Goal: Task Accomplishment & Management: Complete application form

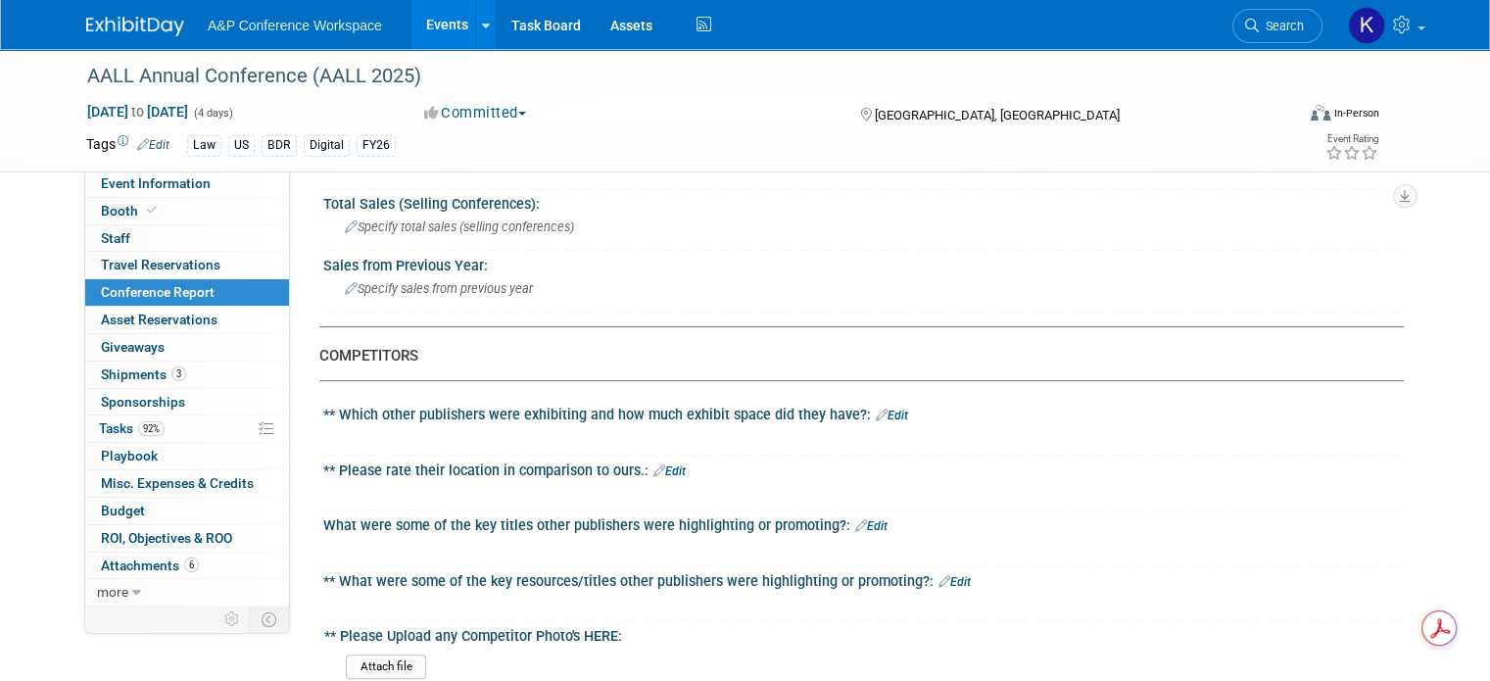
scroll to position [784, 0]
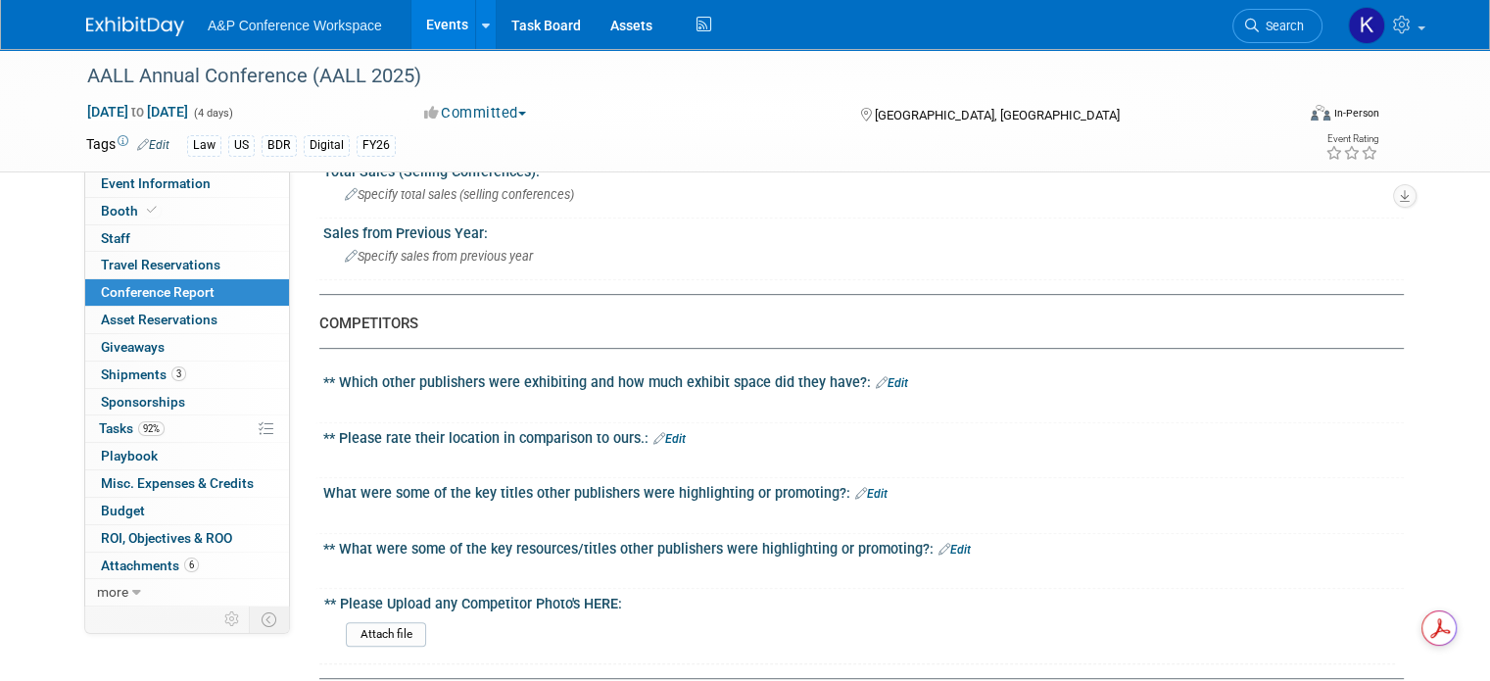
click at [876, 376] on link "Edit" at bounding box center [892, 383] width 32 height 14
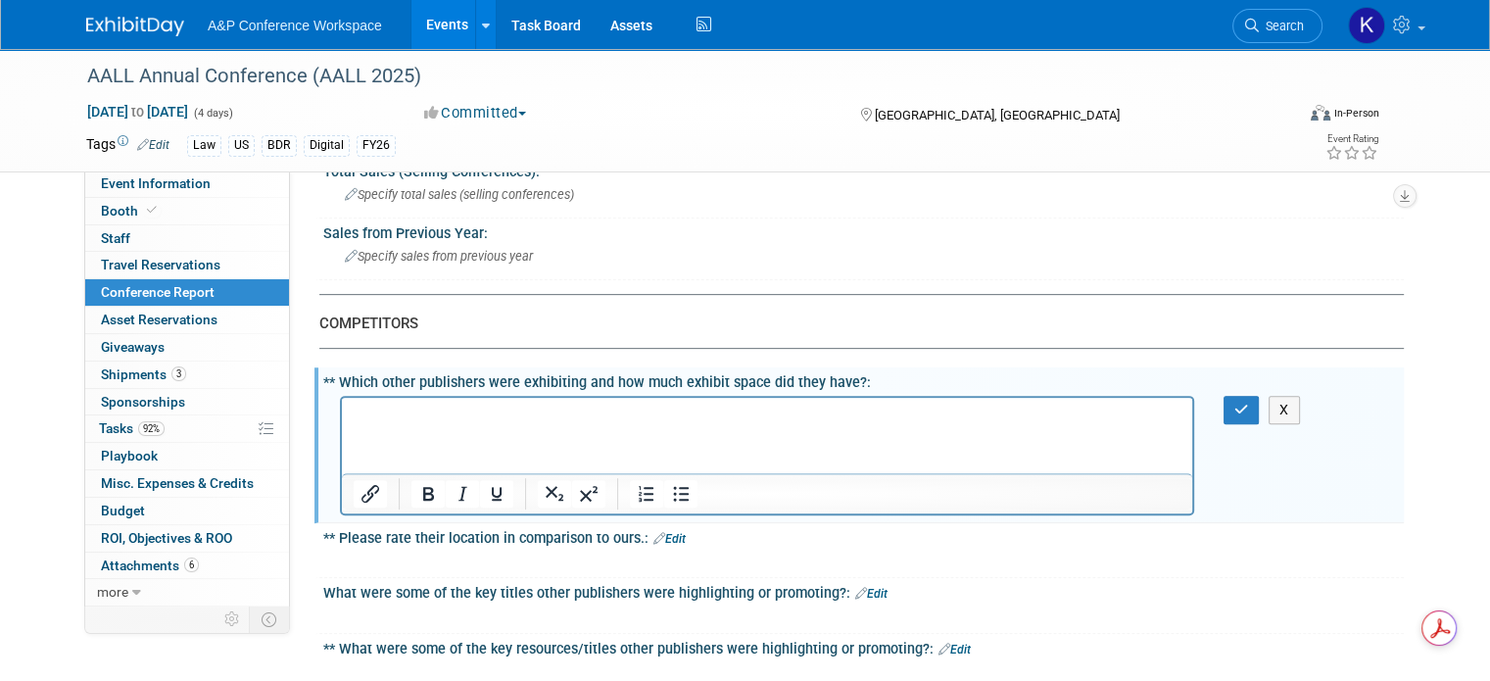
scroll to position [0, 0]
drag, startPoint x: 432, startPoint y: 415, endPoint x: 356, endPoint y: 413, distance: 76.5
click at [356, 413] on p "Nexus Lexus, Oxford University Press," at bounding box center [768, 415] width 828 height 20
click at [625, 411] on p "LexisNexis, Oxford University Press," at bounding box center [768, 415] width 828 height 20
drag, startPoint x: 674, startPoint y: 414, endPoint x: 583, endPoint y: 413, distance: 91.1
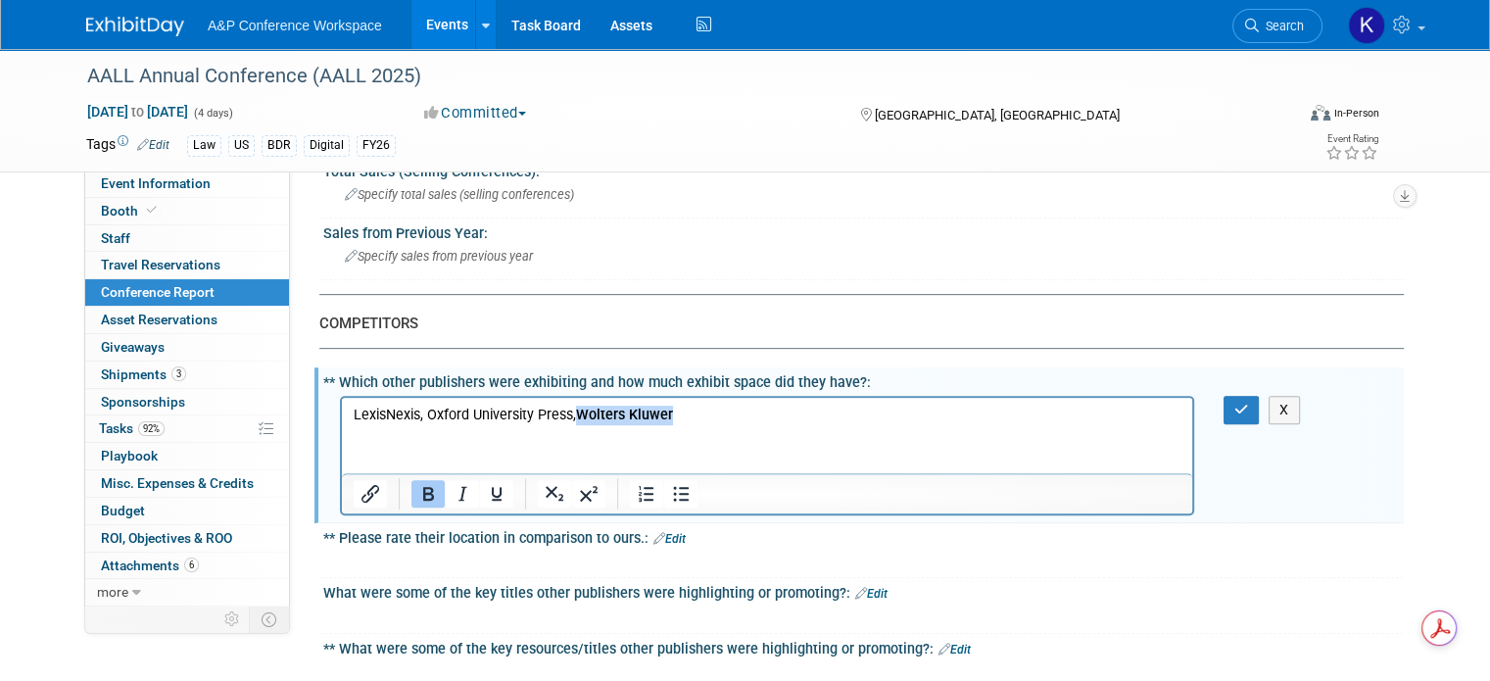
click at [583, 413] on p "LexisNexis, Oxford University Press, Wolters Kluwer" at bounding box center [768, 415] width 828 height 20
drag, startPoint x: 410, startPoint y: 484, endPoint x: 290, endPoint y: 50, distance: 450.2
click at [423, 487] on icon "Bold" at bounding box center [428, 494] width 11 height 14
click at [693, 417] on p "LexisNexis, Oxford University Press, Wolters Kluwer" at bounding box center [768, 415] width 828 height 20
drag, startPoint x: 790, startPoint y: 413, endPoint x: 680, endPoint y: 413, distance: 109.7
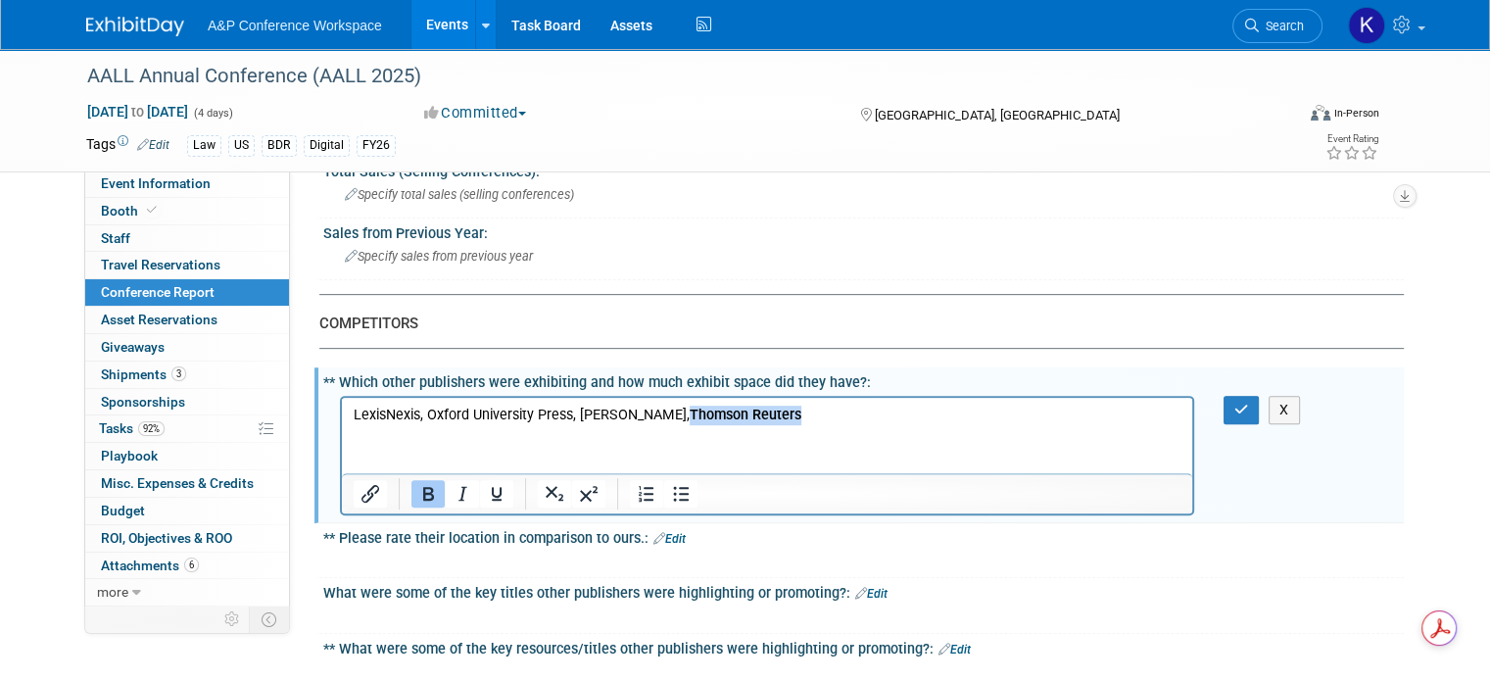
click at [680, 413] on p "LexisNexis, Oxford University Press, Wolters Kluwer, Thomson Reuters" at bounding box center [768, 415] width 828 height 20
click at [412, 490] on button "Bold" at bounding box center [428, 493] width 33 height 27
click at [799, 416] on p "LexisNexis, Oxford University Press, Wolters Kluwer, Thomson Reuters" at bounding box center [768, 415] width 828 height 20
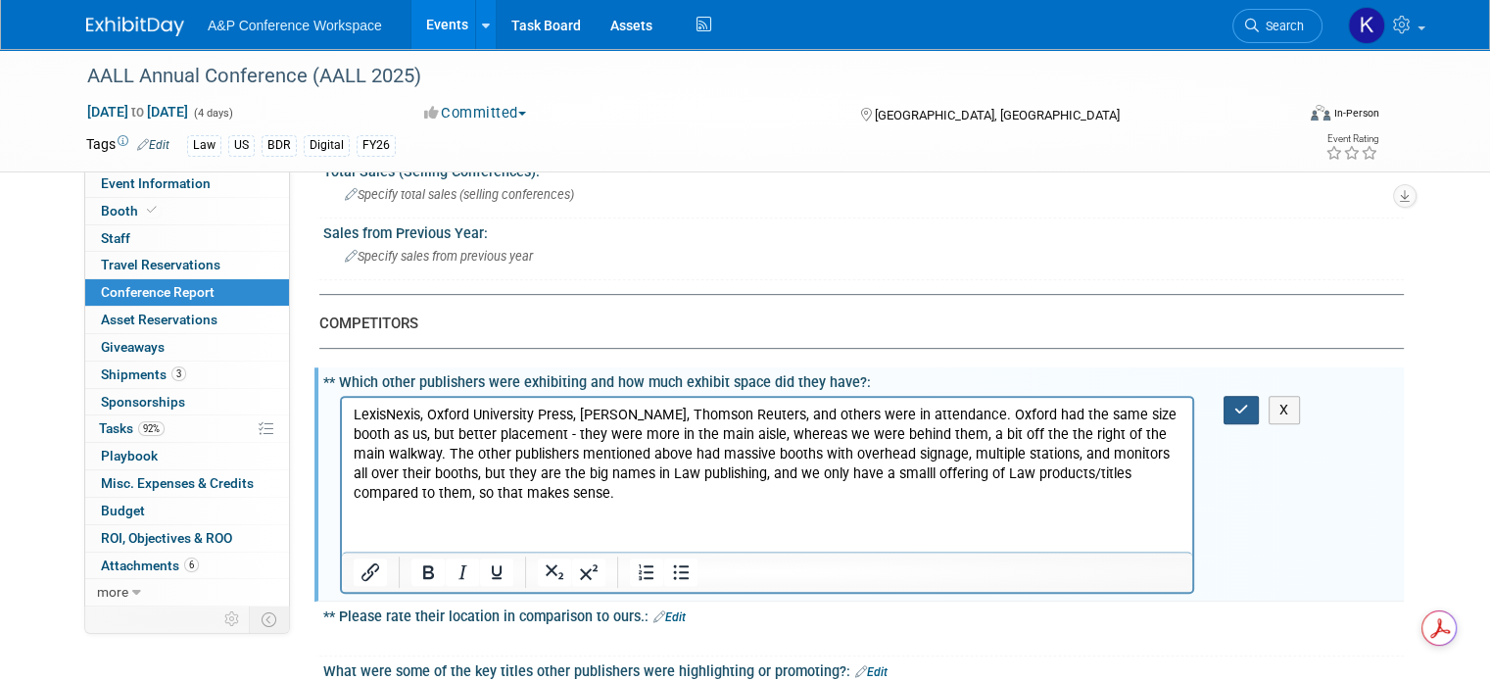
click at [1244, 404] on button "button" at bounding box center [1242, 410] width 36 height 28
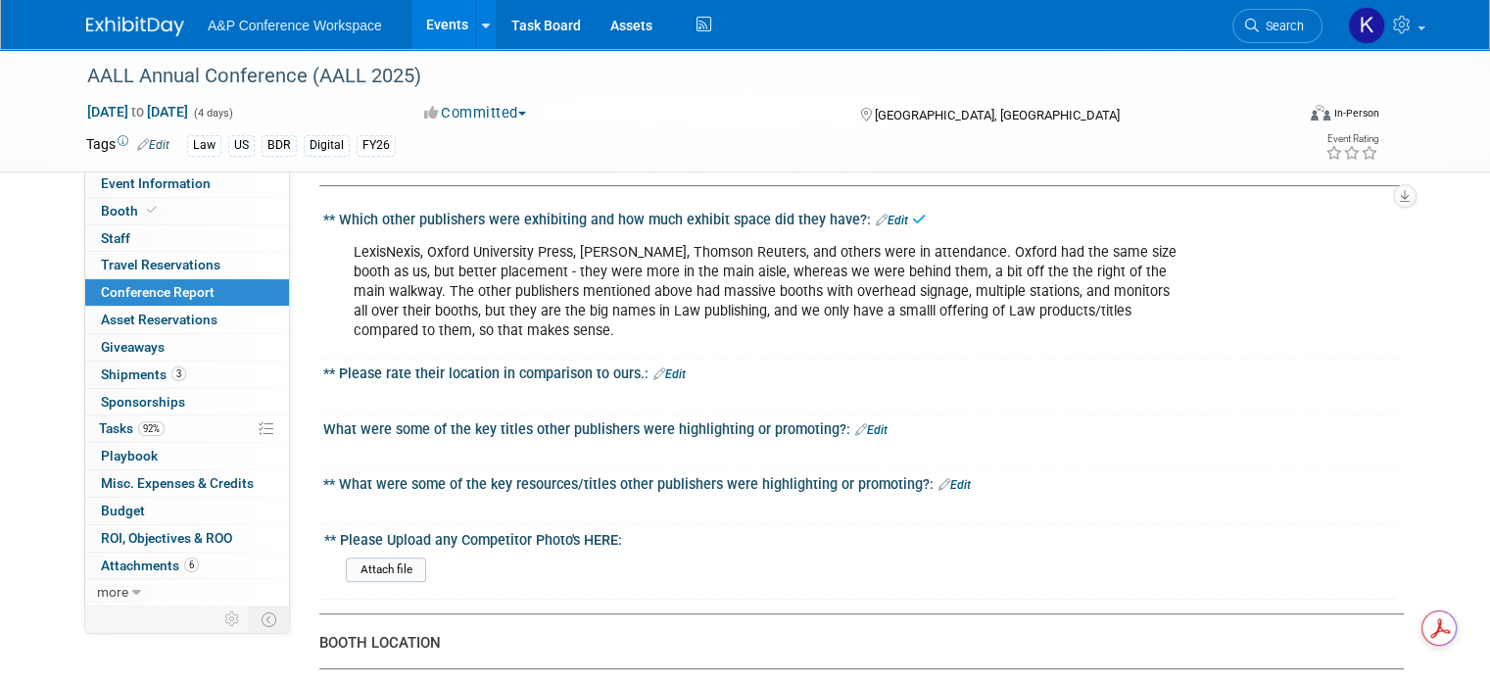
scroll to position [980, 0]
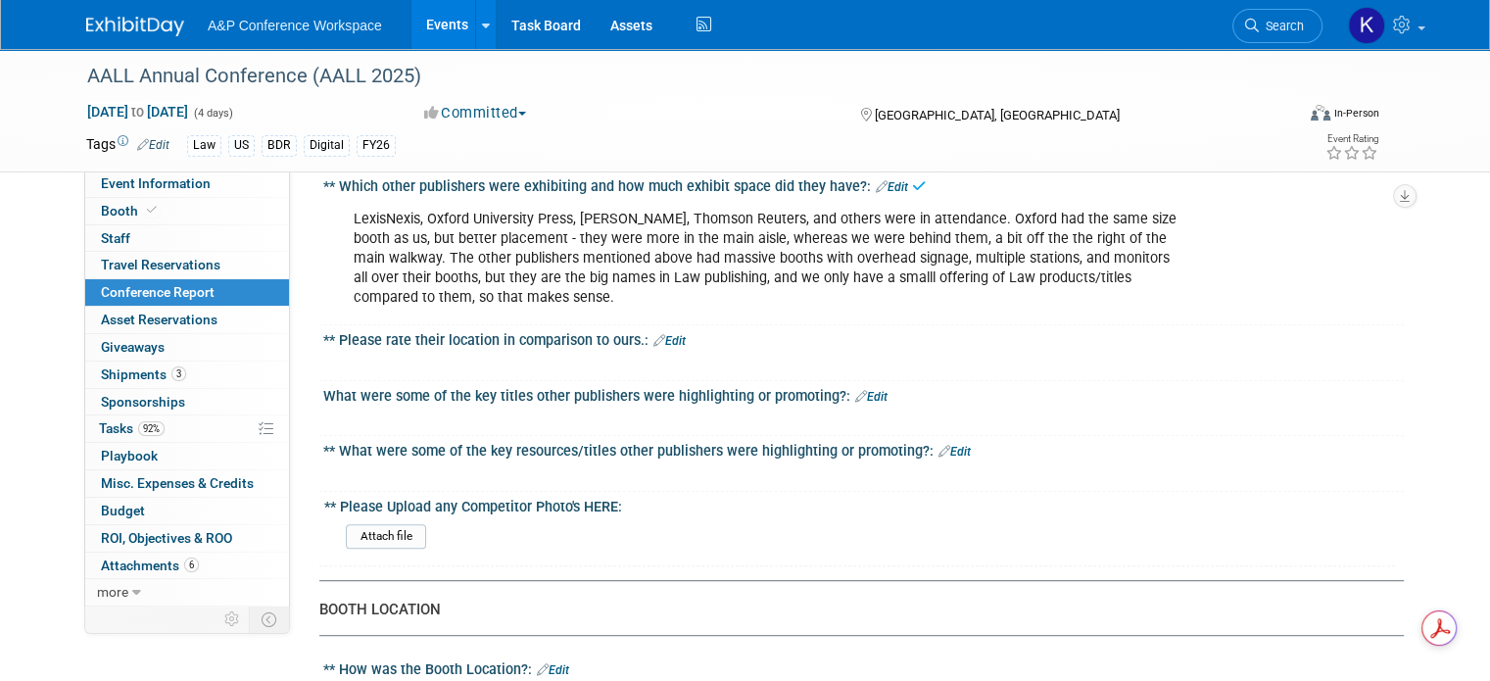
click at [654, 334] on link "Edit" at bounding box center [670, 341] width 32 height 14
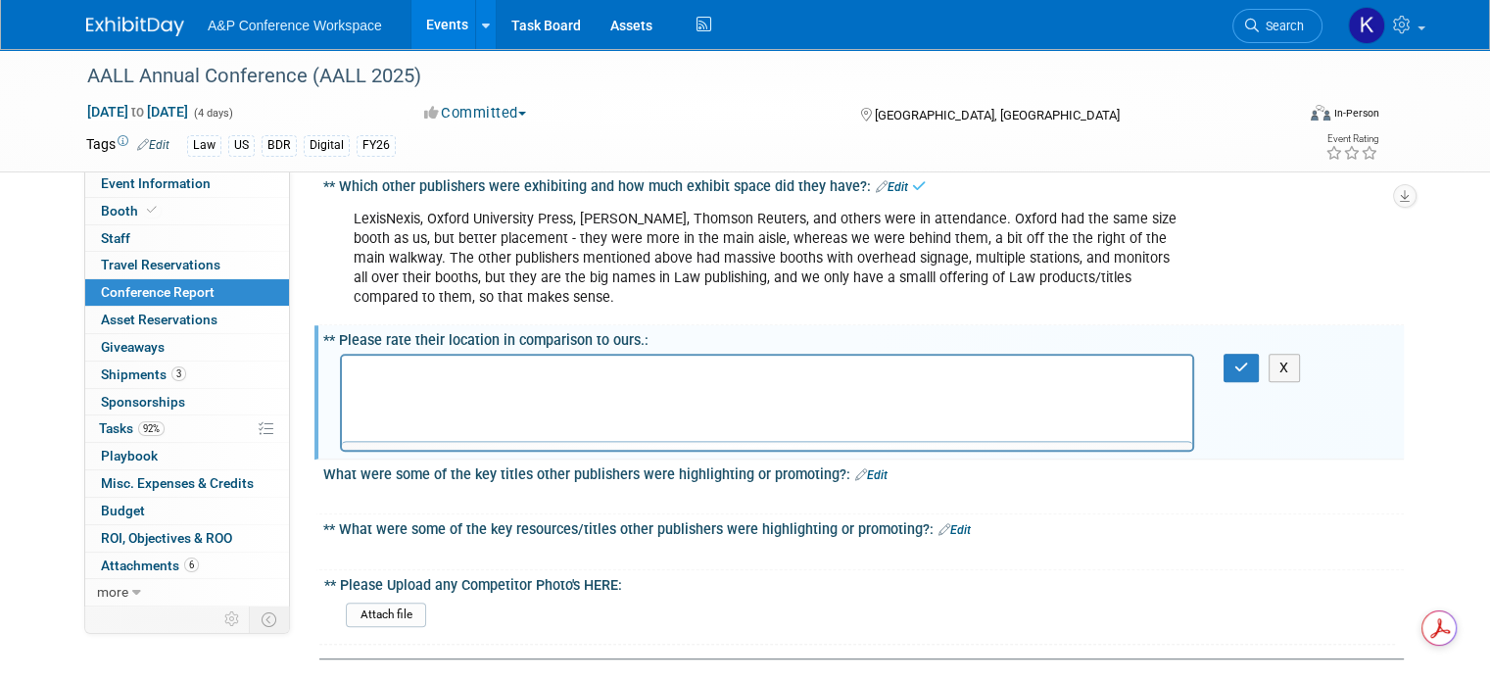
scroll to position [0, 0]
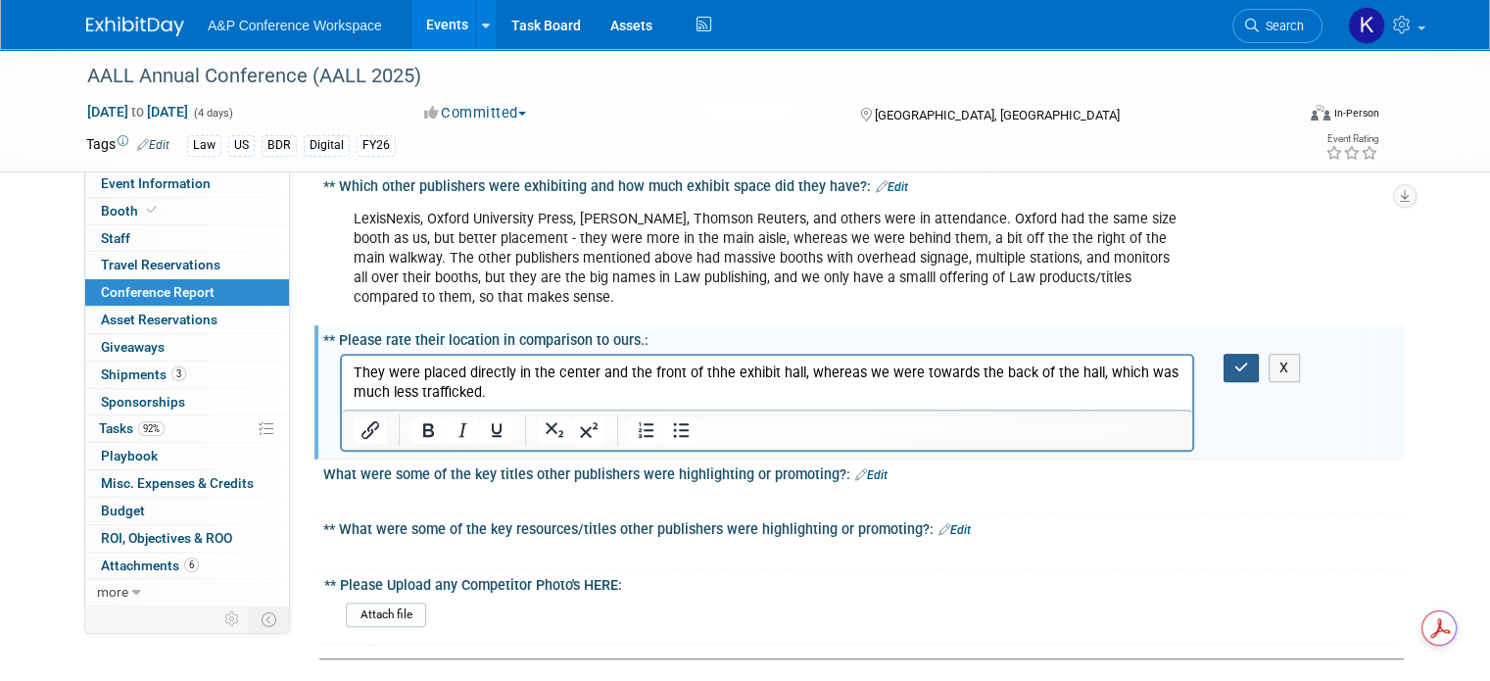
click at [1260, 354] on button "button" at bounding box center [1242, 368] width 36 height 28
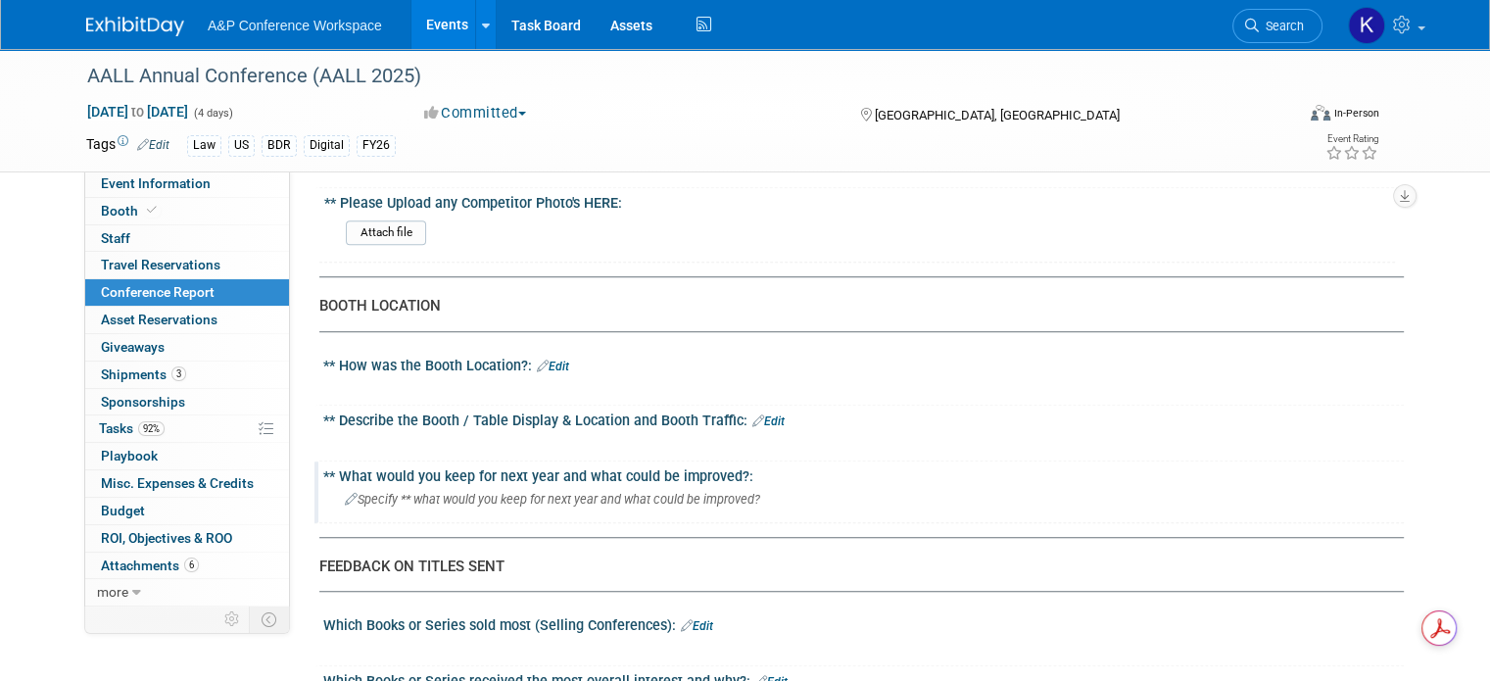
scroll to position [1372, 0]
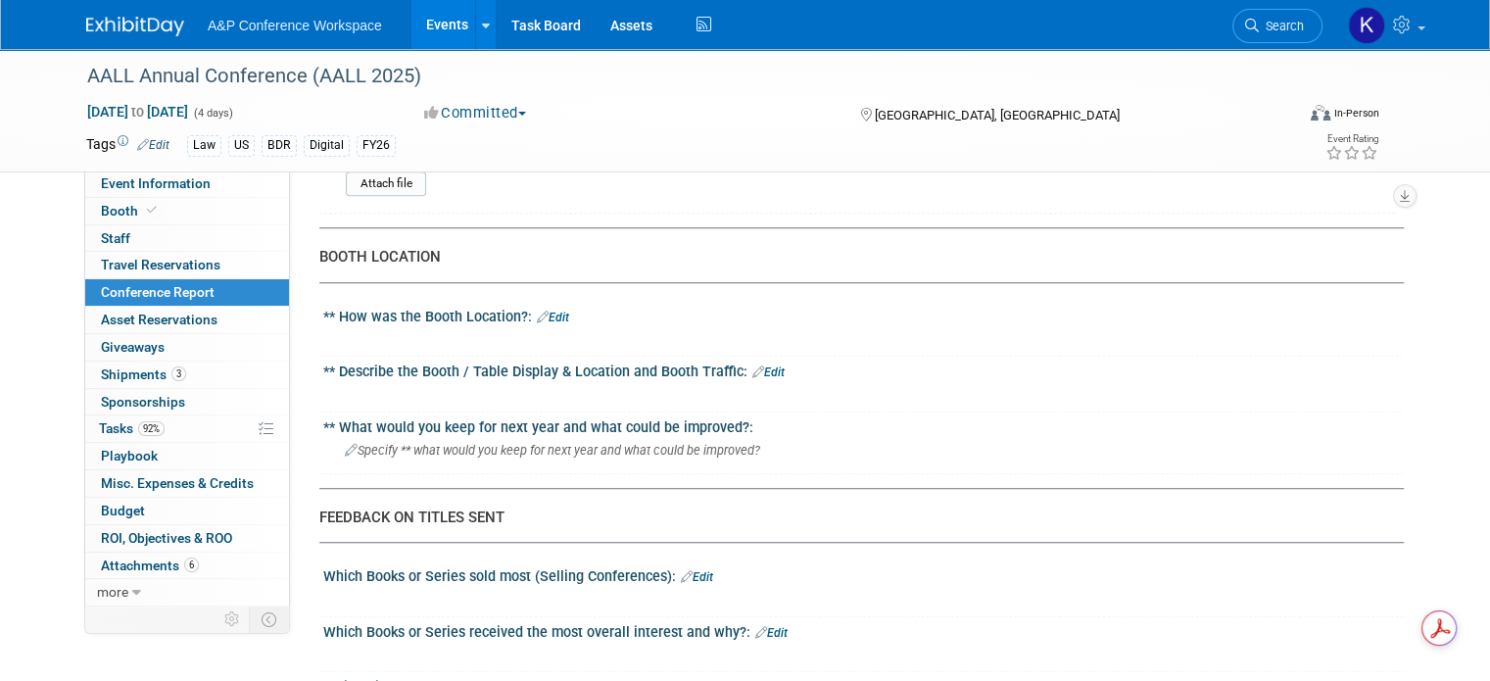
click at [537, 311] on link "Edit" at bounding box center [553, 318] width 32 height 14
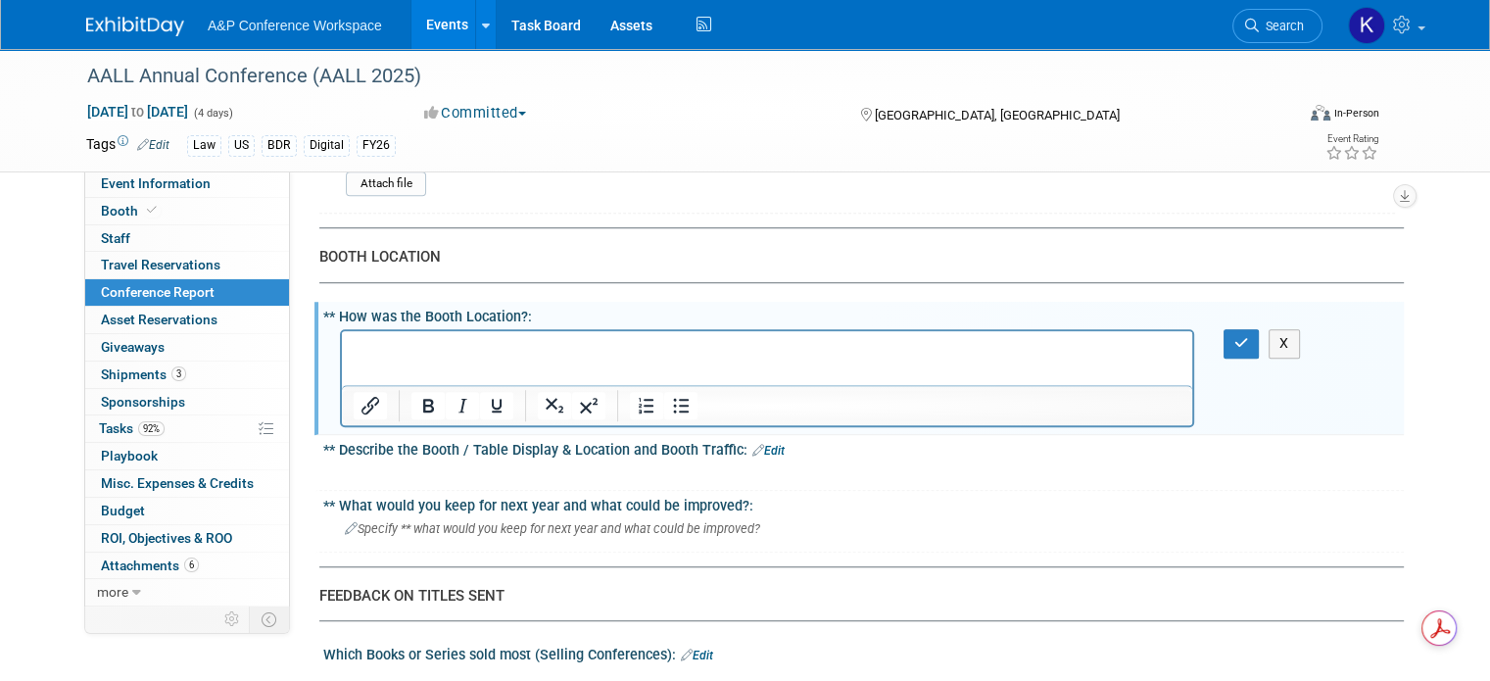
scroll to position [0, 0]
click at [1249, 336] on icon "button" at bounding box center [1242, 343] width 15 height 14
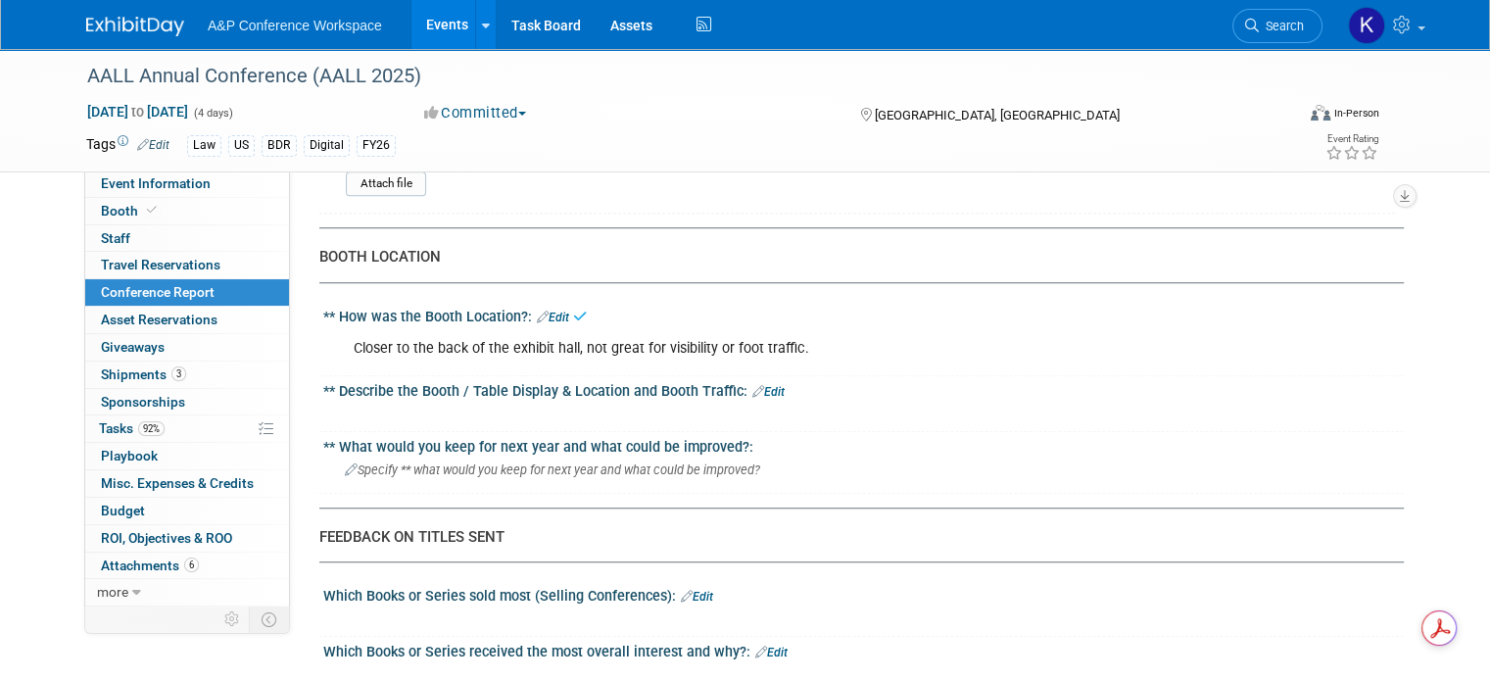
click at [753, 385] on link "Edit" at bounding box center [769, 392] width 32 height 14
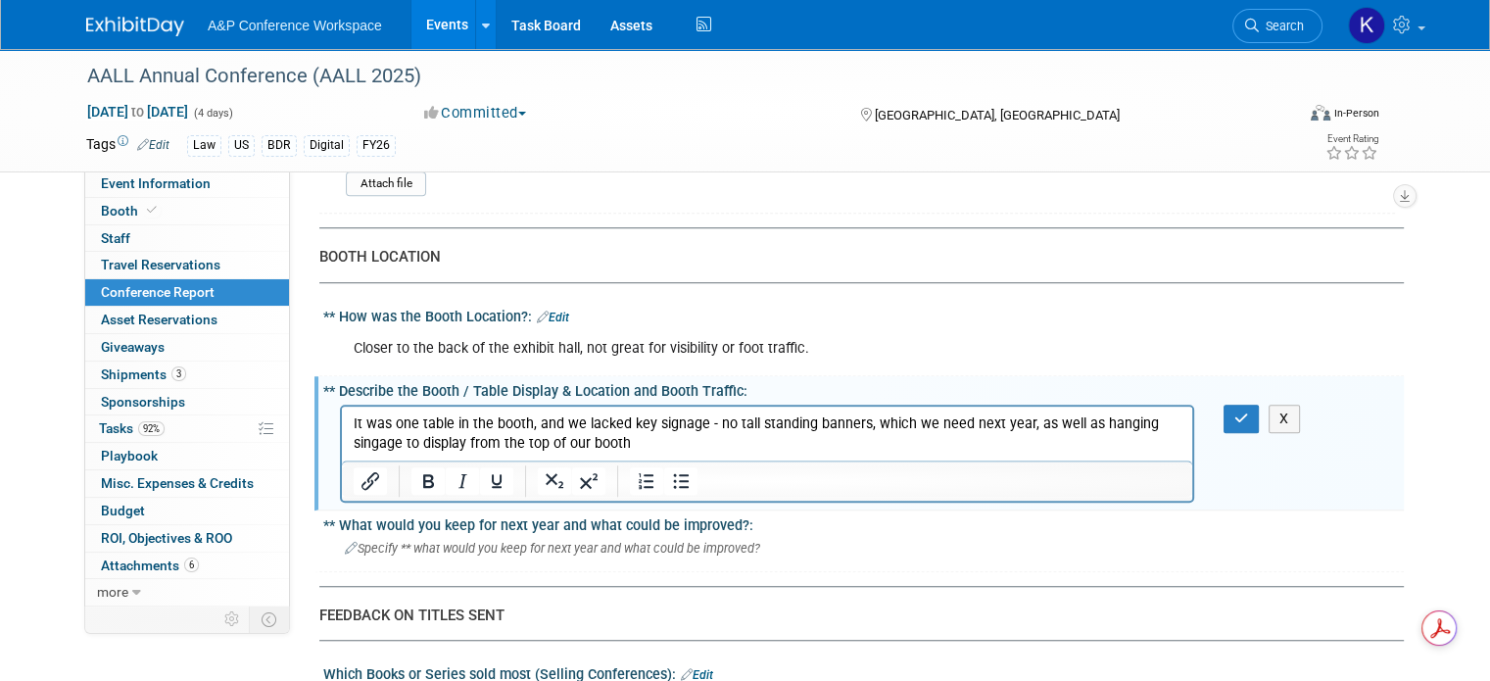
drag, startPoint x: 1066, startPoint y: 442, endPoint x: 1093, endPoint y: 428, distance: 29.8
click at [1093, 428] on p "It was one table in the booth, and we lacked key signage - no tall standing ban…" at bounding box center [768, 432] width 828 height 39
click at [907, 436] on p "It was one table in the booth, and we lacked key signage - no tall standing ban…" at bounding box center [768, 432] width 828 height 39
drag, startPoint x: 889, startPoint y: 443, endPoint x: 864, endPoint y: 426, distance: 29.6
click at [864, 426] on p "It was one table in the booth, and we lacked key signage - no tall standing ban…" at bounding box center [768, 432] width 828 height 39
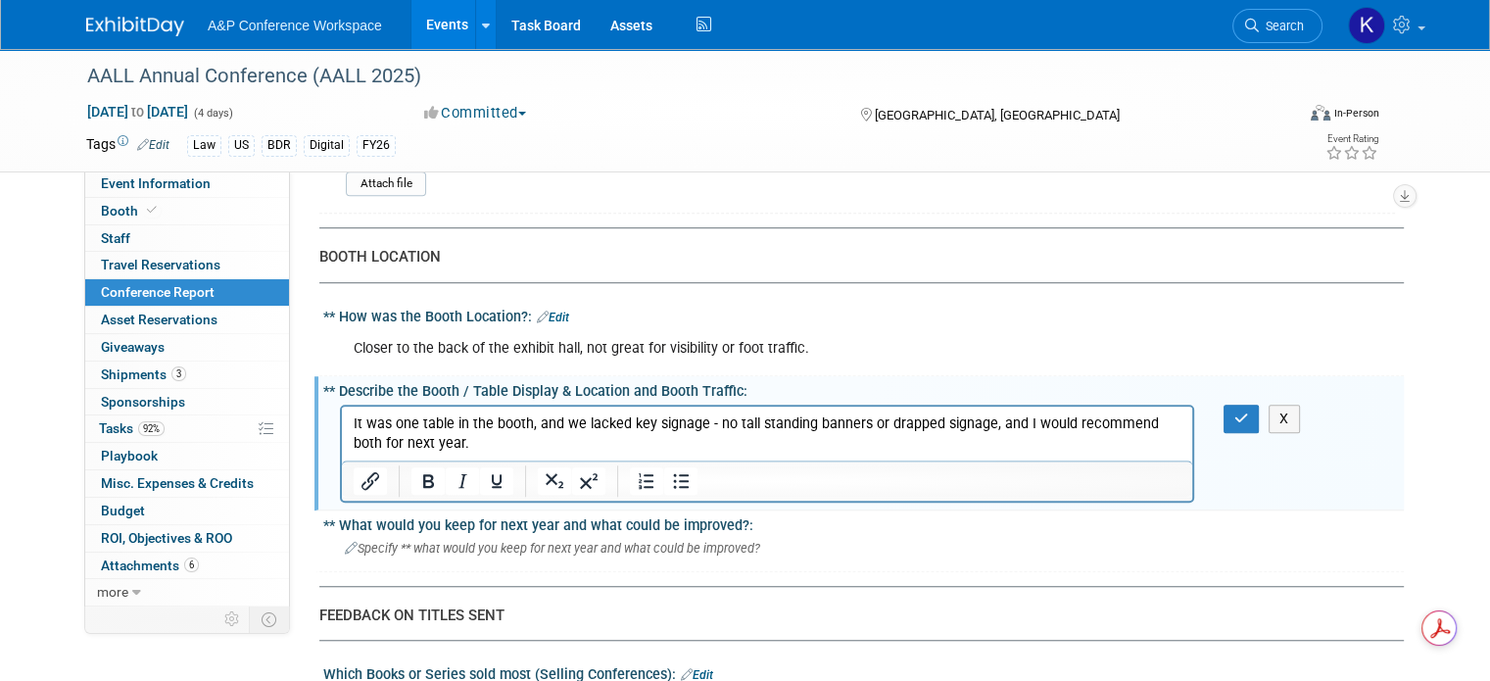
click at [951, 429] on p "It was one table in the booth, and we lacked key signage - no tall standing ban…" at bounding box center [768, 432] width 828 height 39
click at [985, 419] on p "It was one table in the booth, and we lacked key signage - no tall standing ban…" at bounding box center [768, 432] width 828 height 39
click at [1182, 422] on p "It was one table in the booth, and we lacked key signage - no tall standing ban…" at bounding box center [768, 432] width 828 height 39
click at [478, 442] on p "It was one table in the booth, and we lacked key signage - no tall standing ban…" at bounding box center [768, 432] width 828 height 39
click at [1246, 412] on icon "button" at bounding box center [1242, 419] width 15 height 14
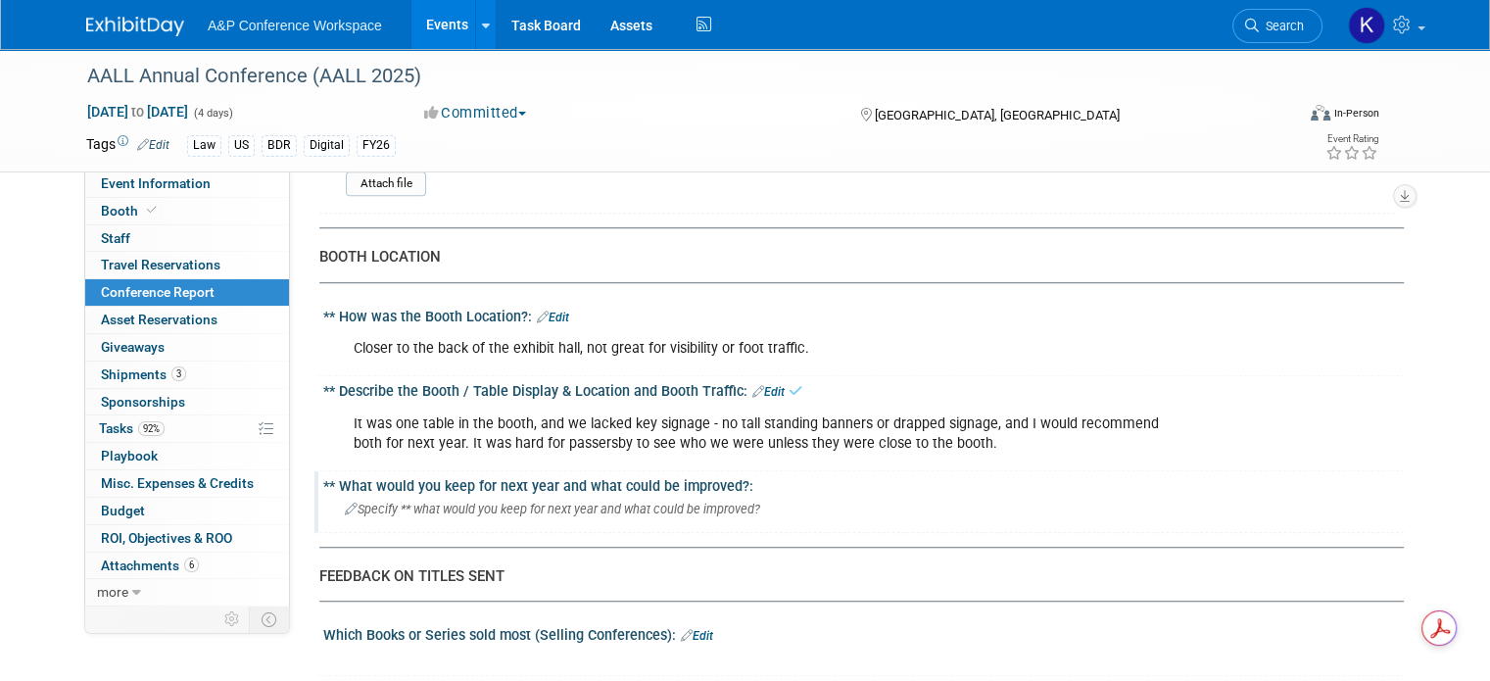
scroll to position [1568, 0]
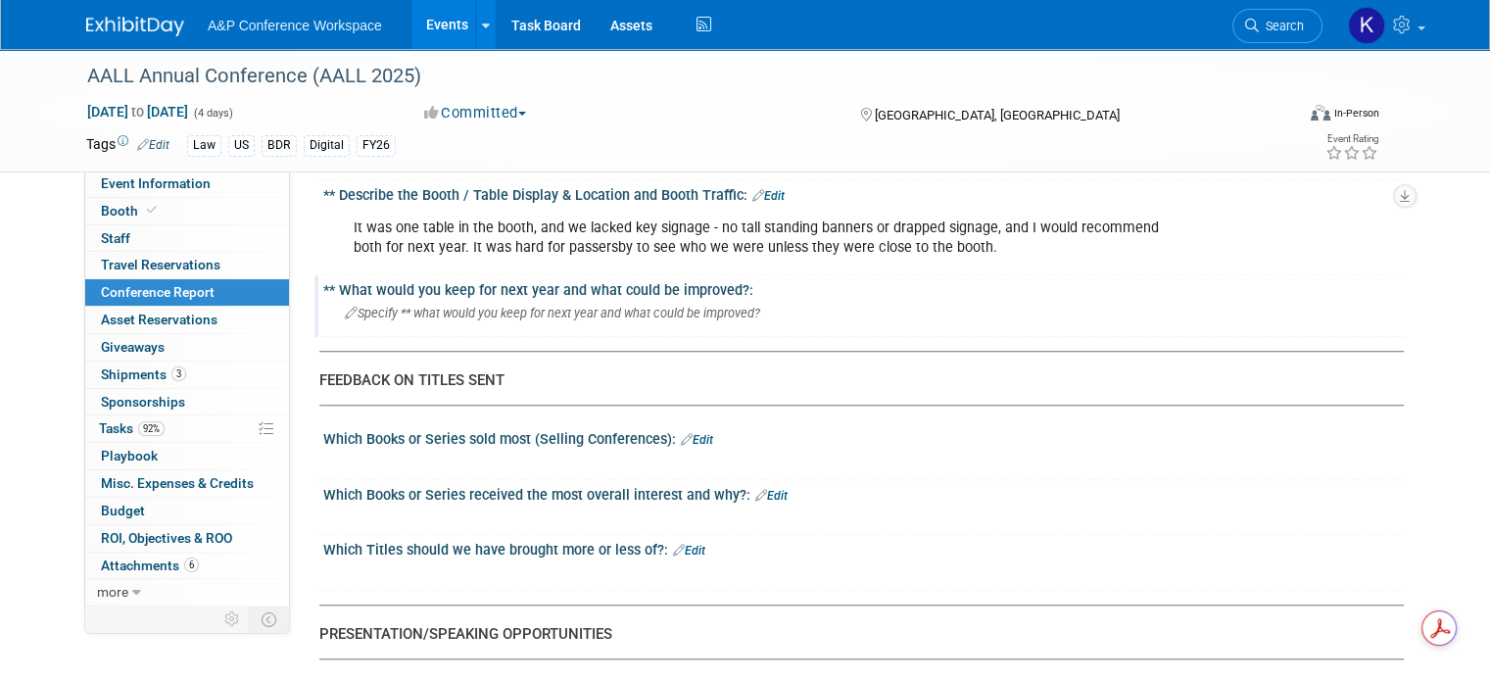
click at [712, 298] on div "Specify ** what would you keep for next year and what could be improved?" at bounding box center [863, 313] width 1051 height 30
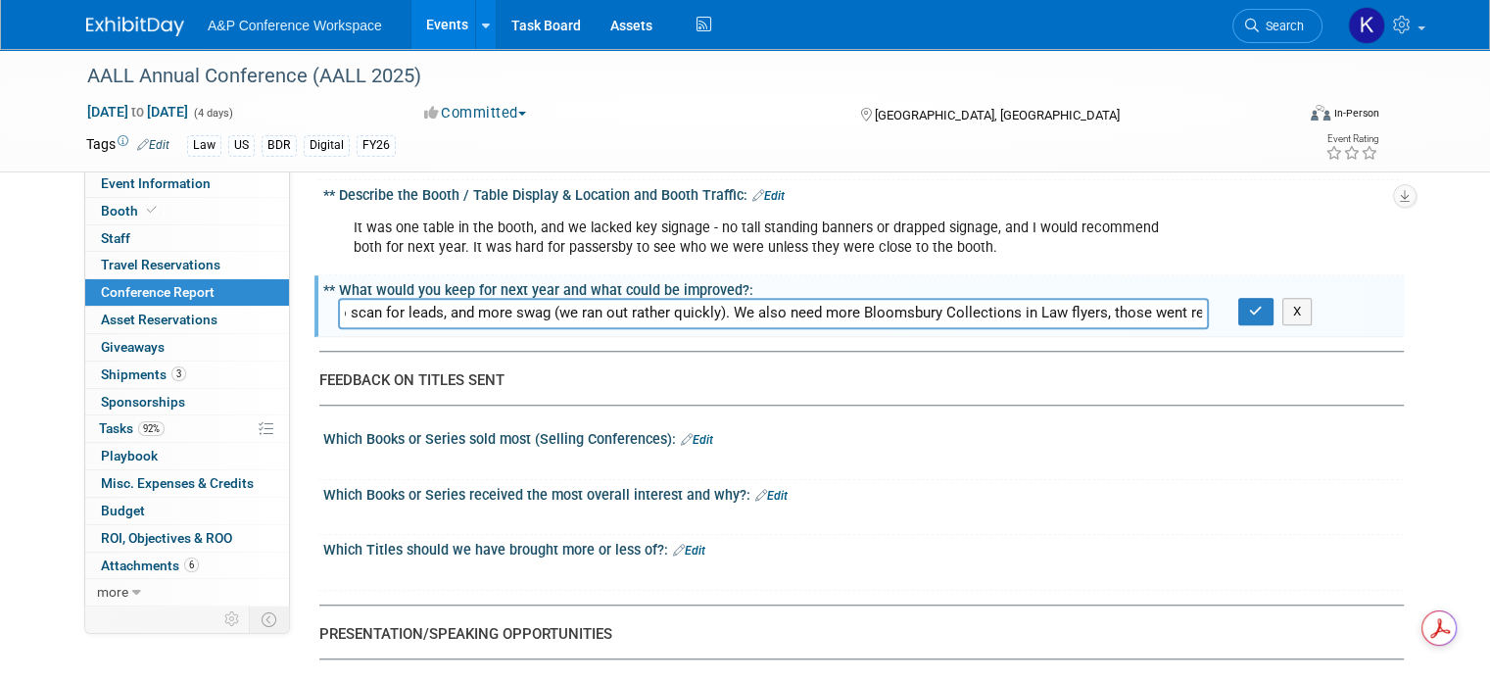
scroll to position [0, 527]
type input "We need more signage, tall standing banners, short banners with QR codes to sca…"
drag, startPoint x: 1219, startPoint y: 300, endPoint x: 274, endPoint y: 318, distance: 944.7
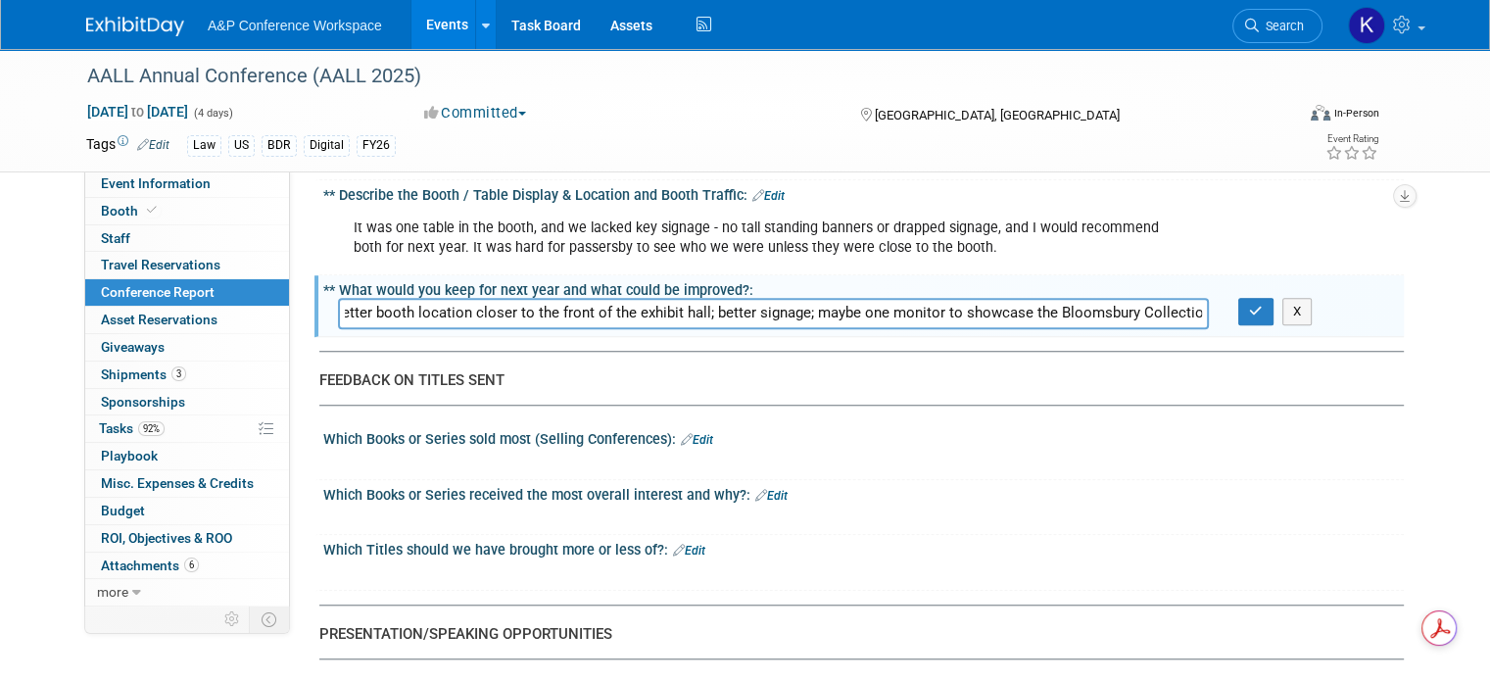
scroll to position [0, 47]
click at [837, 300] on input "Better booth location closer to the front of the exhibit hall; better signage; …" at bounding box center [773, 313] width 871 height 30
type input "Better booth location closer to the front of the exhibit hall; better signage; …"
click at [1274, 301] on button "button" at bounding box center [1256, 311] width 35 height 27
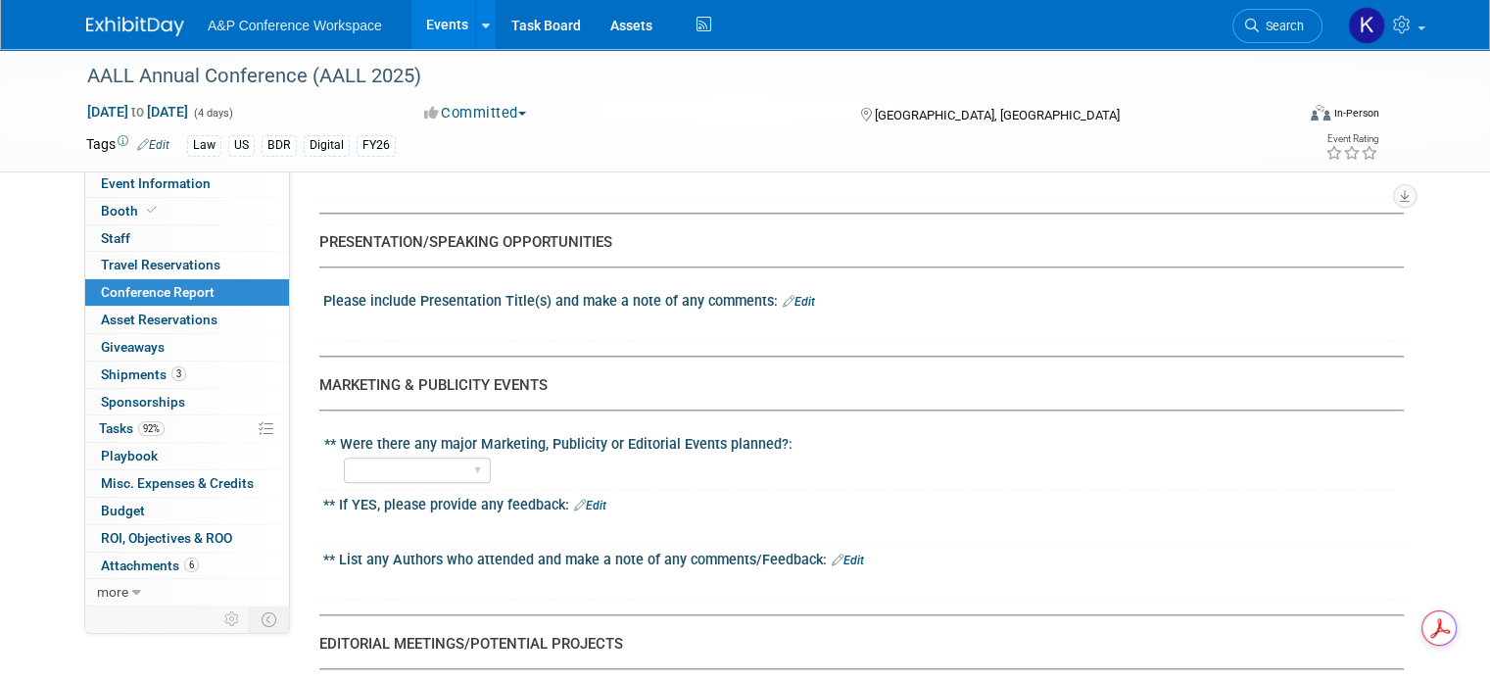
scroll to position [2156, 0]
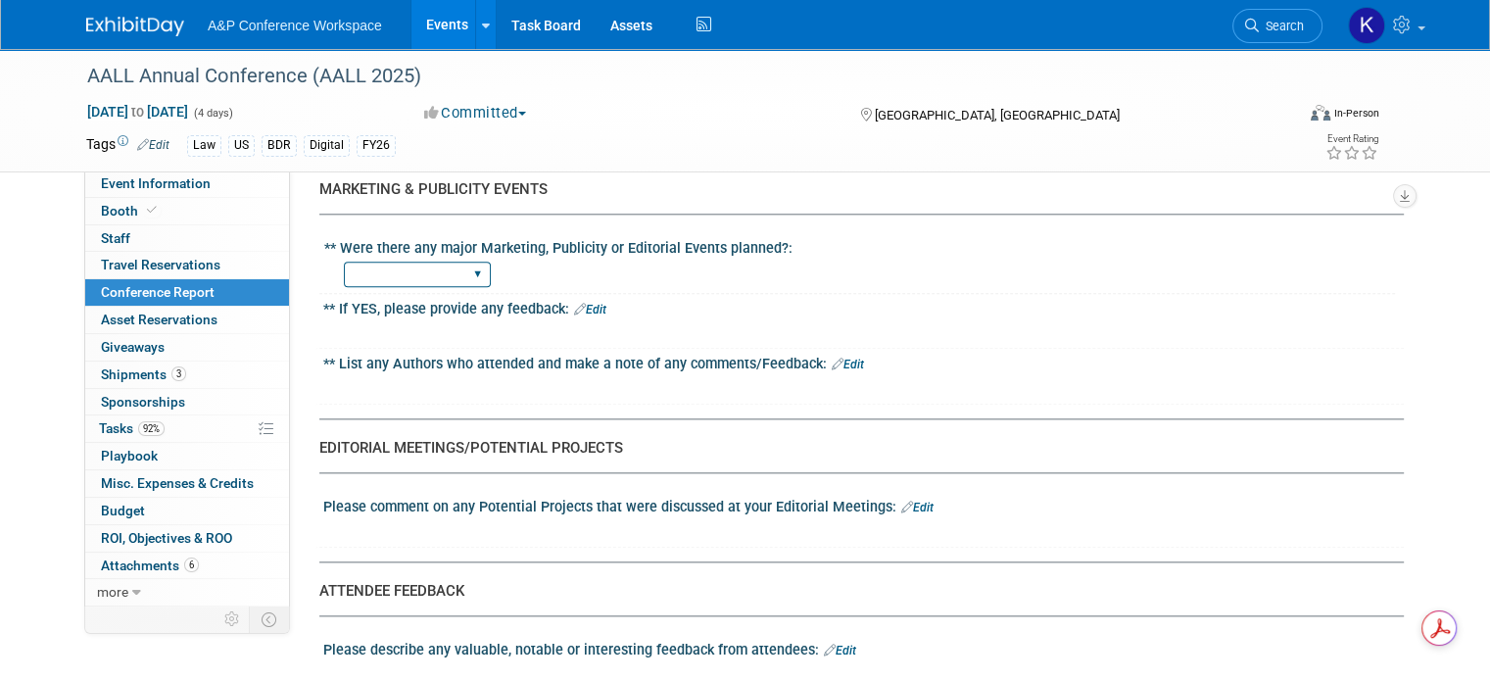
click at [443, 262] on select "YES NO" at bounding box center [417, 275] width 147 height 26
select select "NO"
click at [344, 262] on select "YES NO" at bounding box center [417, 275] width 147 height 26
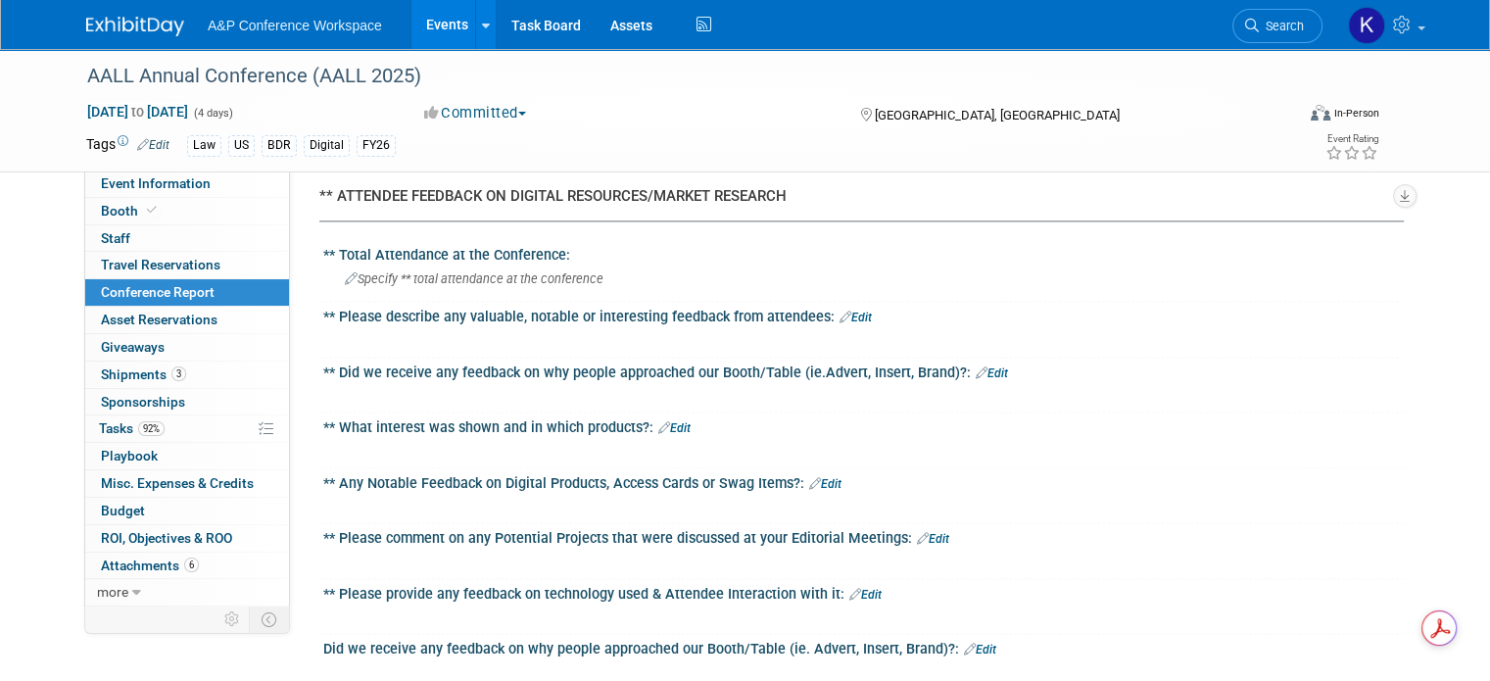
scroll to position [2711, 0]
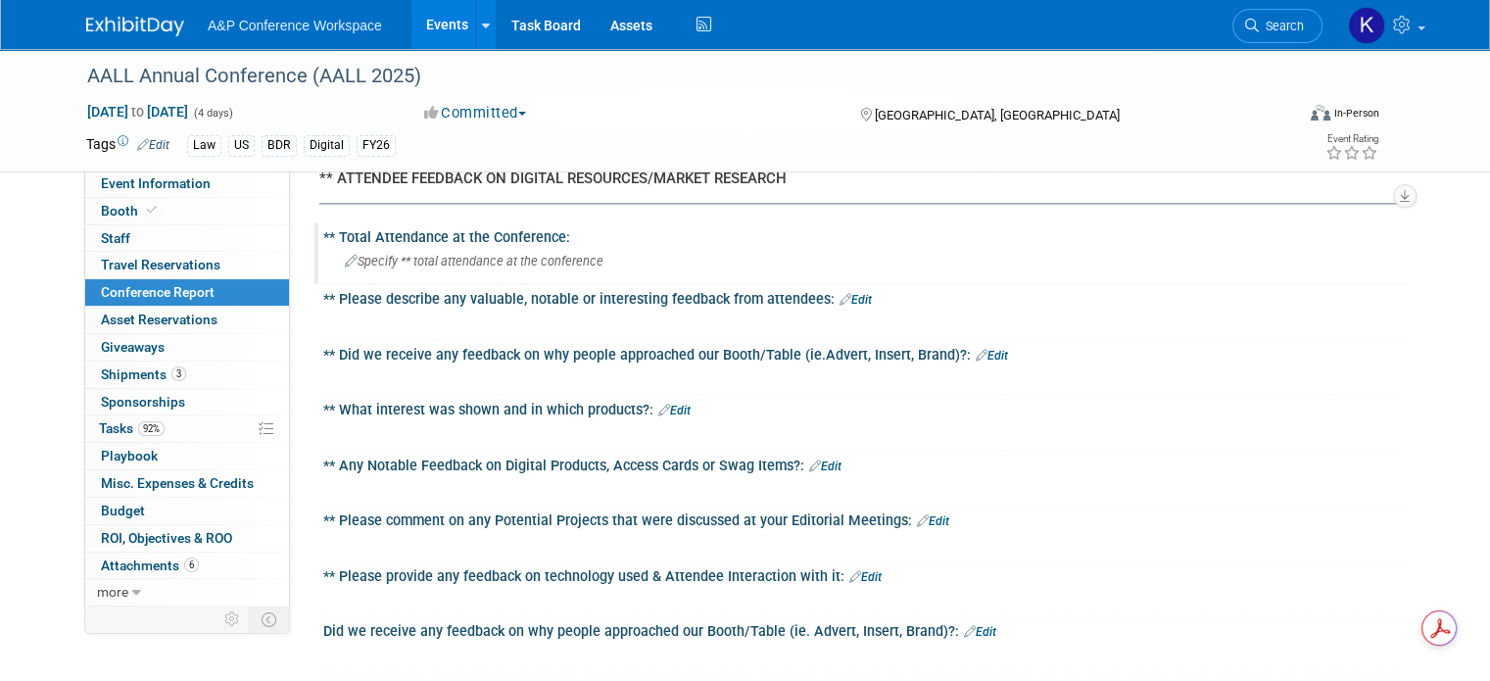
click at [545, 254] on span "Specify ** total attendance at the conference" at bounding box center [474, 261] width 259 height 15
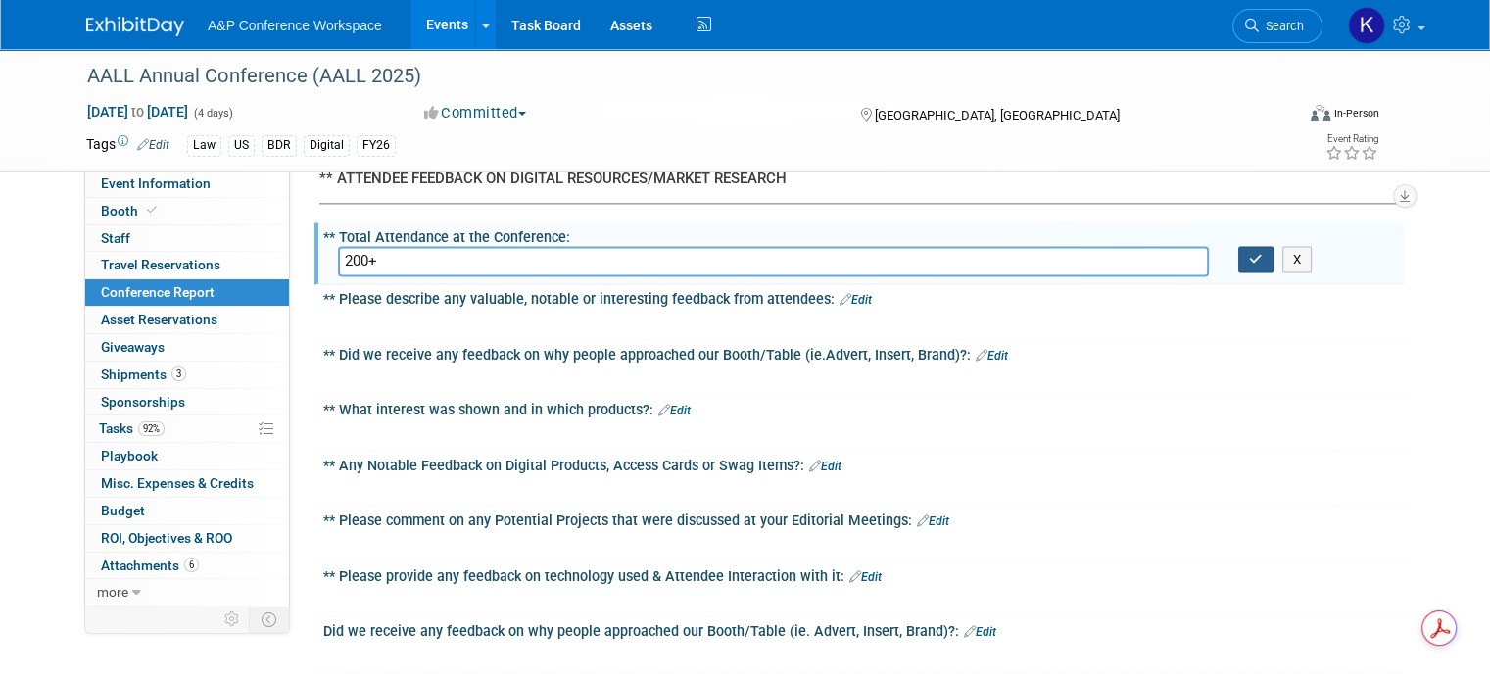
type input "200+"
click at [1263, 253] on icon "button" at bounding box center [1256, 259] width 14 height 13
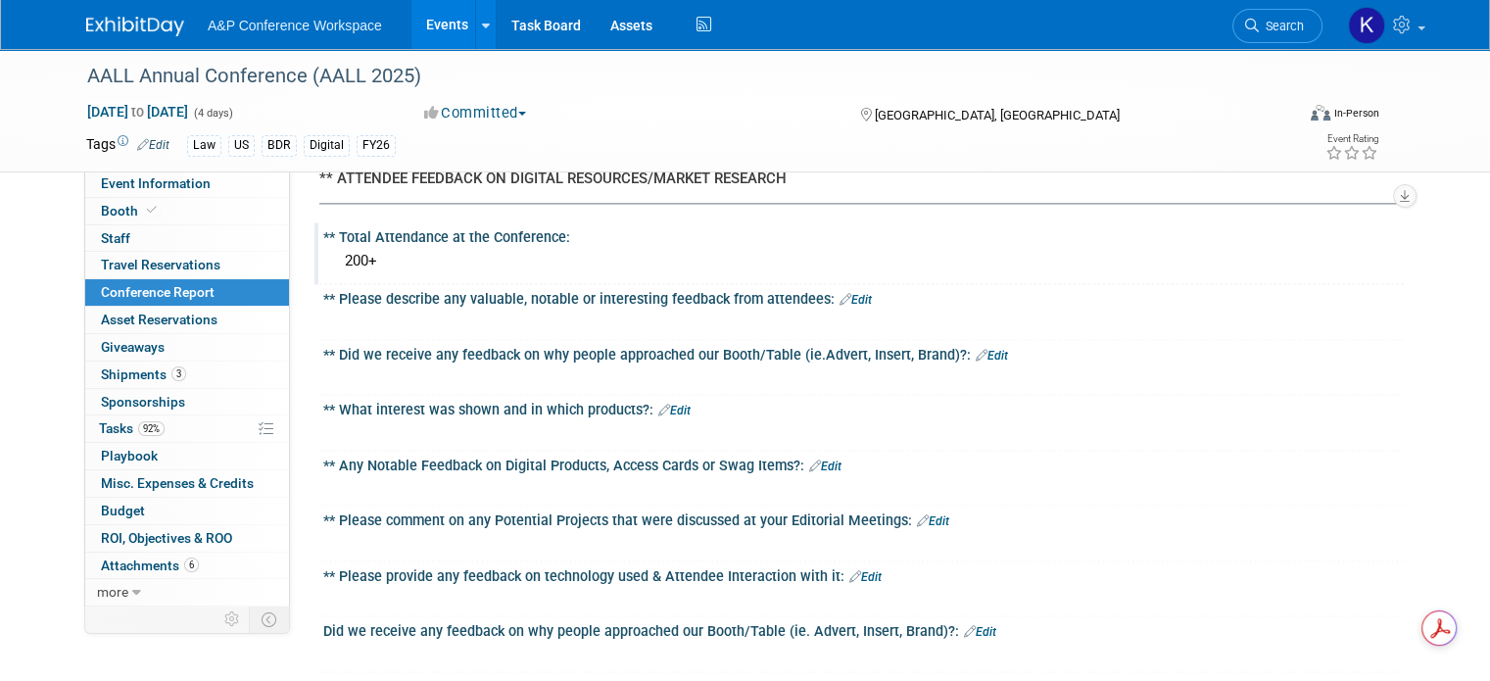
click at [843, 293] on link "Edit" at bounding box center [856, 300] width 32 height 14
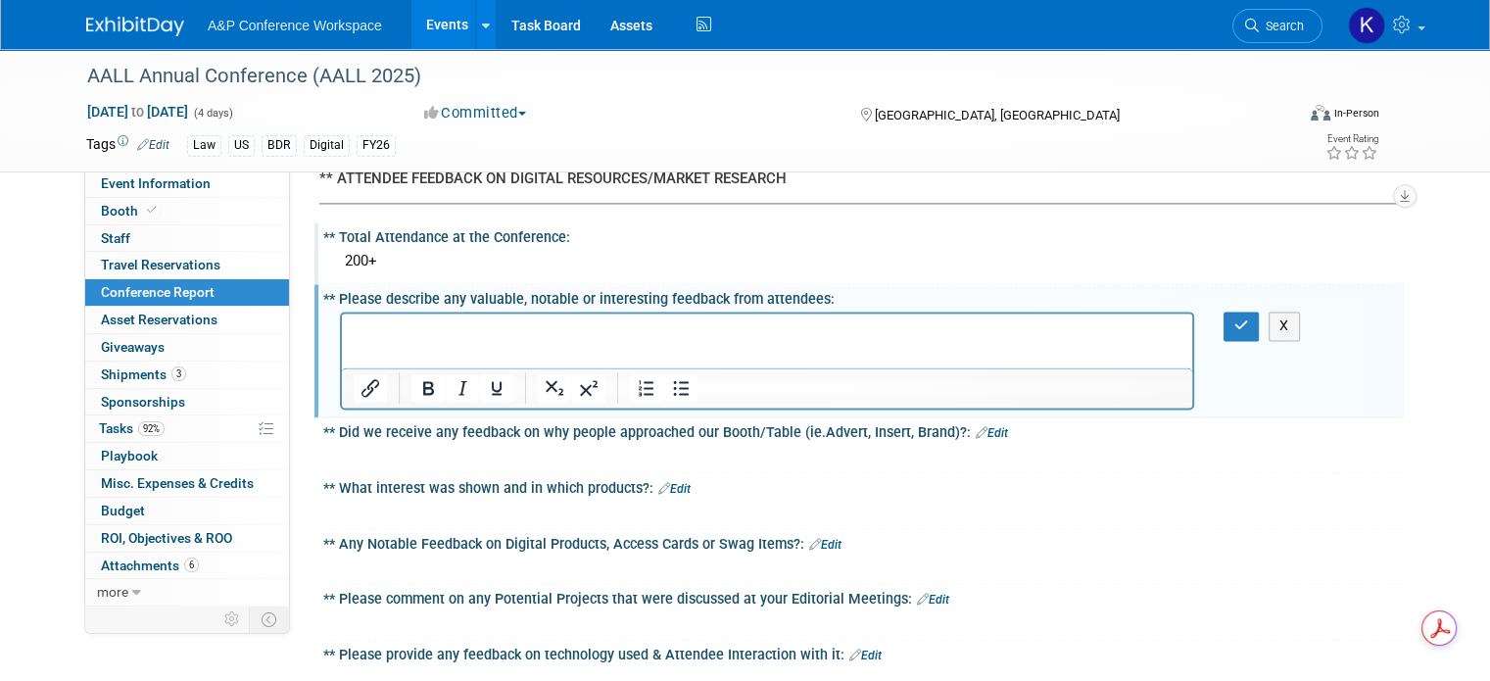
scroll to position [0, 0]
drag, startPoint x: 553, startPoint y: 325, endPoint x: 673, endPoint y: 596, distance: 296.1
click at [349, 314] on html "Lots of praise for Bloomsbury" at bounding box center [767, 327] width 851 height 27
click at [1112, 502] on div at bounding box center [767, 512] width 854 height 20
click at [1300, 312] on button "X" at bounding box center [1284, 326] width 31 height 28
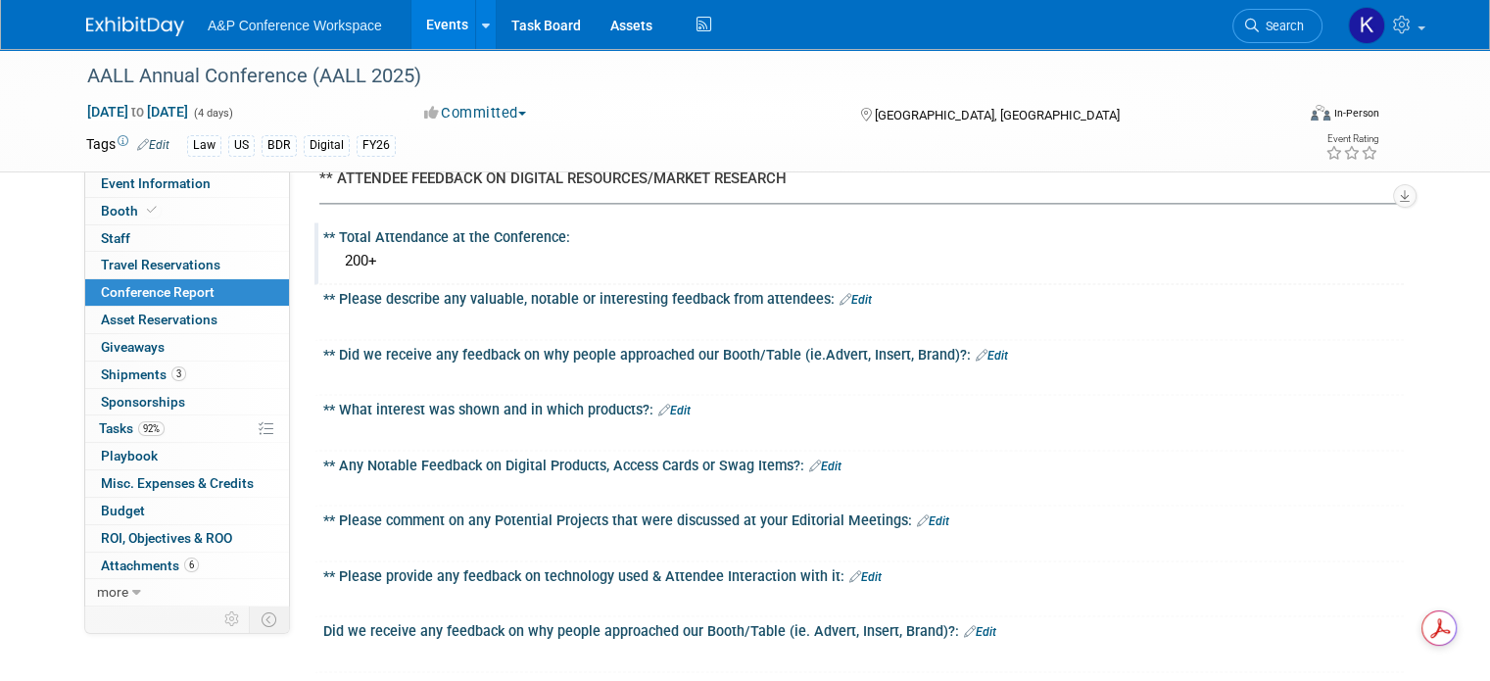
click at [976, 349] on link "Edit" at bounding box center [992, 356] width 32 height 14
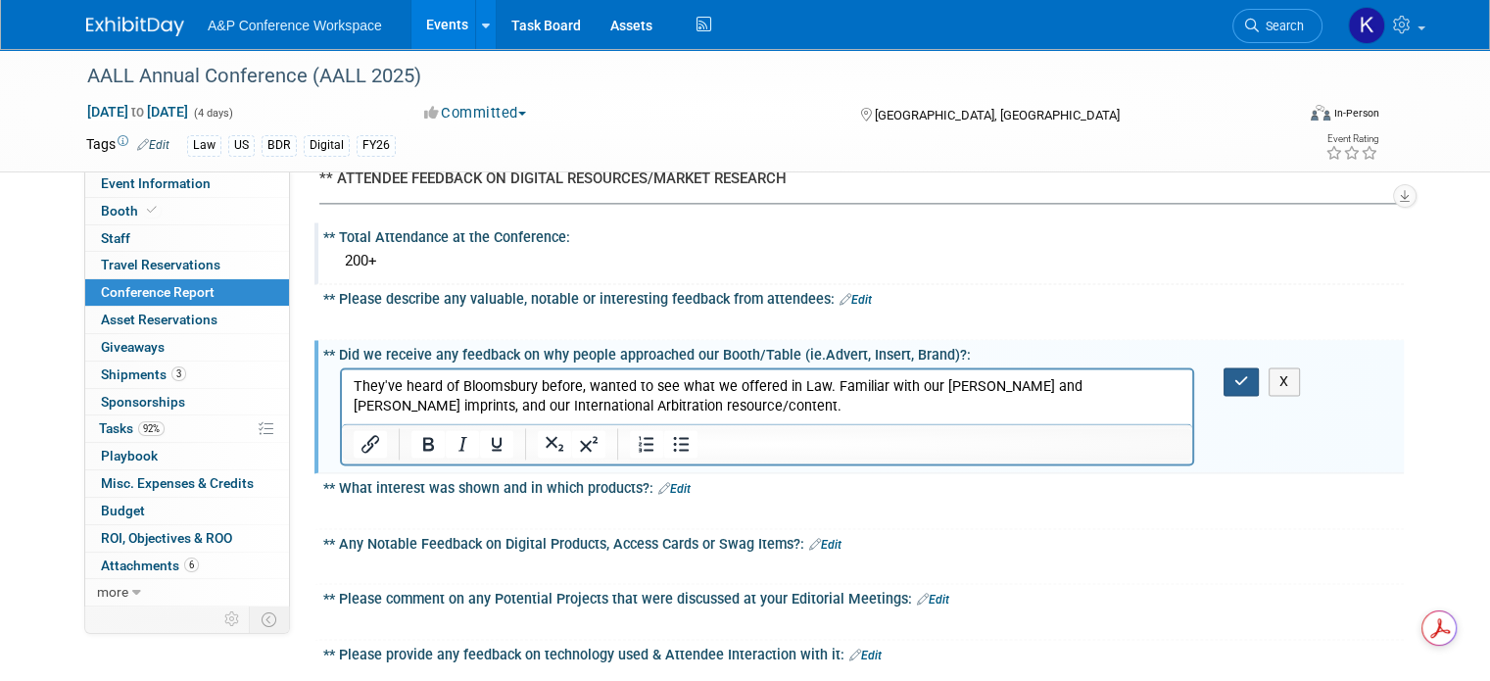
click at [1238, 367] on button "button" at bounding box center [1242, 381] width 36 height 28
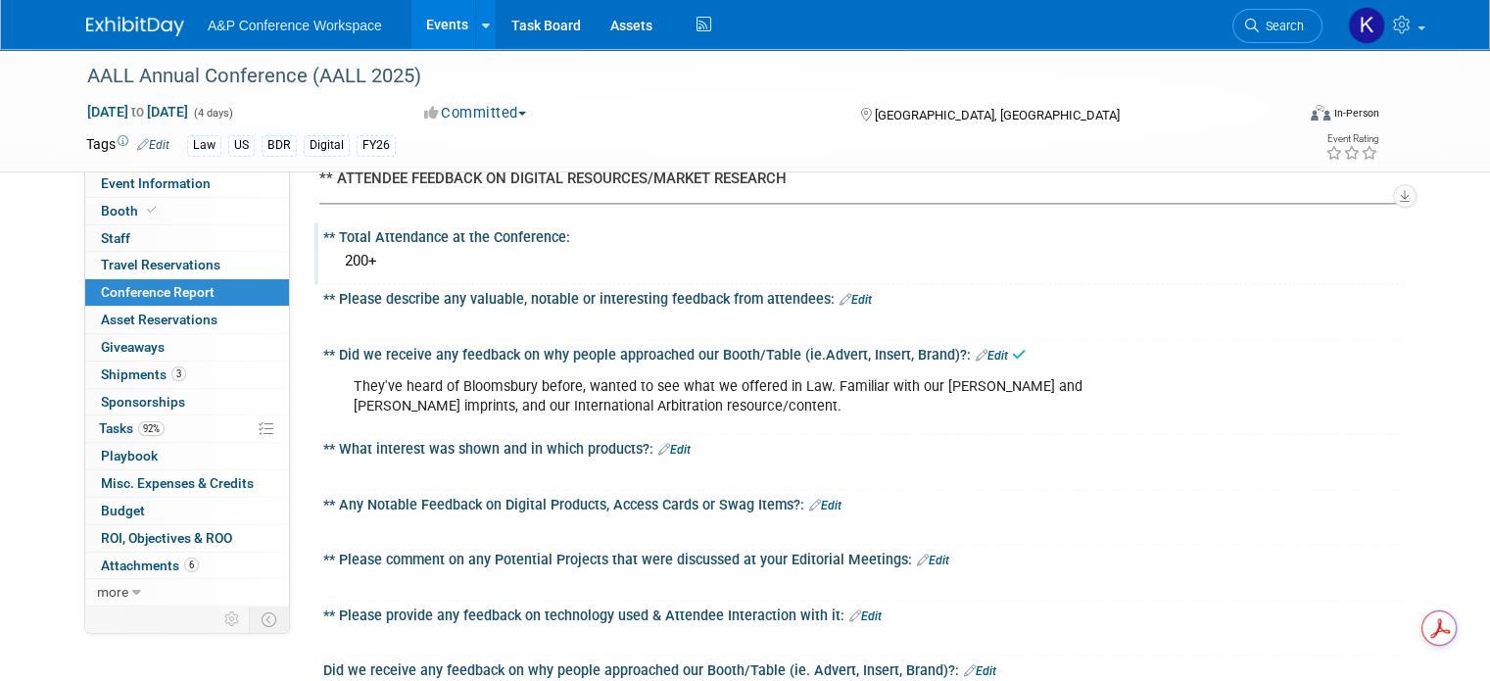
scroll to position [2907, 0]
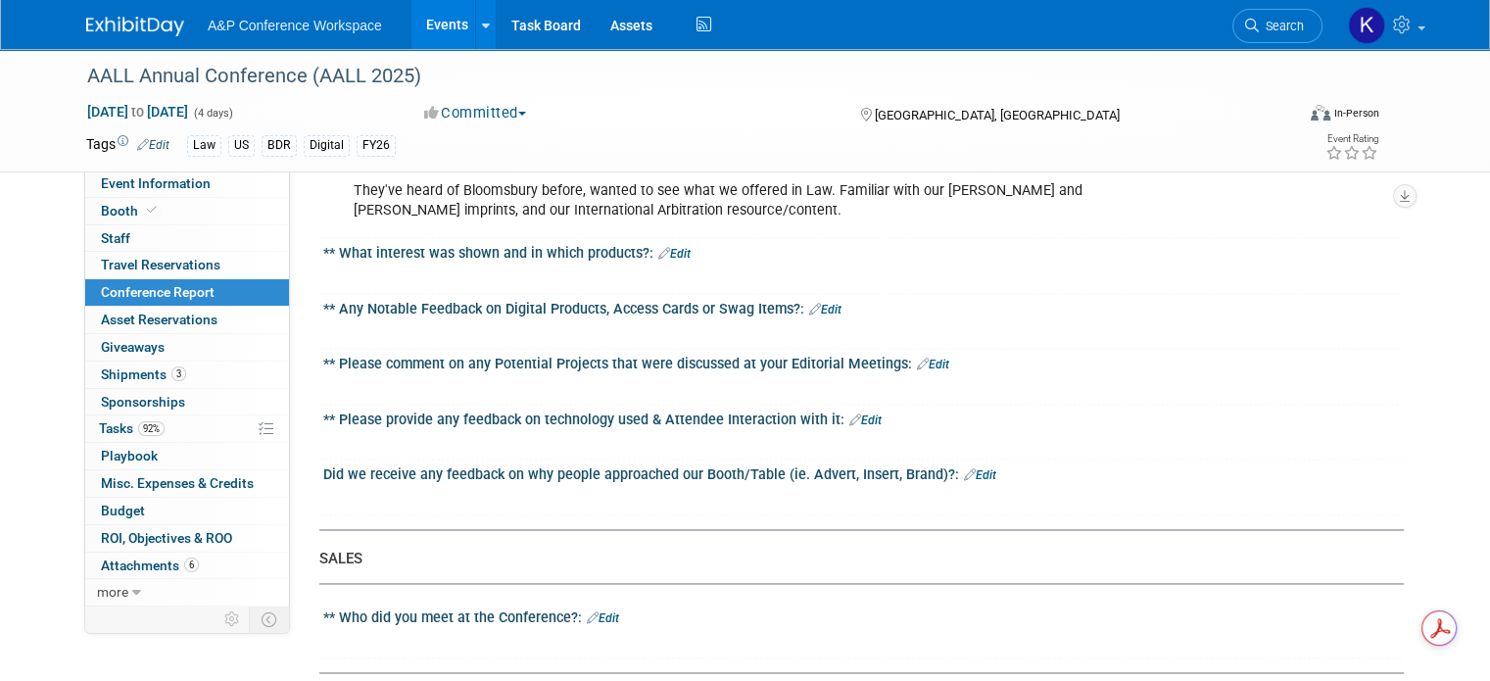
click at [666, 247] on link "Edit" at bounding box center [674, 254] width 32 height 14
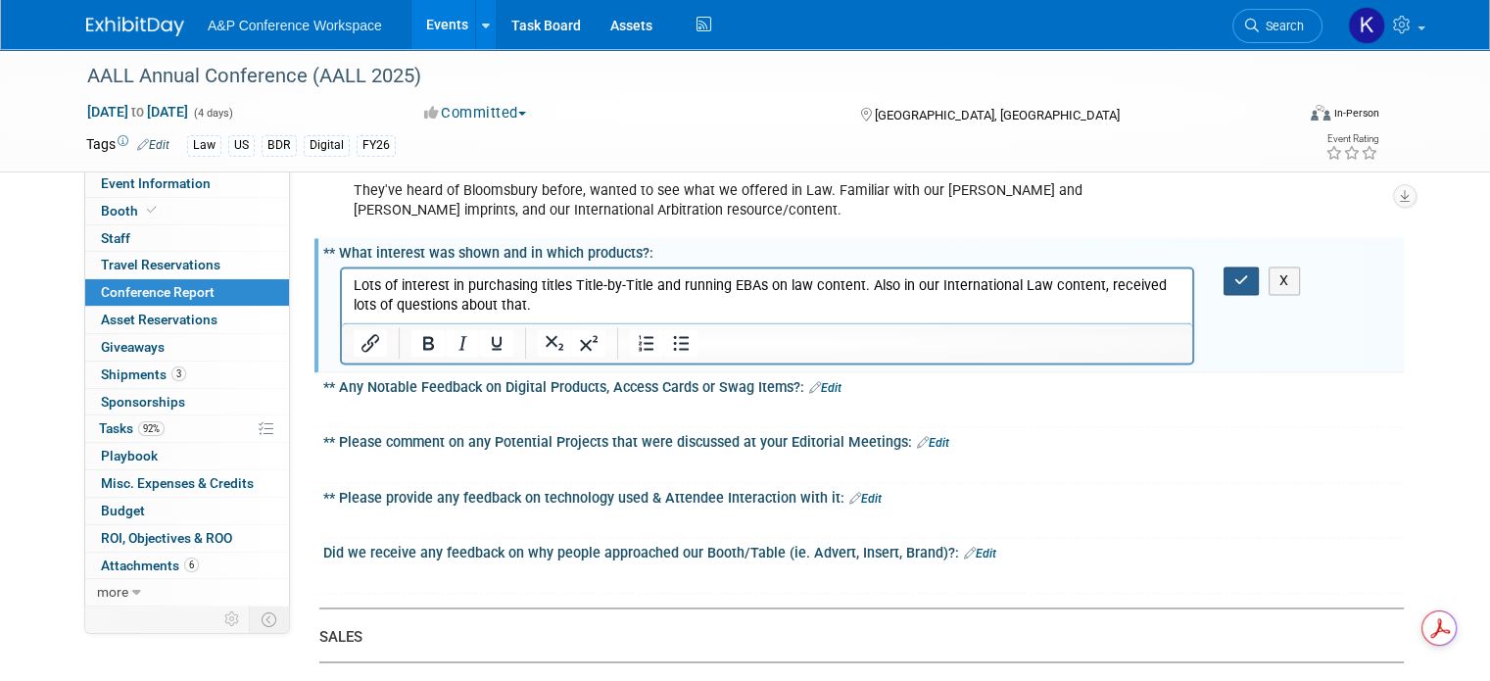
click at [1249, 273] on icon "button" at bounding box center [1242, 280] width 15 height 14
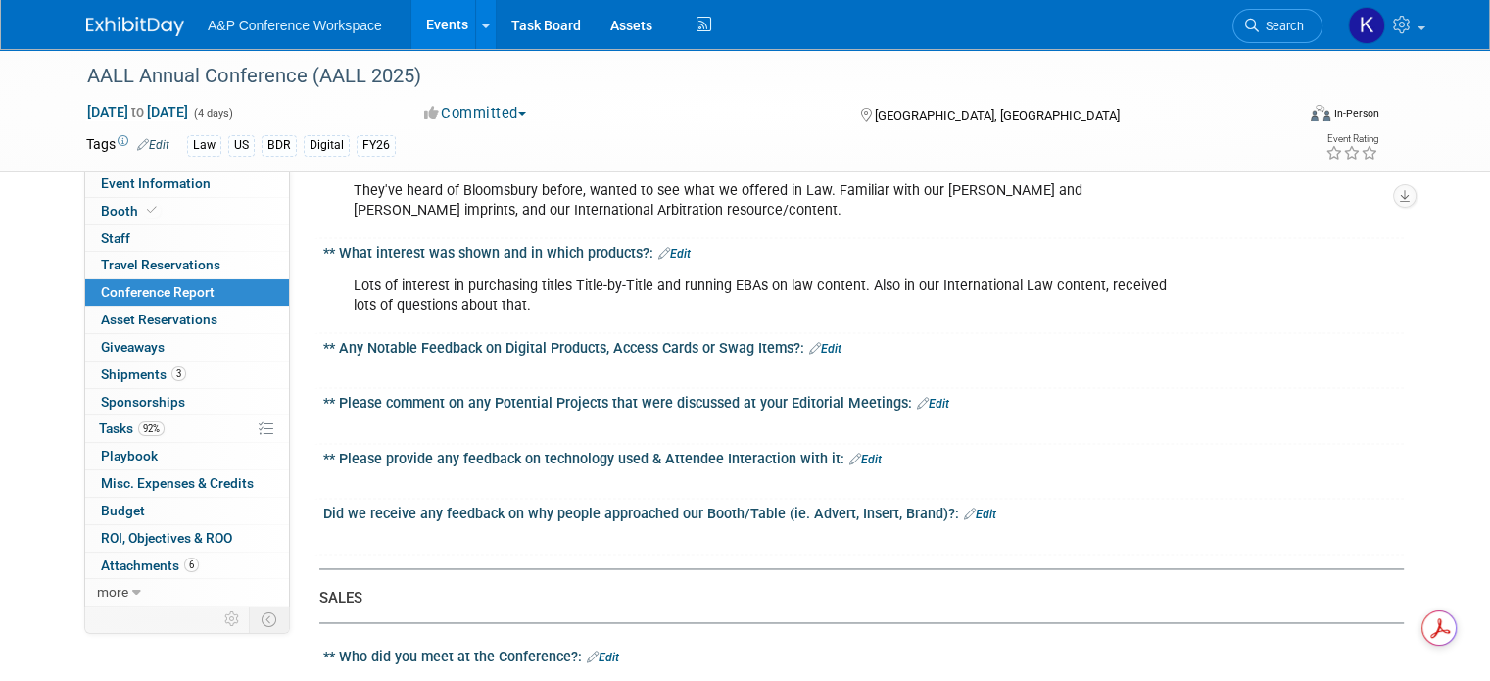
click at [811, 342] on link "Edit" at bounding box center [825, 349] width 32 height 14
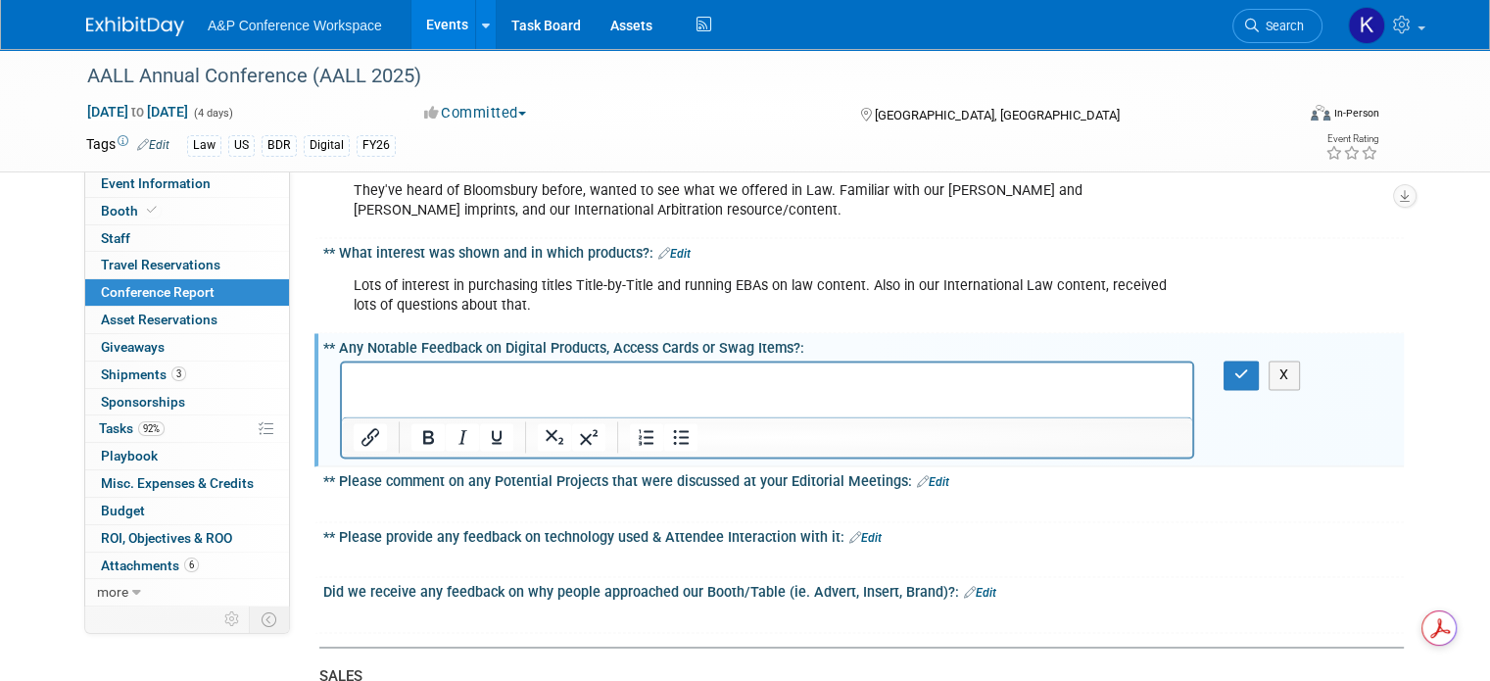
scroll to position [0, 0]
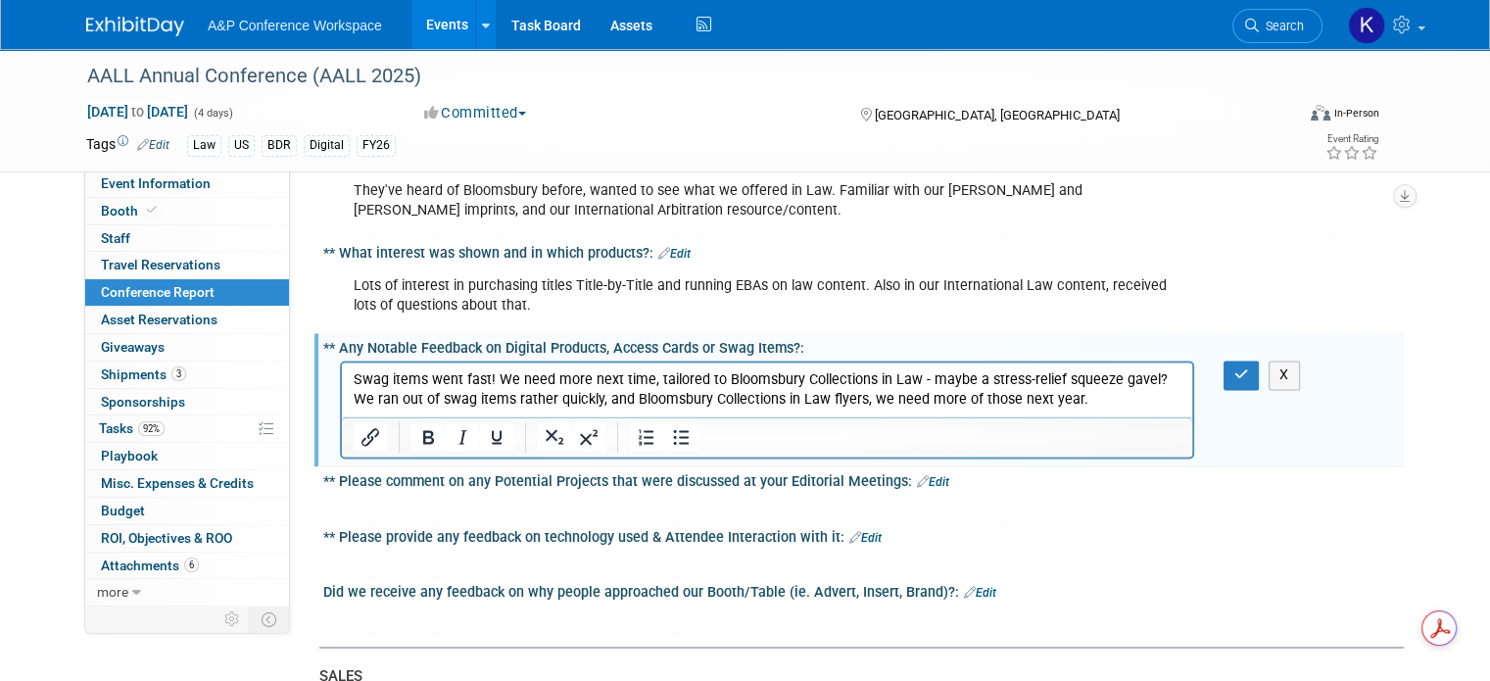
click at [820, 402] on p "Swag items went fast! We need more next time, tailored to Bloomsbury Collection…" at bounding box center [768, 389] width 828 height 39
click at [1046, 409] on p "Swag items went fast! We need more next time, tailored to Bloomsbury Collection…" at bounding box center [768, 389] width 828 height 39
click at [1246, 367] on icon "button" at bounding box center [1242, 374] width 15 height 14
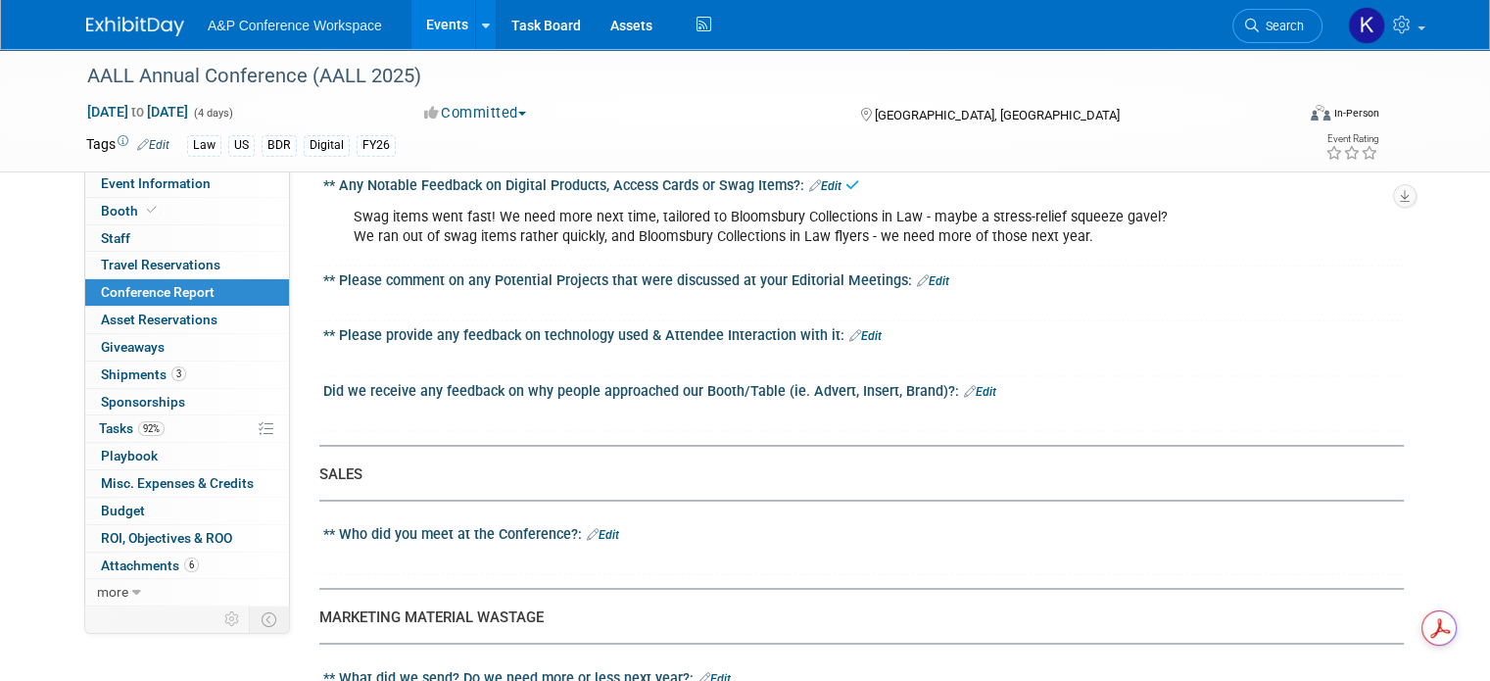
scroll to position [3103, 0]
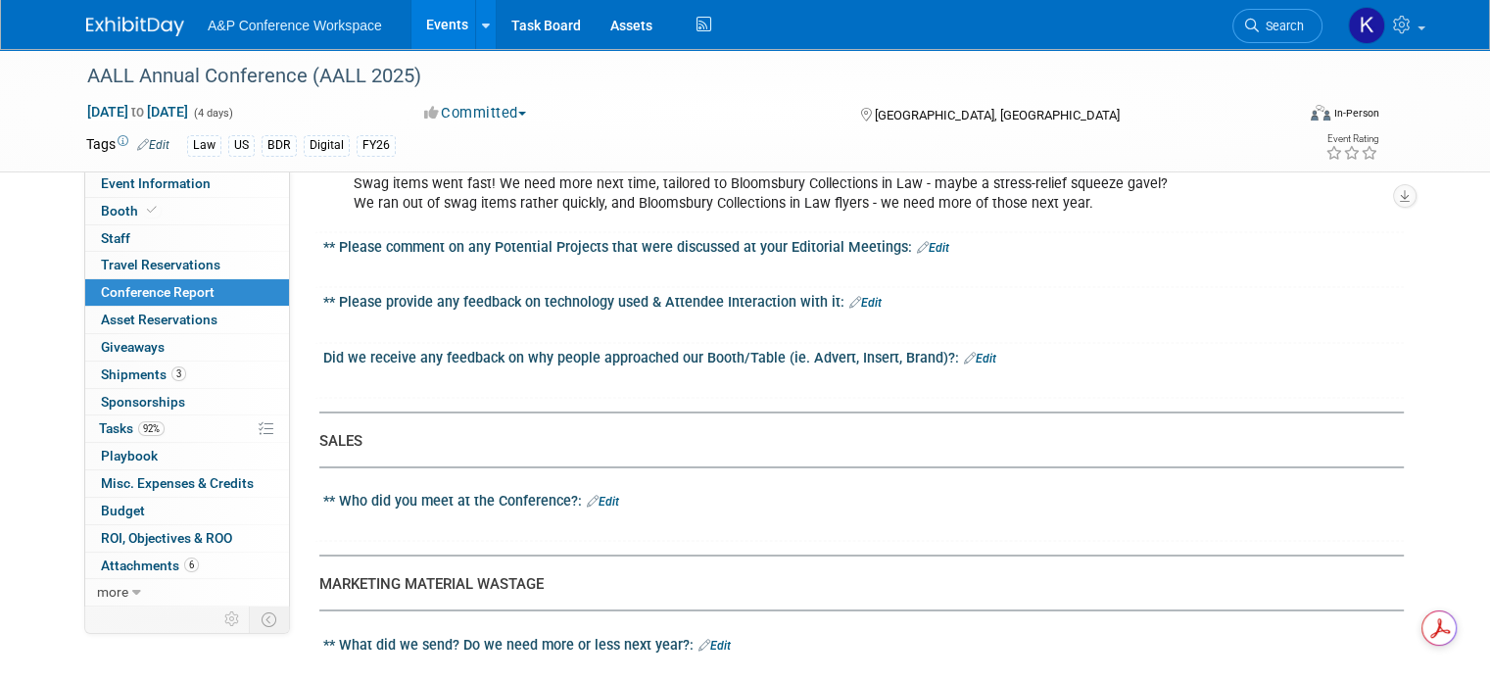
click at [855, 296] on link "Edit" at bounding box center [866, 303] width 32 height 14
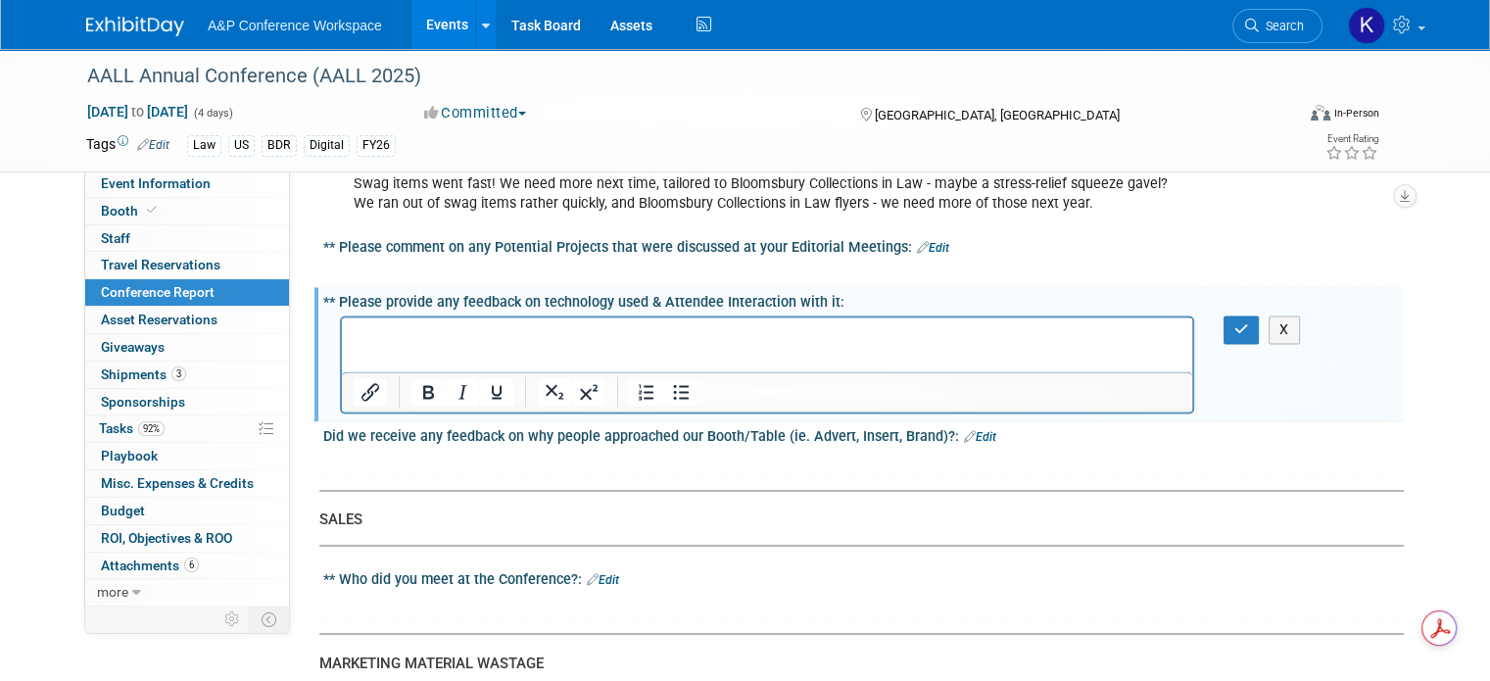
scroll to position [0, 0]
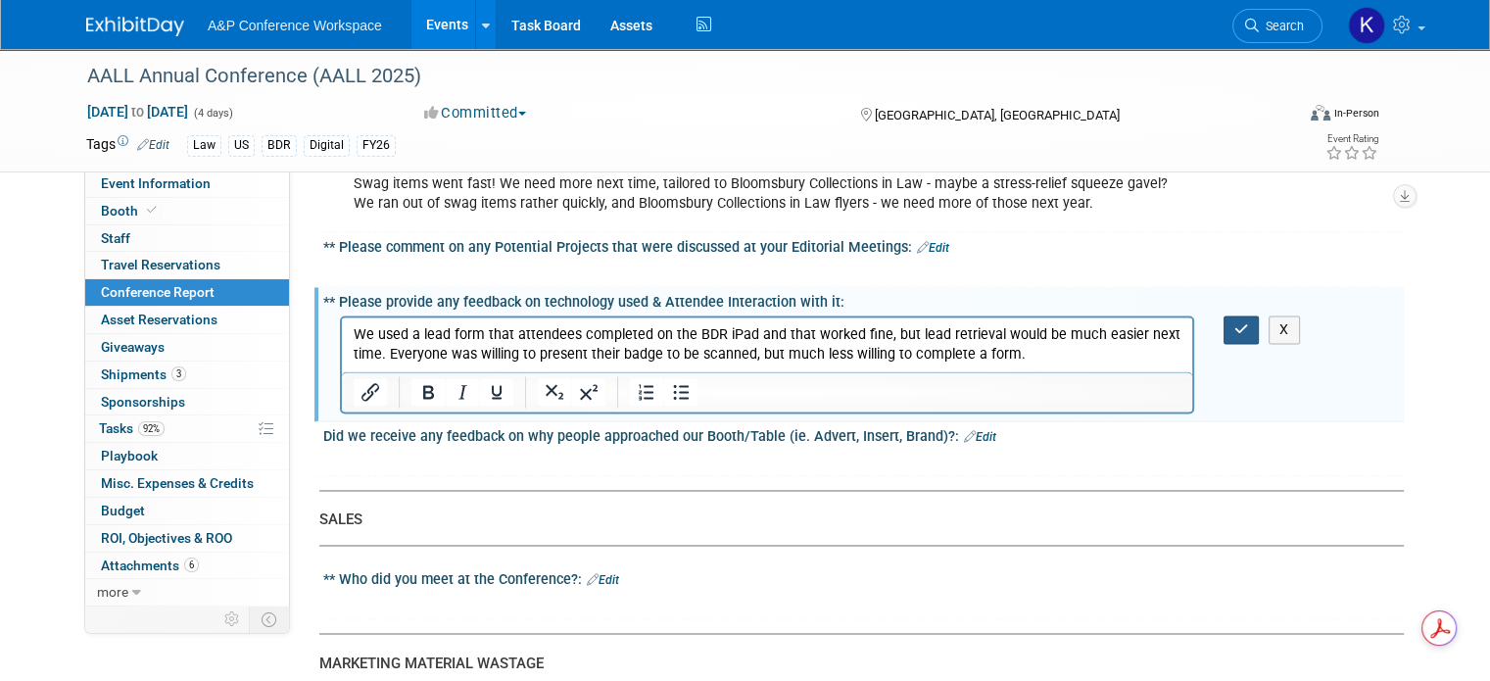
click at [1249, 322] on icon "button" at bounding box center [1242, 329] width 15 height 14
click at [1242, 316] on button "button" at bounding box center [1242, 330] width 36 height 28
click at [1040, 317] on iframe at bounding box center [767, 344] width 851 height 54
click at [1050, 360] on p "We used a lead form that attendees completed on the BDR iPad and that worked fi…" at bounding box center [768, 343] width 828 height 39
click at [1031, 421] on div "Did we receive any feedback on why people approached our Booth/Table (ie. Adver…" at bounding box center [863, 433] width 1081 height 25
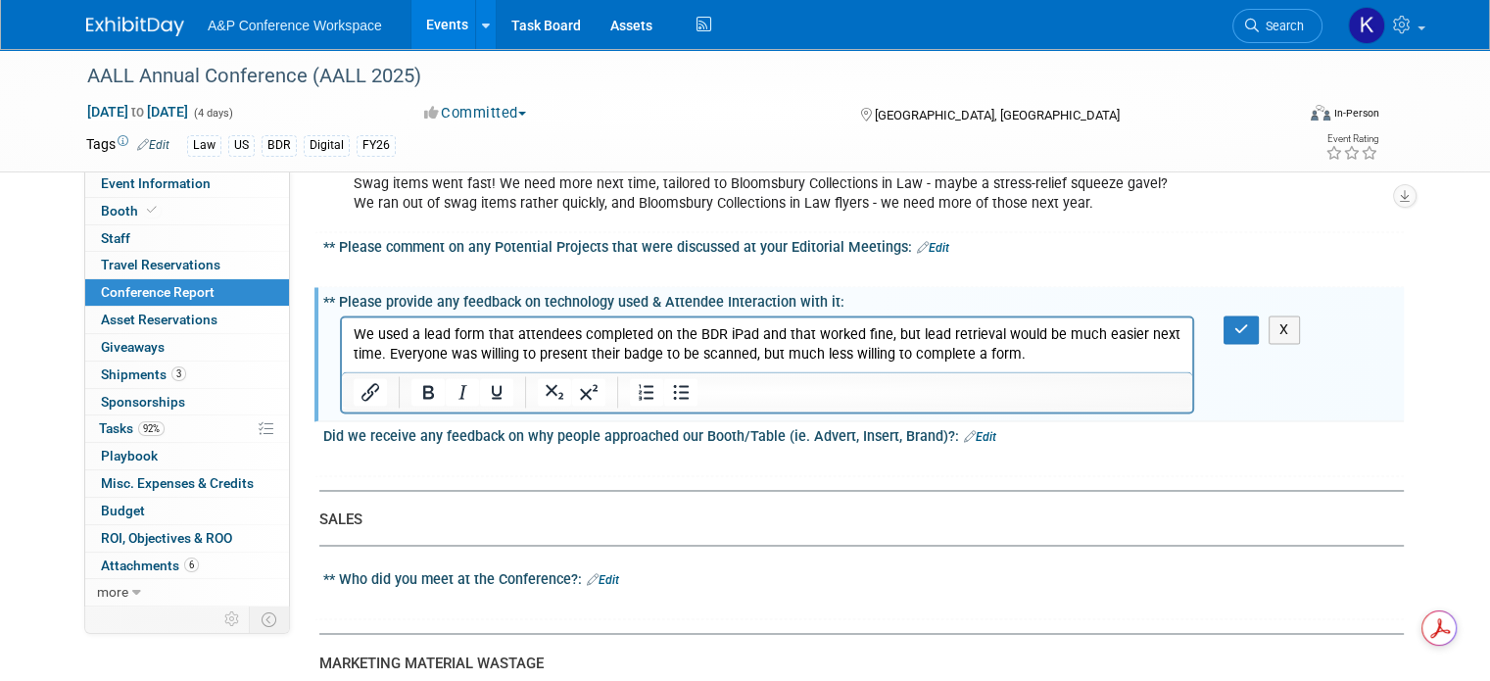
click at [1229, 316] on div "X" at bounding box center [1252, 330] width 87 height 28
click at [1249, 322] on icon "button" at bounding box center [1242, 329] width 15 height 14
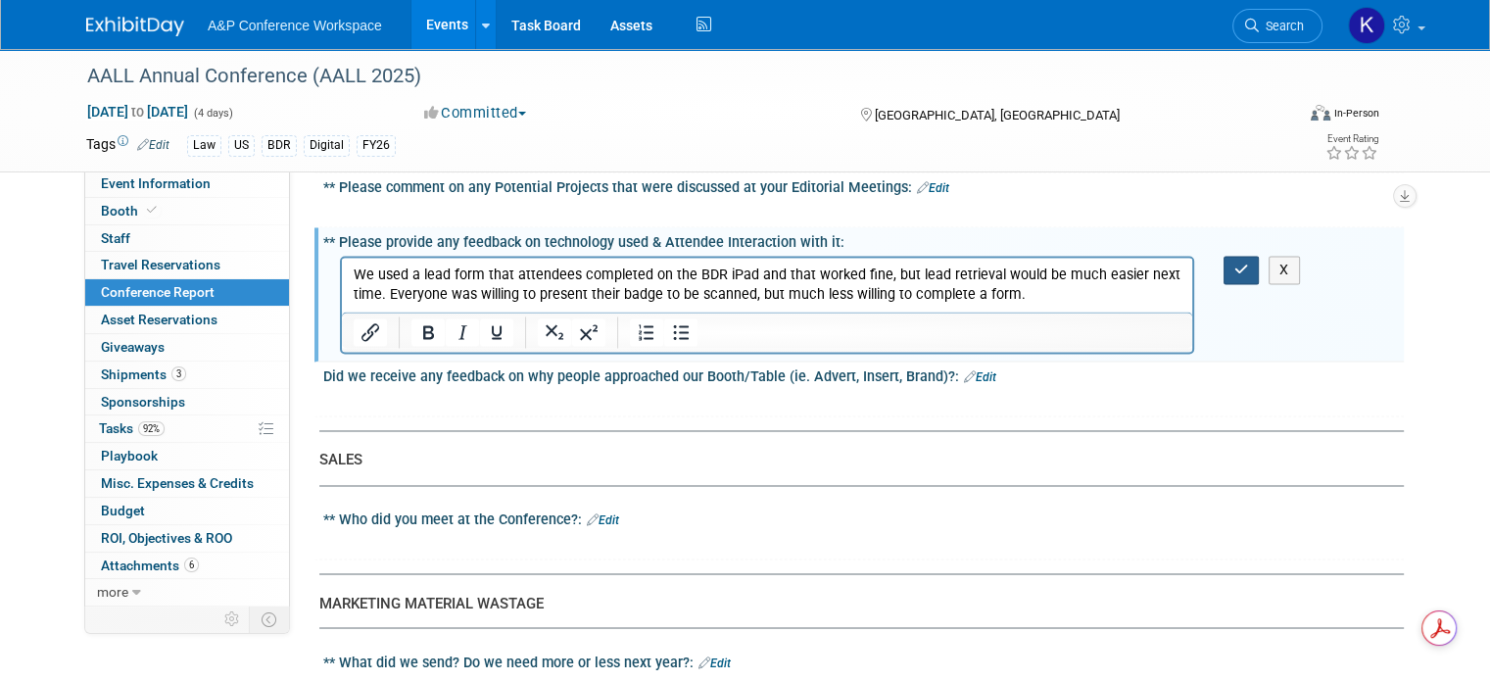
scroll to position [3103, 0]
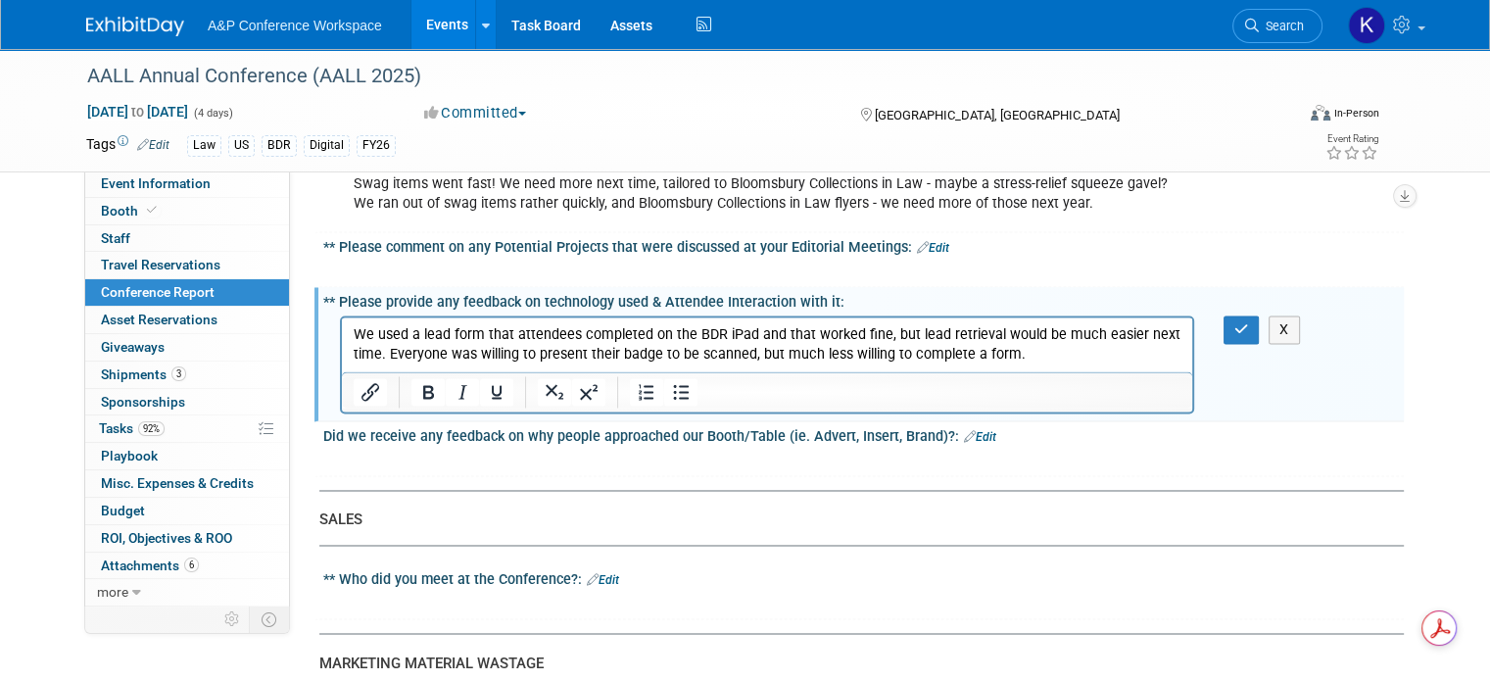
click at [595, 573] on link "Edit" at bounding box center [603, 580] width 32 height 14
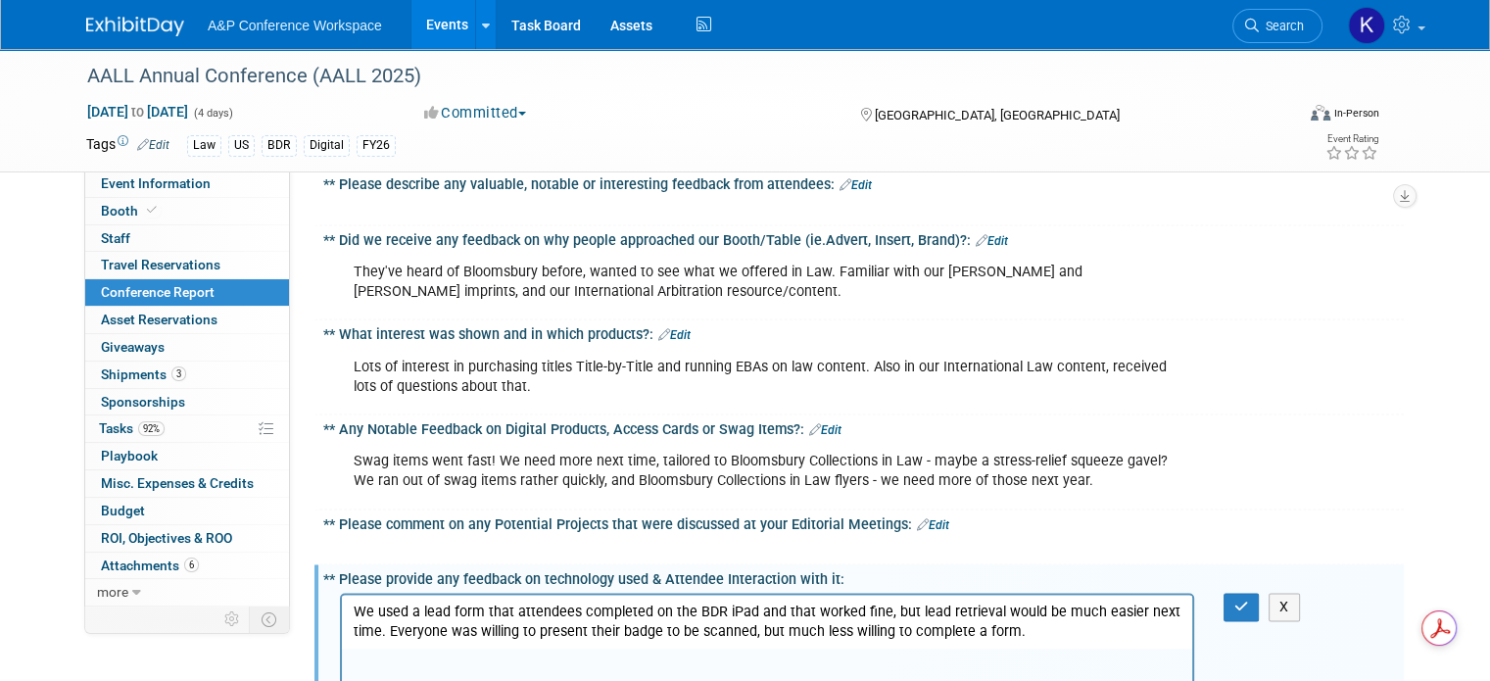
scroll to position [2907, 0]
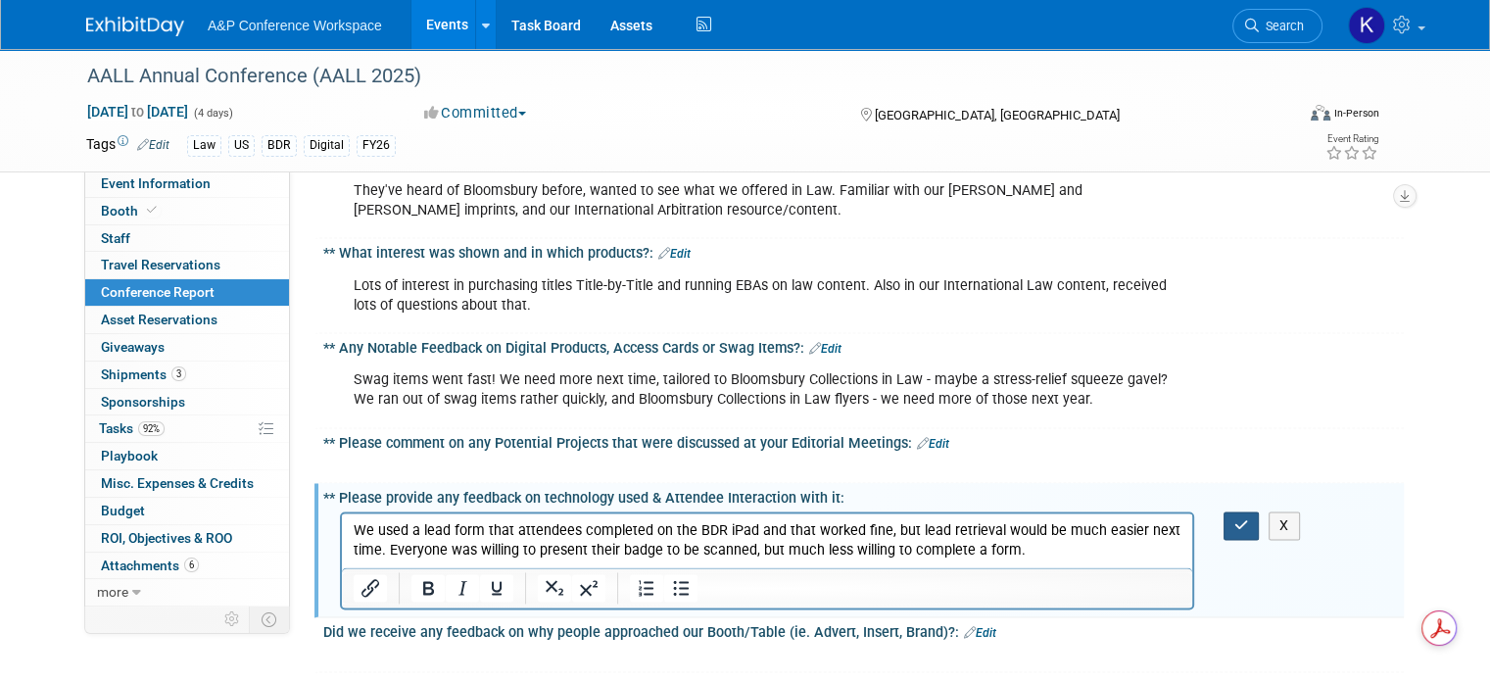
click at [1249, 518] on icon "button" at bounding box center [1242, 525] width 15 height 14
click at [1025, 540] on p "We used a lead form that attendees completed on the BDR iPad and that worked fi…" at bounding box center [768, 539] width 828 height 39
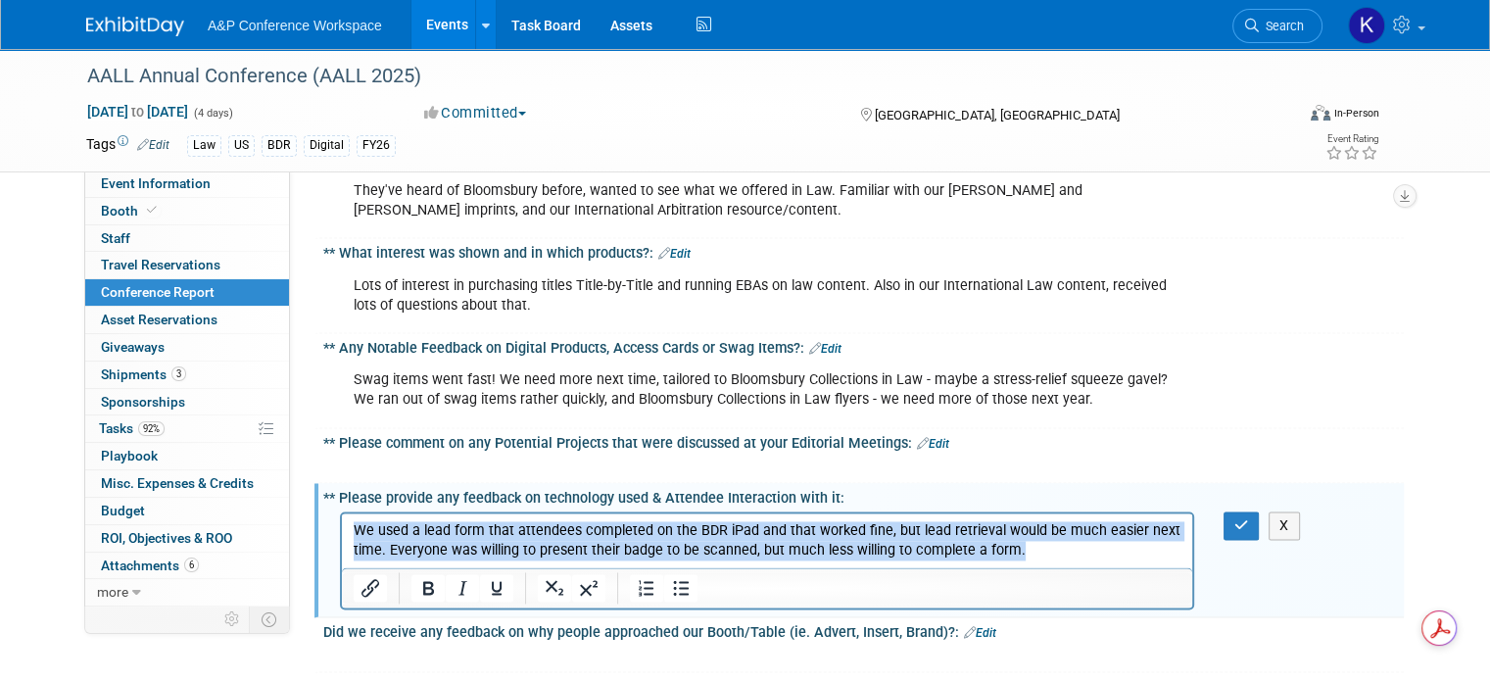
drag, startPoint x: 1014, startPoint y: 545, endPoint x: 290, endPoint y: 499, distance: 725.6
click at [342, 512] on html "We used a lead form that attendees completed on the BDR iPad and that worked fi…" at bounding box center [767, 535] width 851 height 47
copy p "We used a lead form that attendees completed on the BDR iPad and that worked fi…"
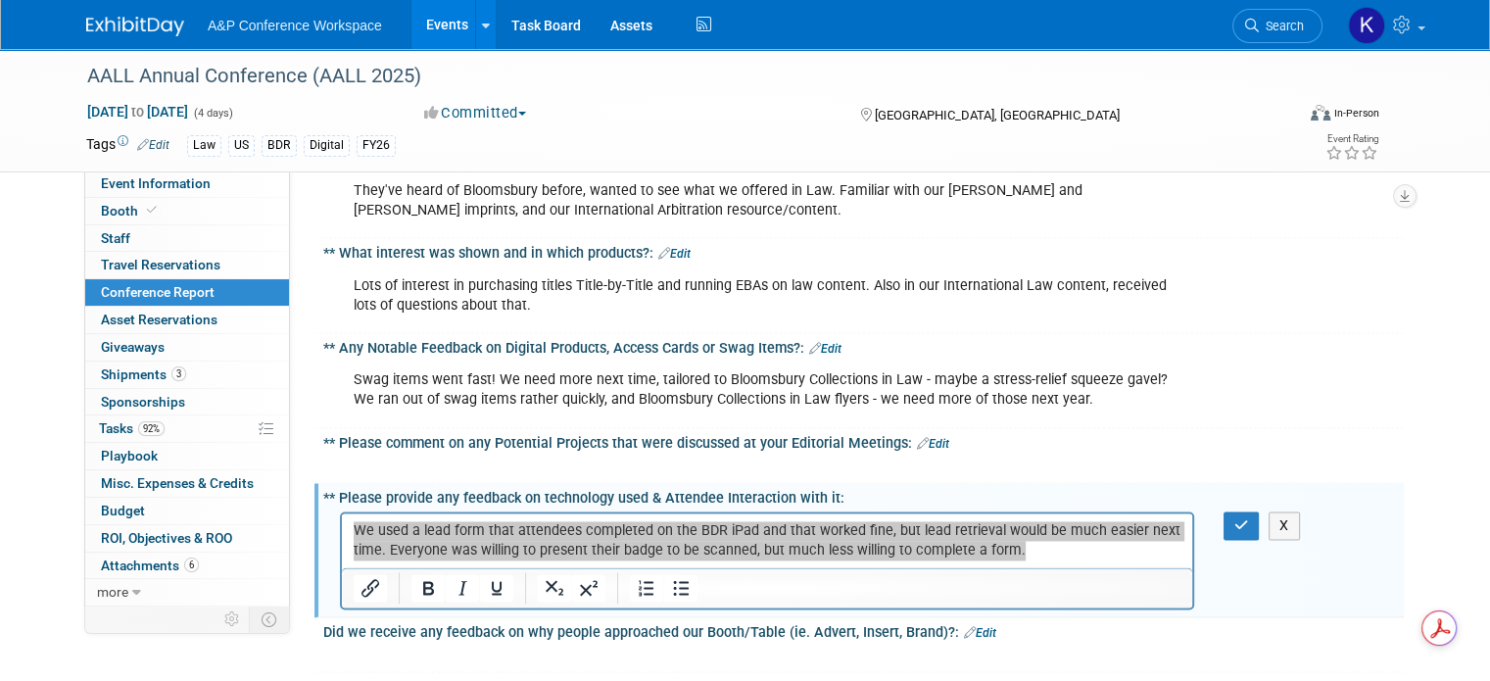
click at [1297, 519] on div "X" at bounding box center [863, 559] width 1081 height 105
click at [1297, 511] on button "X" at bounding box center [1284, 525] width 31 height 28
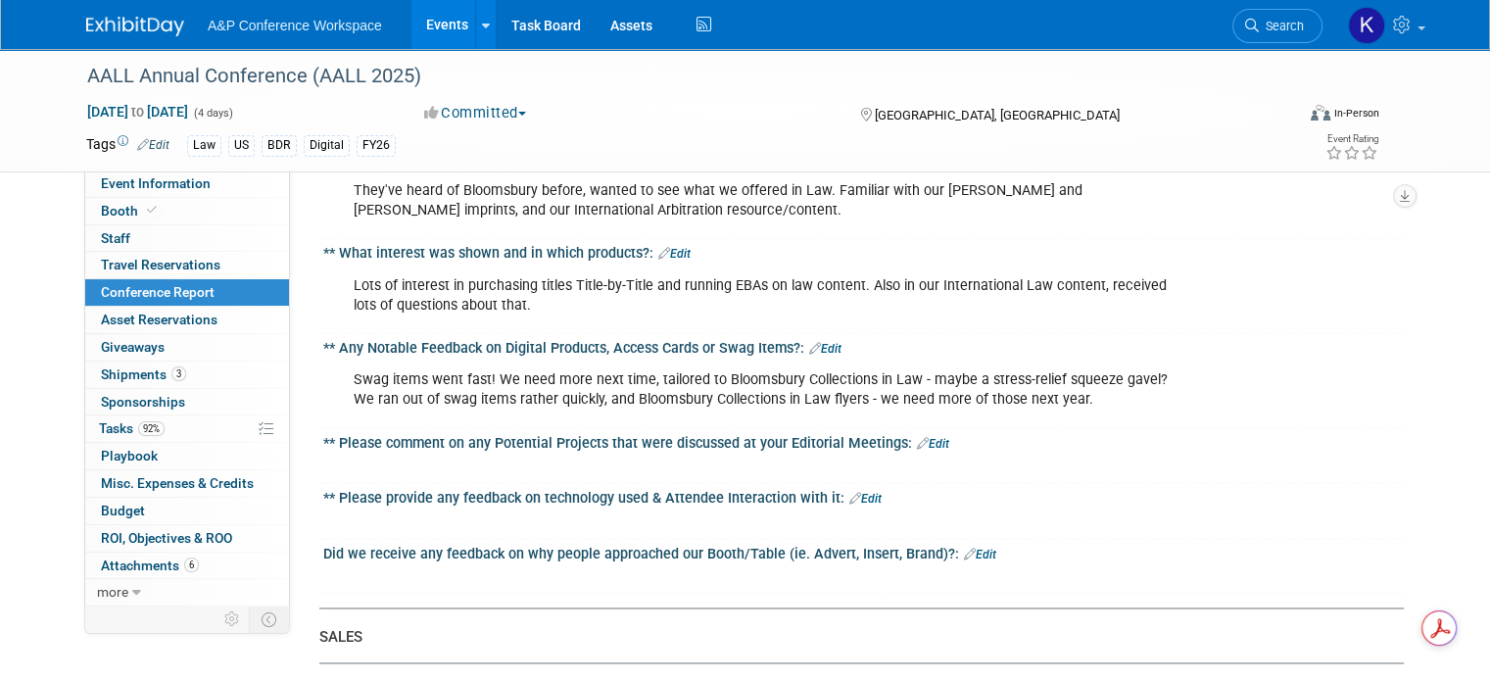
click at [850, 492] on link "Edit" at bounding box center [866, 499] width 32 height 14
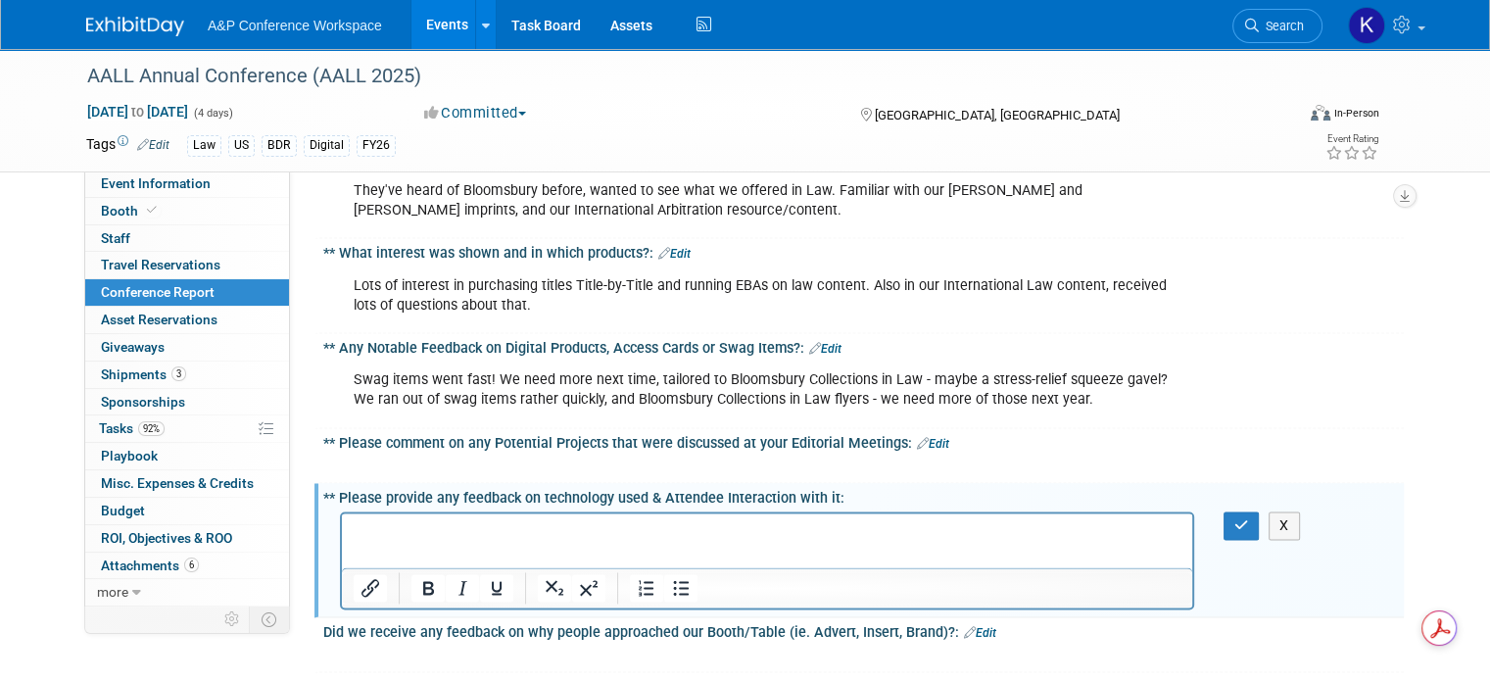
scroll to position [0, 0]
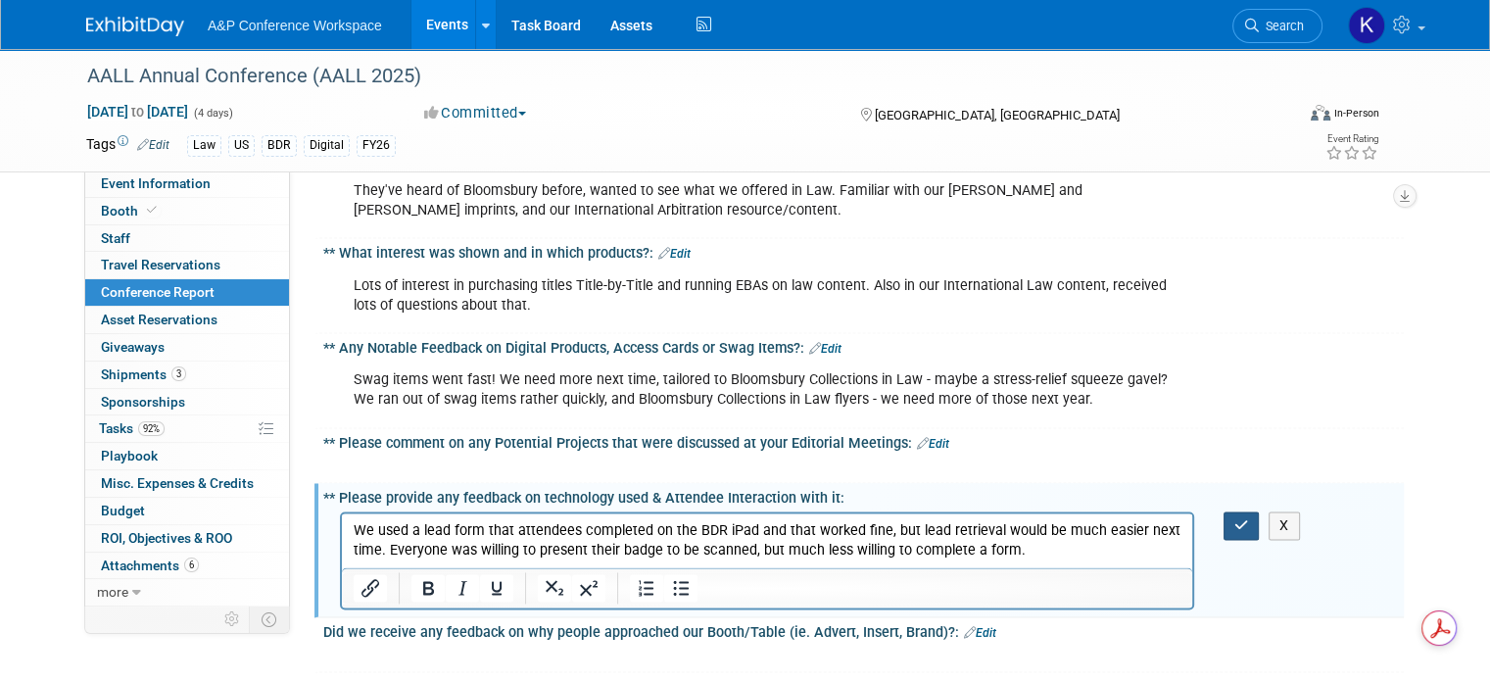
click at [1244, 511] on button "button" at bounding box center [1242, 525] width 36 height 28
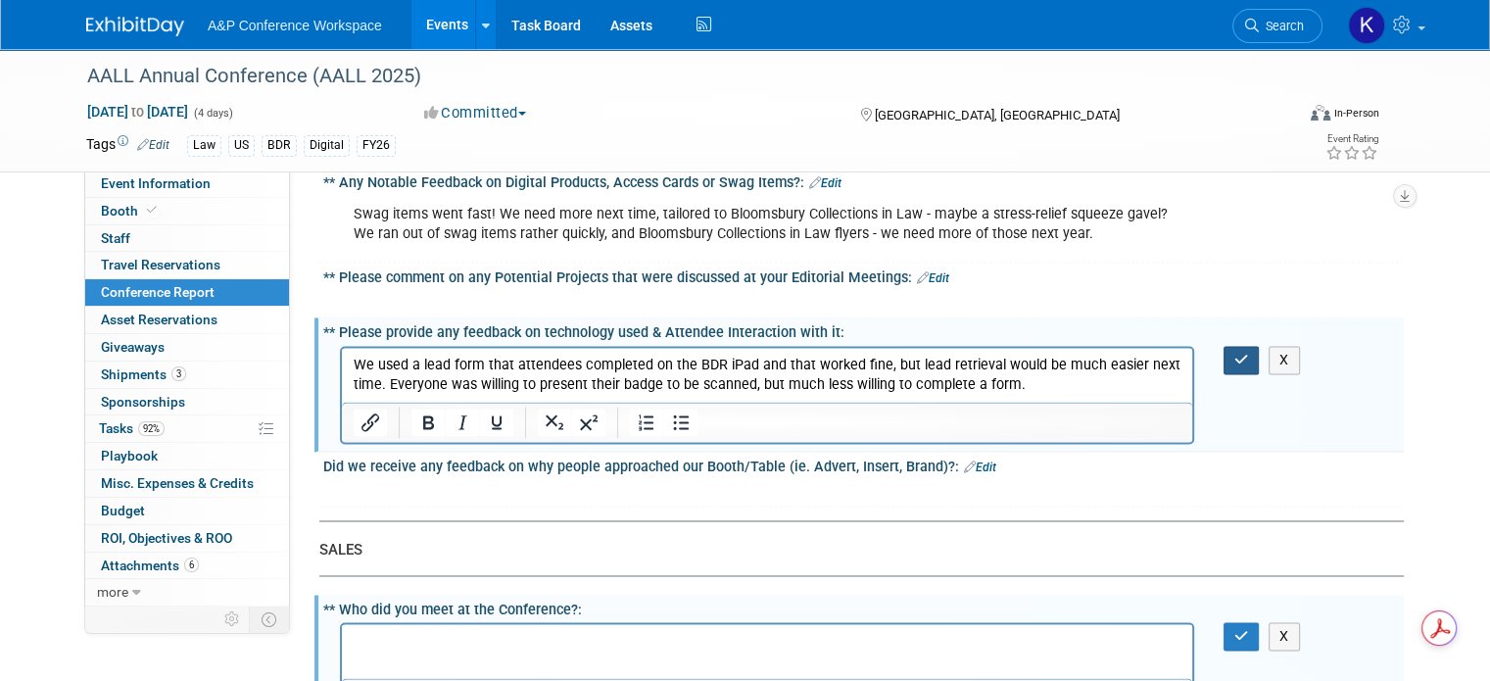
scroll to position [3103, 0]
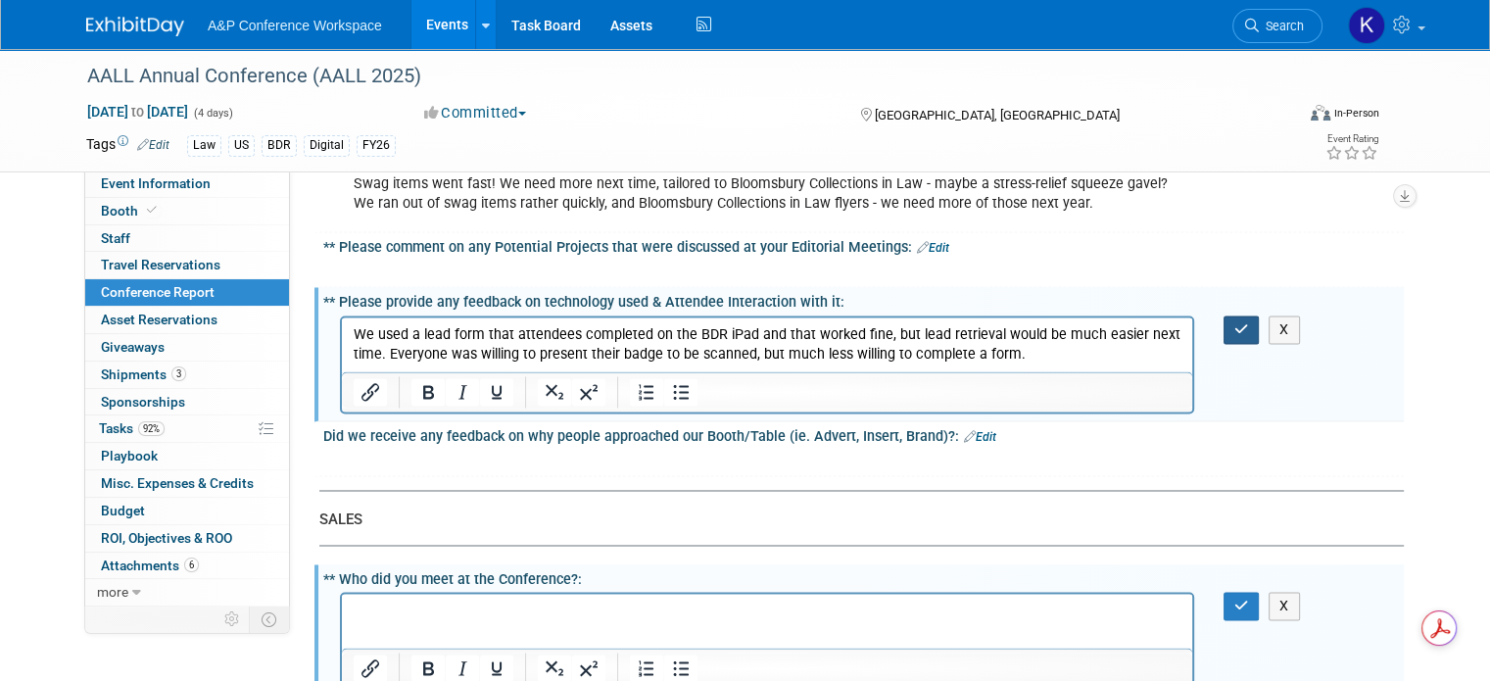
click at [1249, 322] on icon "button" at bounding box center [1242, 329] width 15 height 14
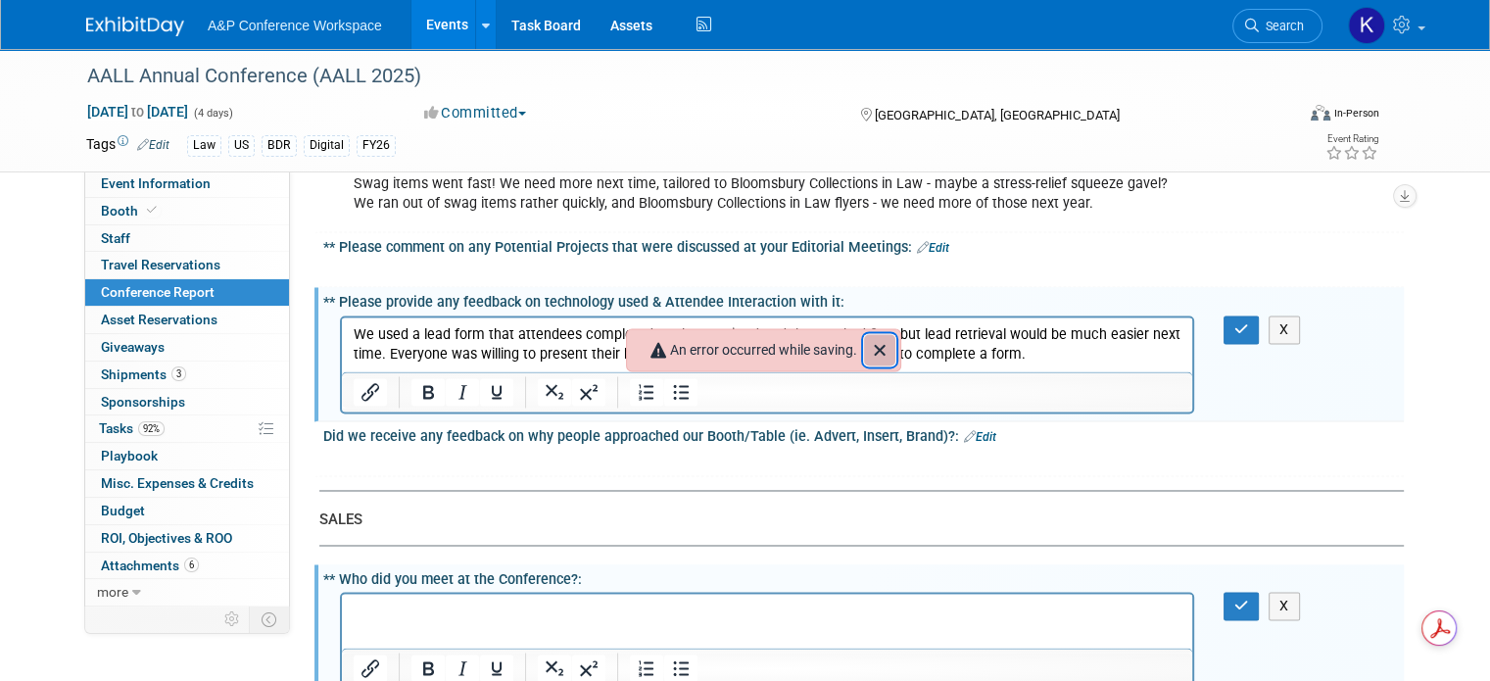
click at [877, 338] on icon "Close" at bounding box center [880, 350] width 24 height 24
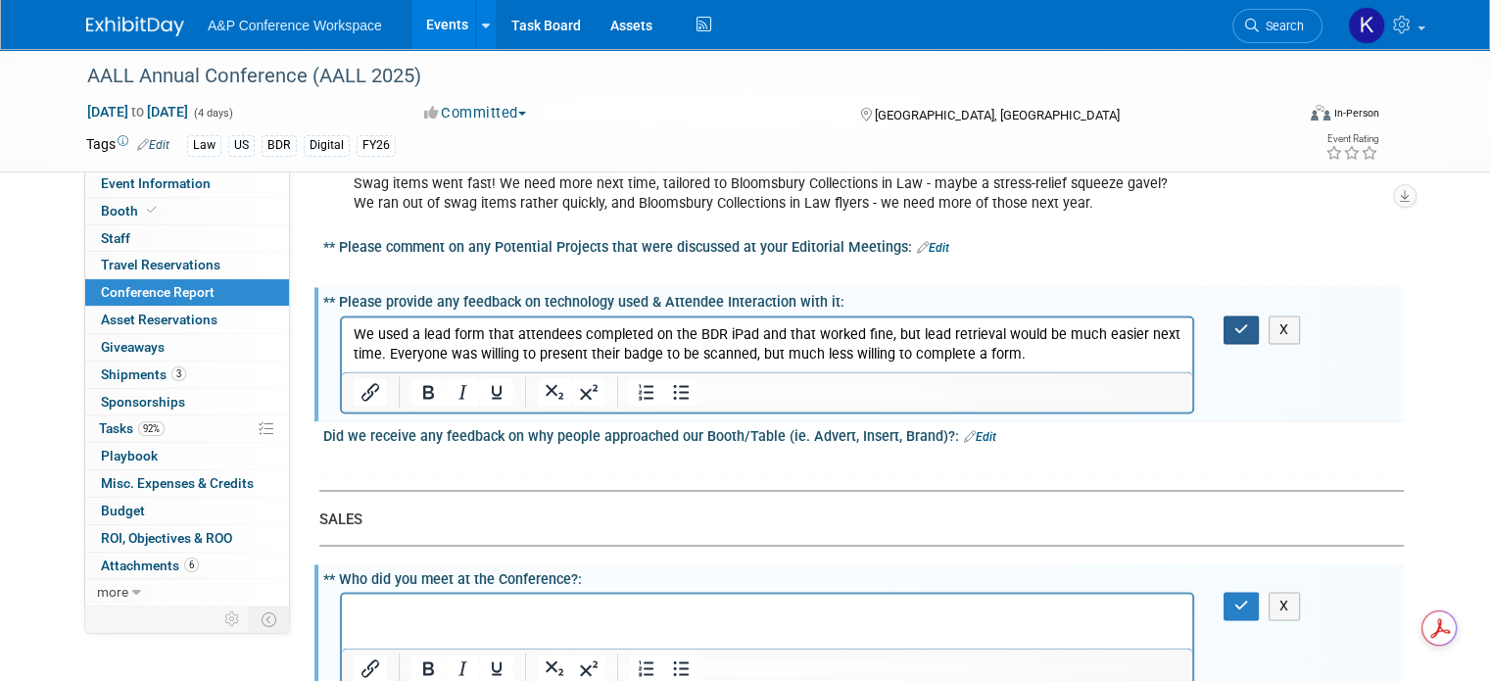
click at [1249, 322] on icon "button" at bounding box center [1242, 329] width 15 height 14
click at [1298, 316] on button "X" at bounding box center [1284, 330] width 31 height 28
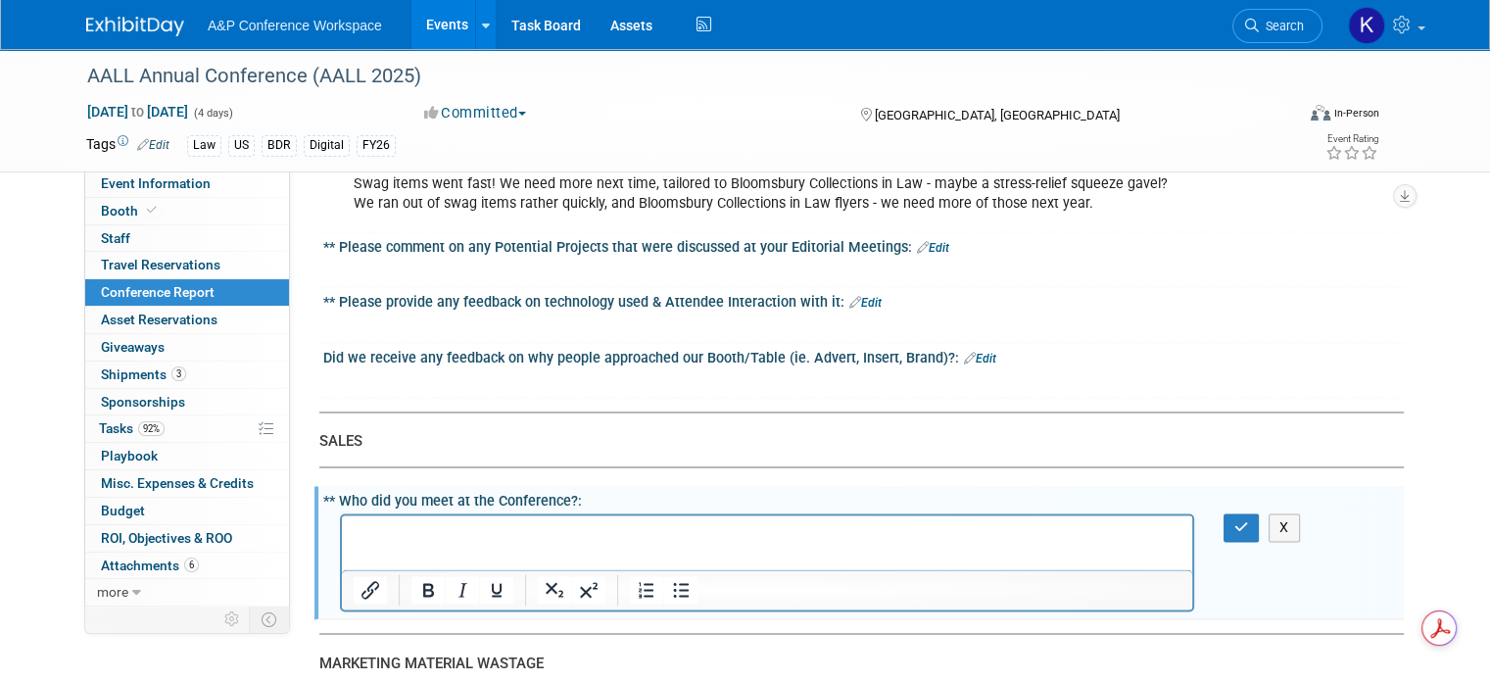
click at [969, 366] on div "Did we receive any feedback on why people approached our Booth/Table (ie. Adver…" at bounding box center [860, 371] width 1090 height 56
click at [844, 543] on html at bounding box center [767, 528] width 851 height 27
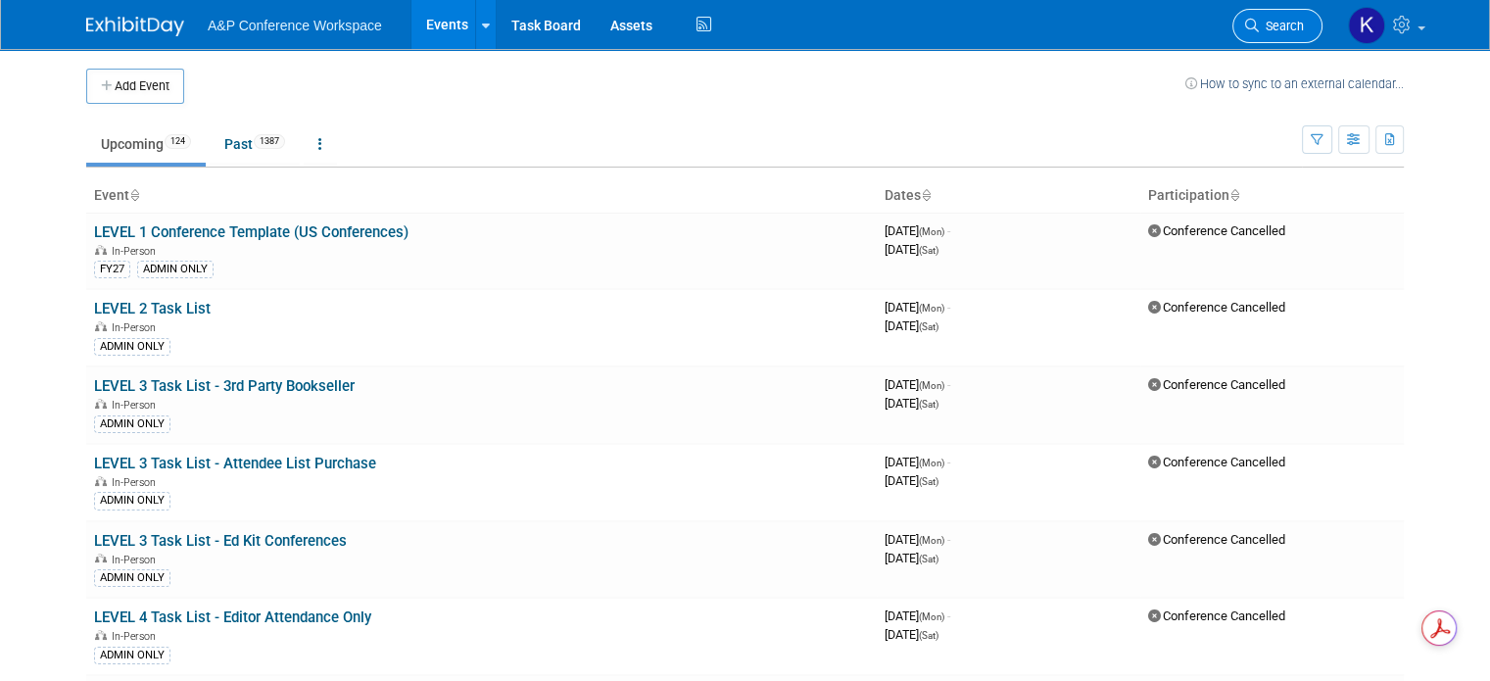
click at [1284, 26] on span "Search" at bounding box center [1281, 26] width 45 height 15
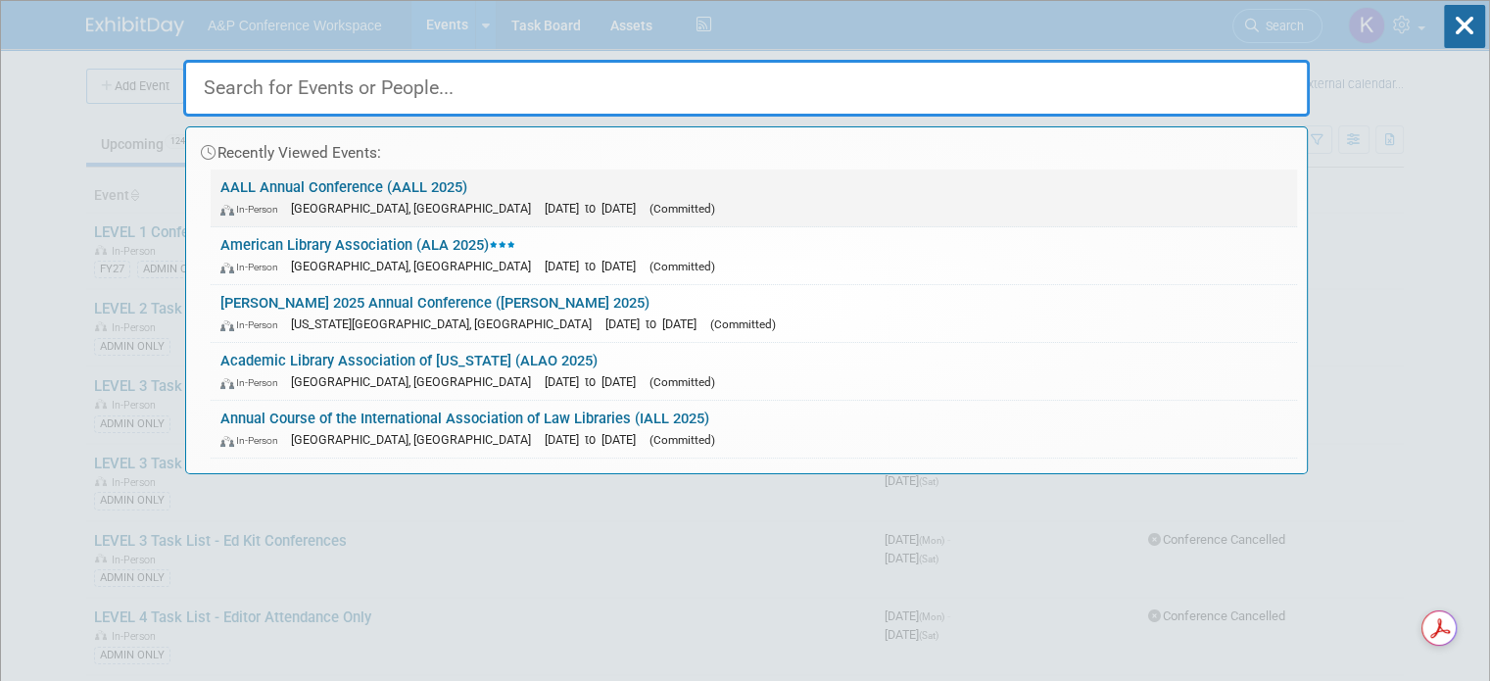
click at [349, 176] on link "AALL Annual Conference (AALL 2025) In-Person [GEOGRAPHIC_DATA], [GEOGRAPHIC_DAT…" at bounding box center [754, 198] width 1087 height 57
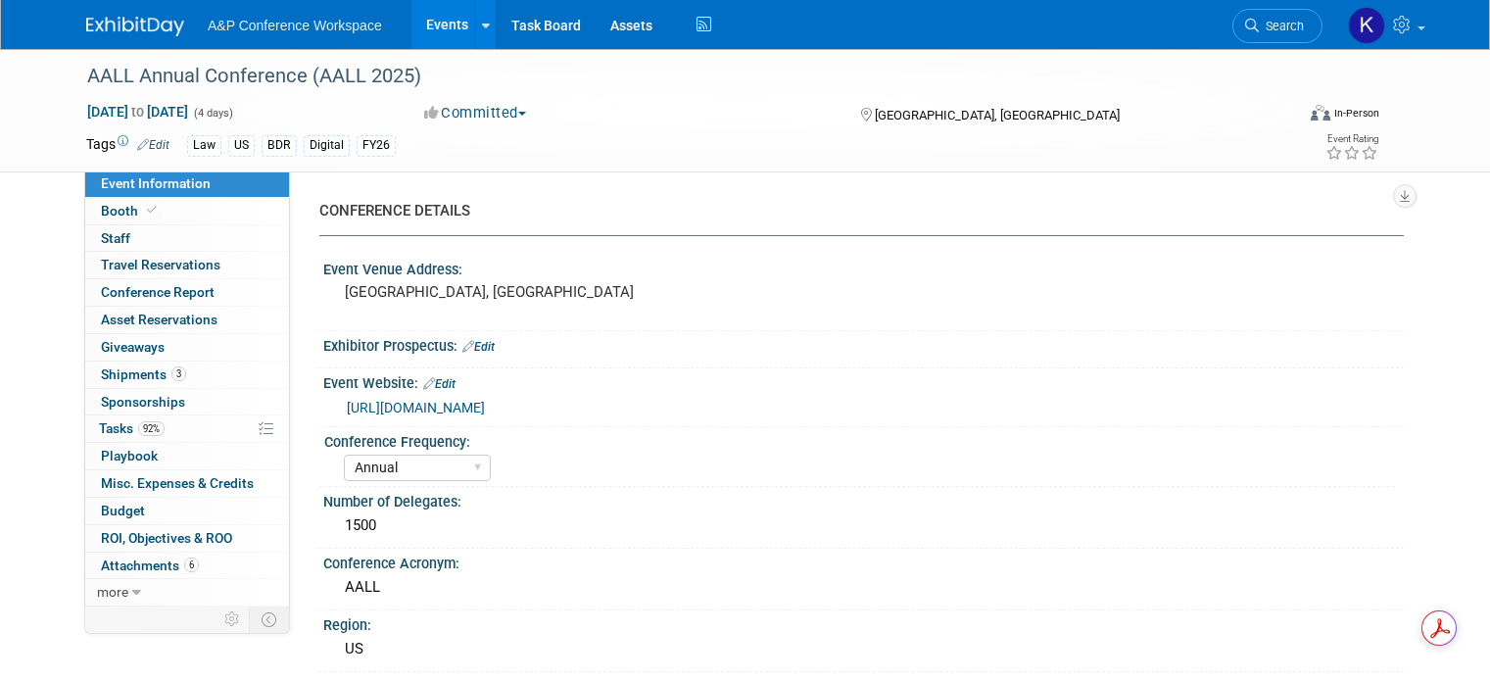
select select "Annual"
select select "Level 2"
select select "In-Person Booth"
select select "Libraries"
select select "Bloomsbury Digital Resources"
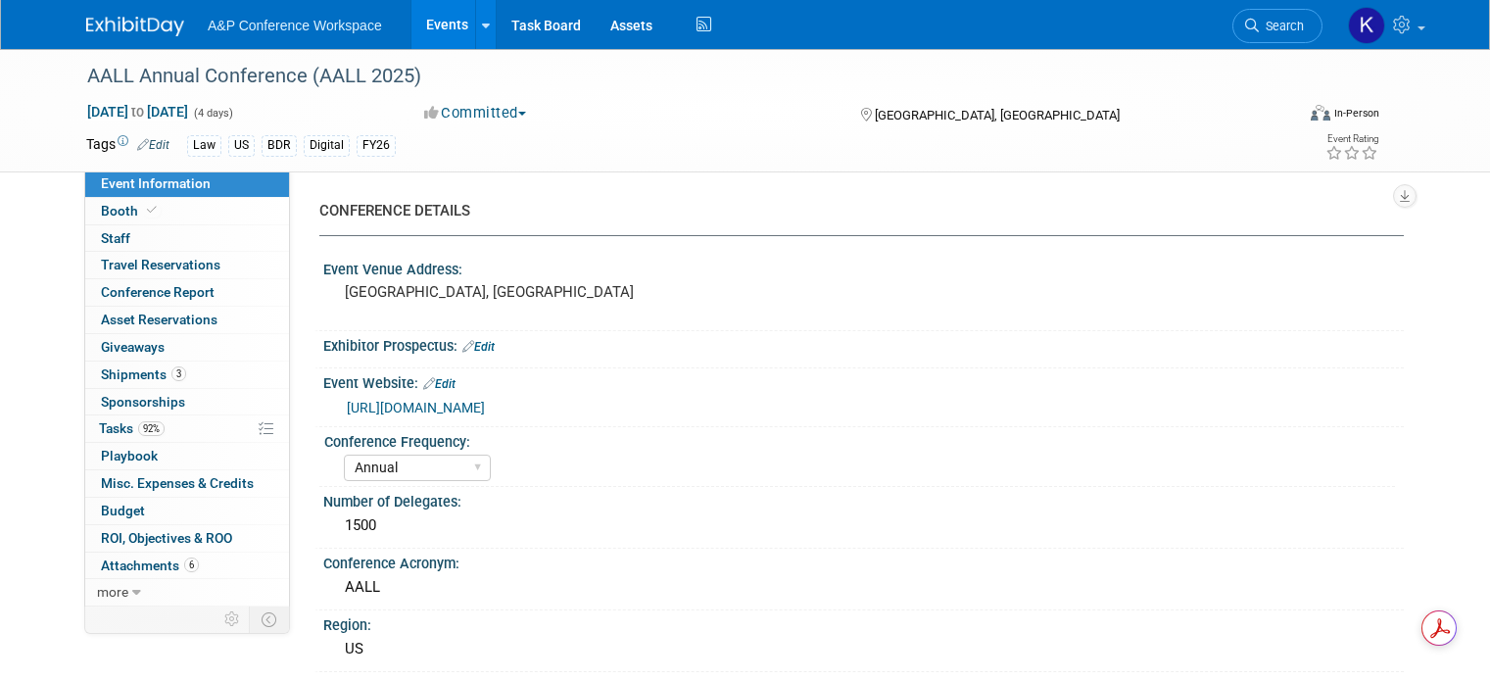
select select "[PERSON_NAME]"
select select "BDR Product Awareness and Trial Generation​"
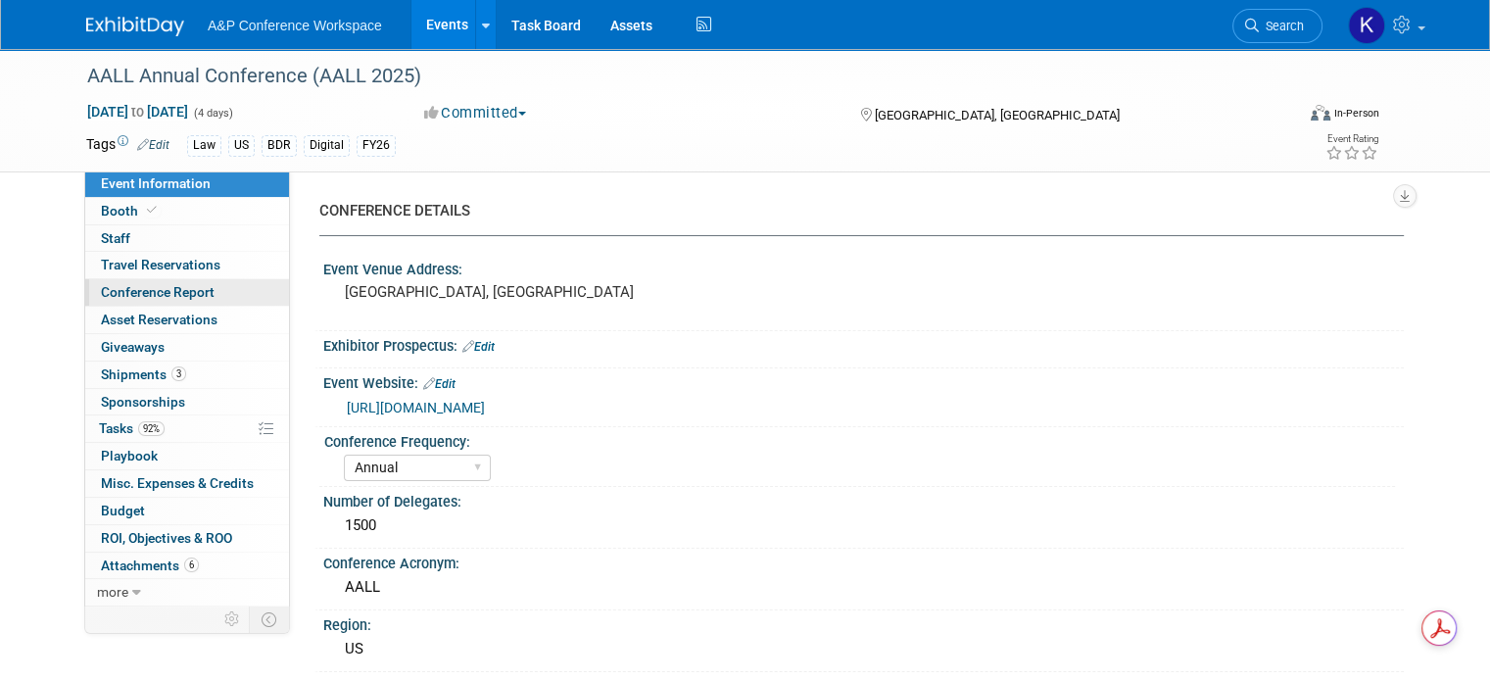
click at [157, 286] on span "Conference Report" at bounding box center [158, 292] width 114 height 16
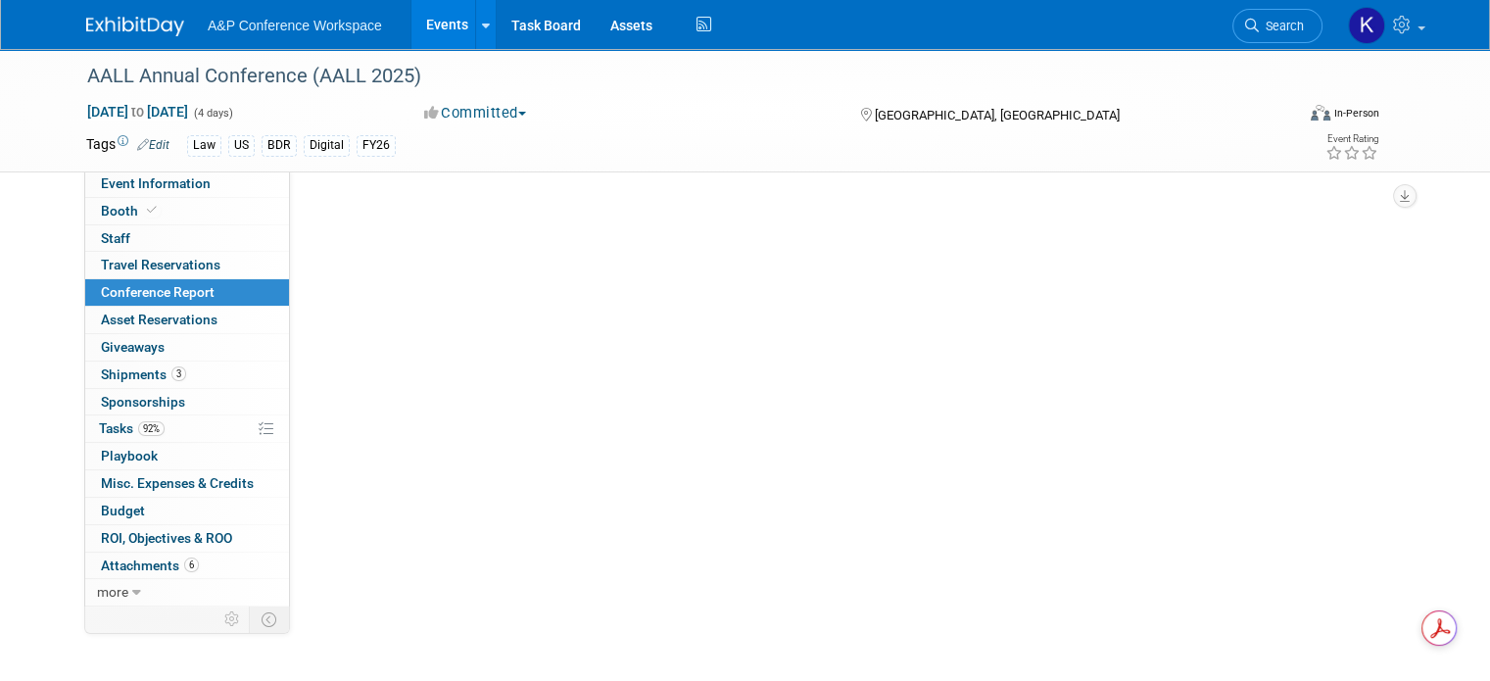
select select "NO"
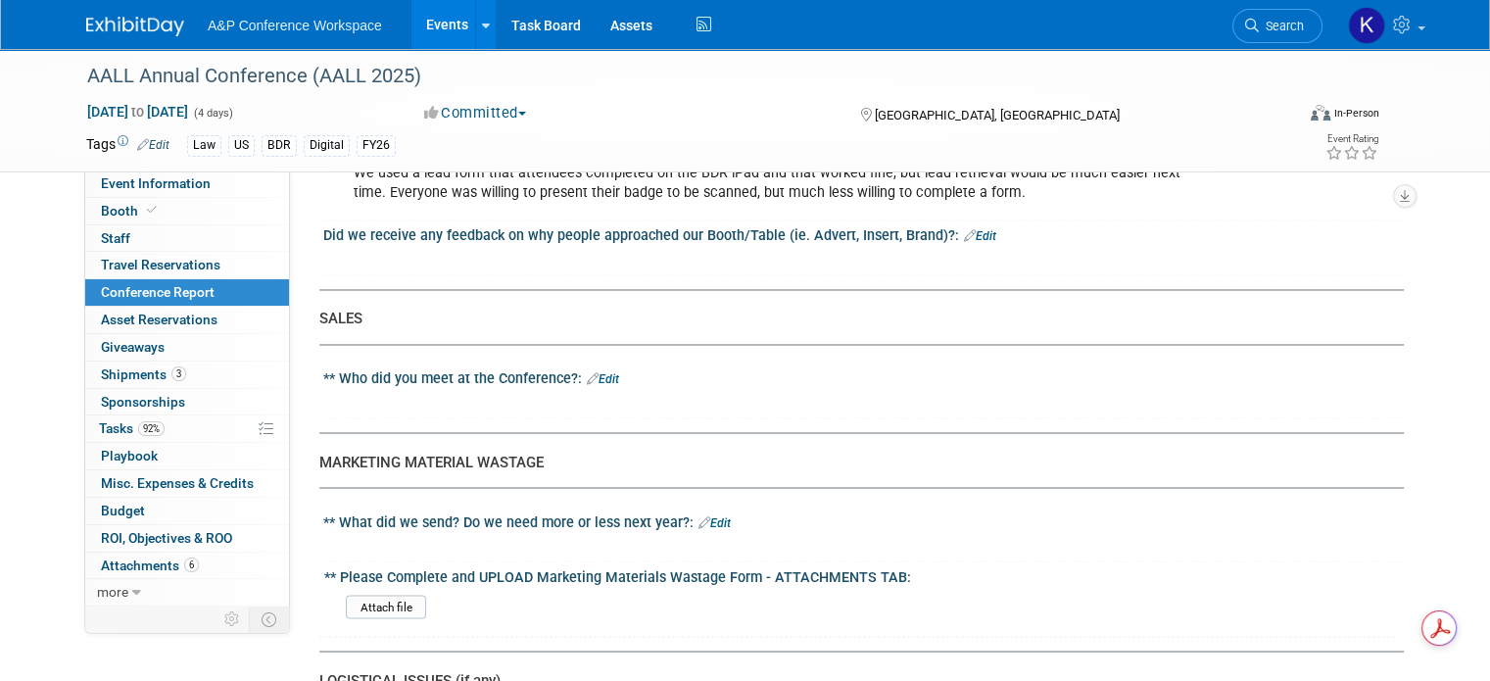
scroll to position [3331, 0]
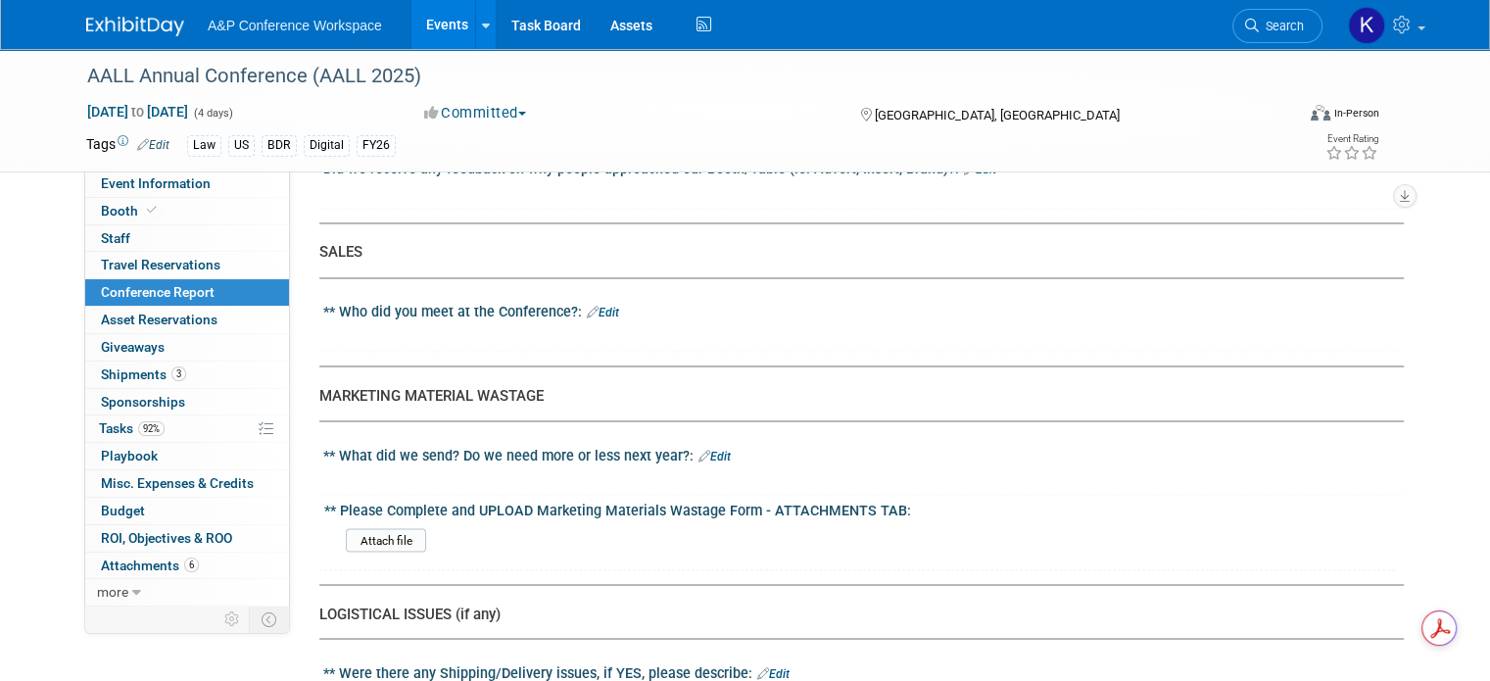
click at [598, 306] on link "Edit" at bounding box center [603, 313] width 32 height 14
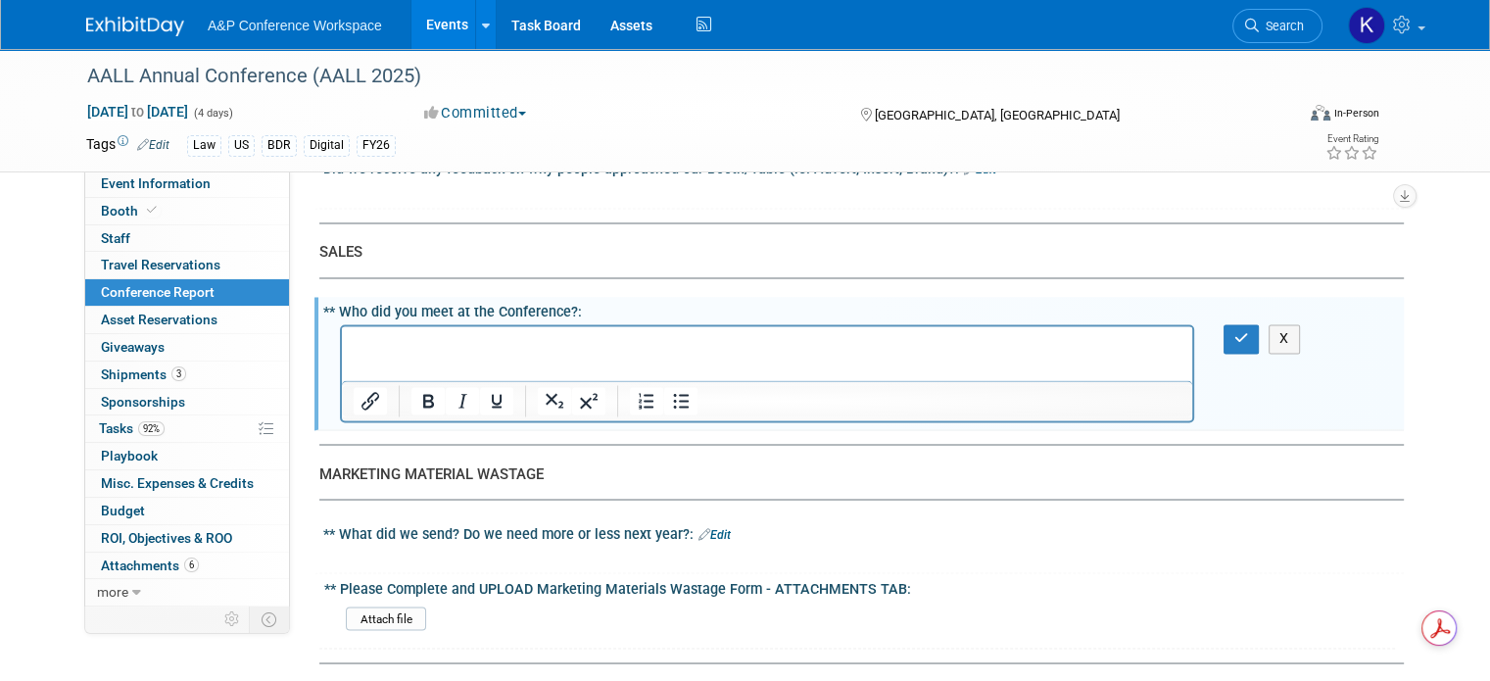
scroll to position [0, 0]
click at [502, 343] on p "No meetings scheduled but several people came by the booth." at bounding box center [768, 344] width 828 height 20
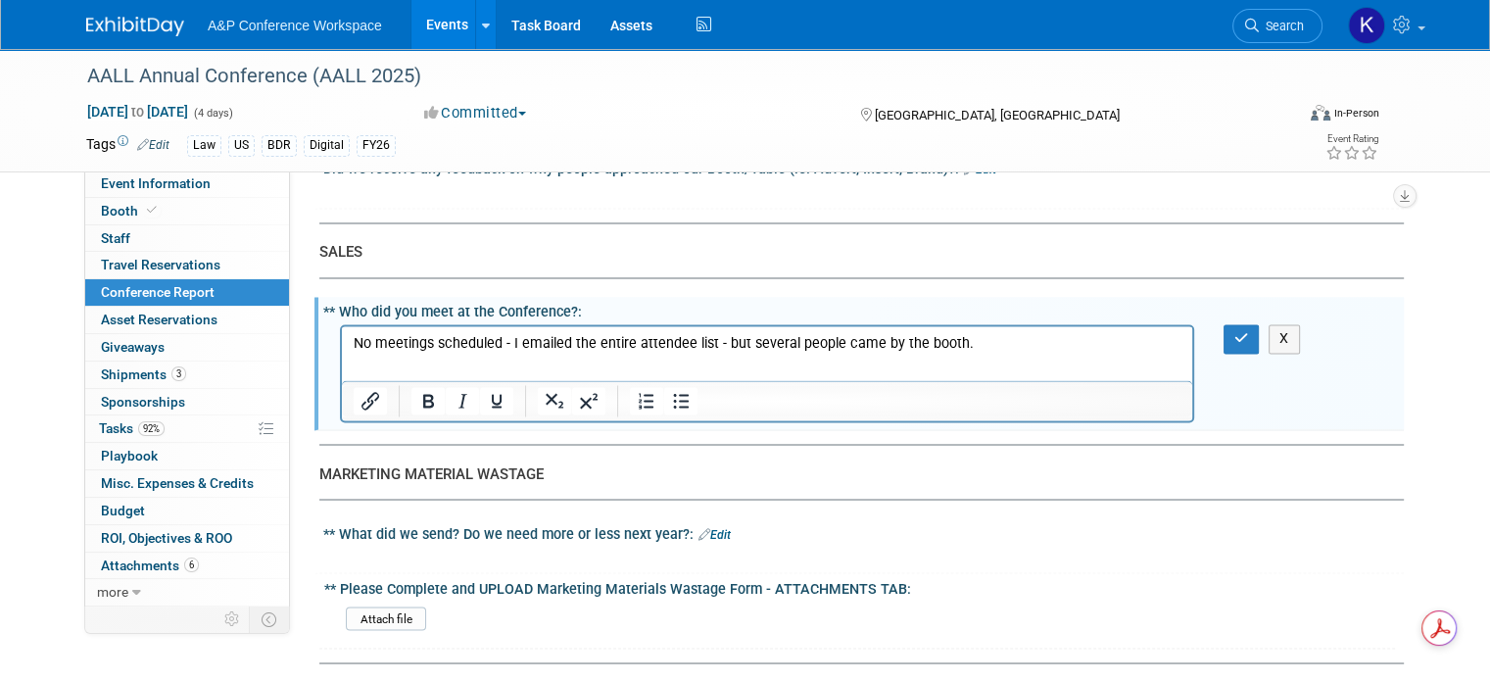
click at [710, 345] on p "No meetings scheduled - I emailed the entire attendee list - but several people…" at bounding box center [768, 344] width 828 height 20
click at [1260, 324] on button "button" at bounding box center [1242, 338] width 36 height 28
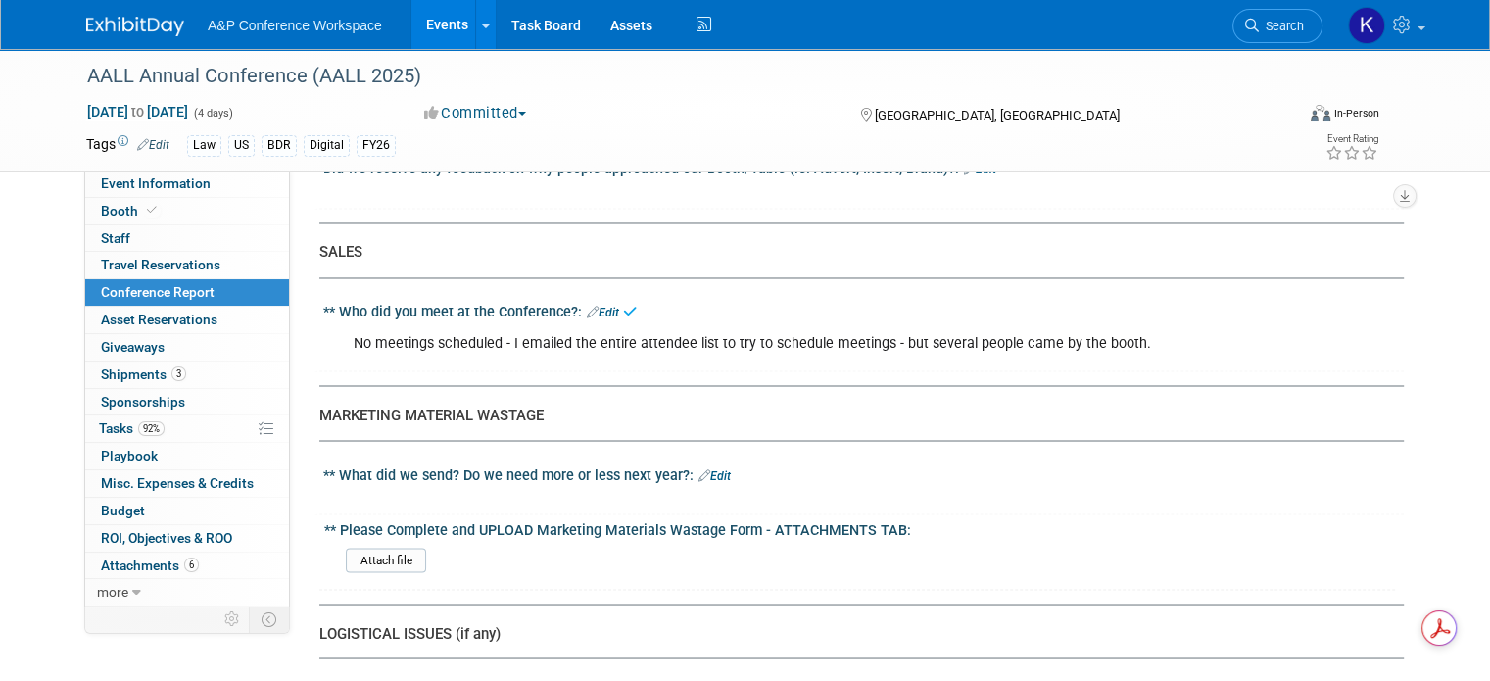
scroll to position [3527, 0]
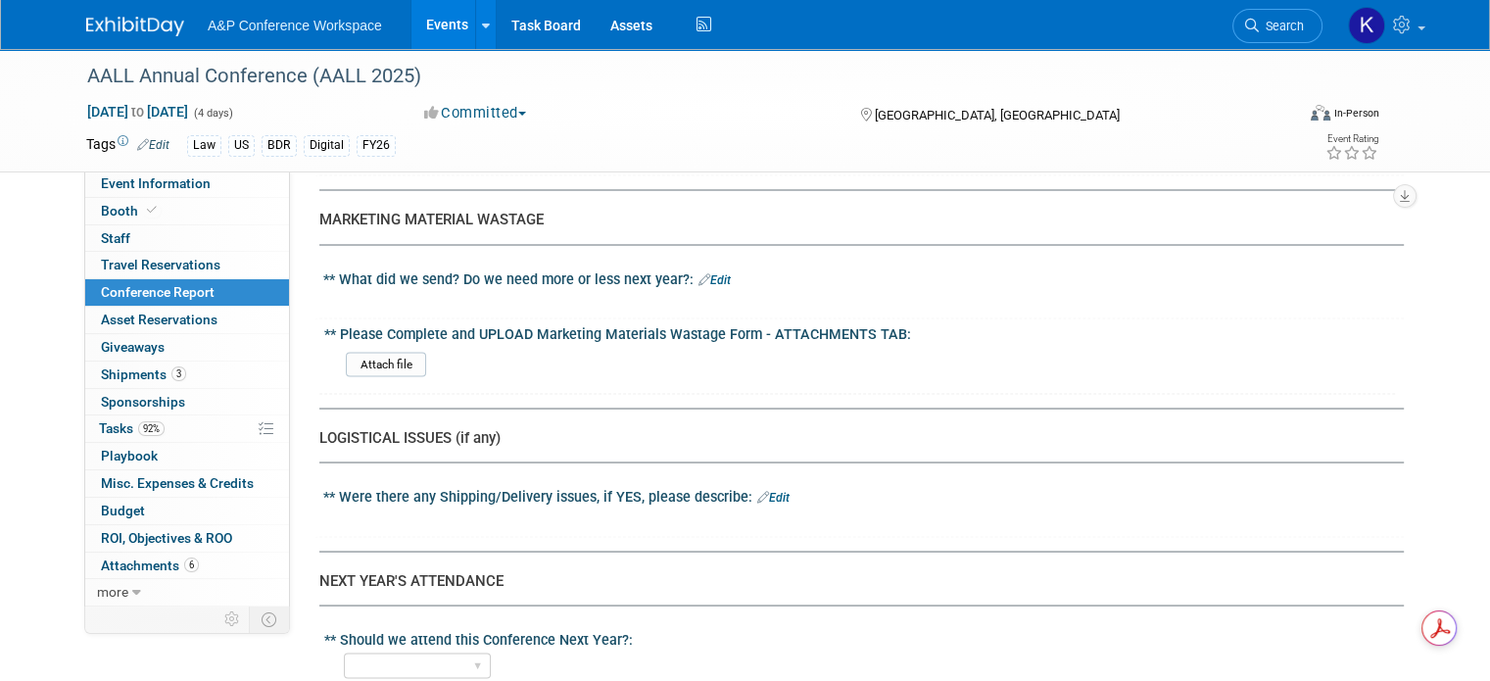
click at [699, 272] on link "Edit" at bounding box center [715, 279] width 32 height 14
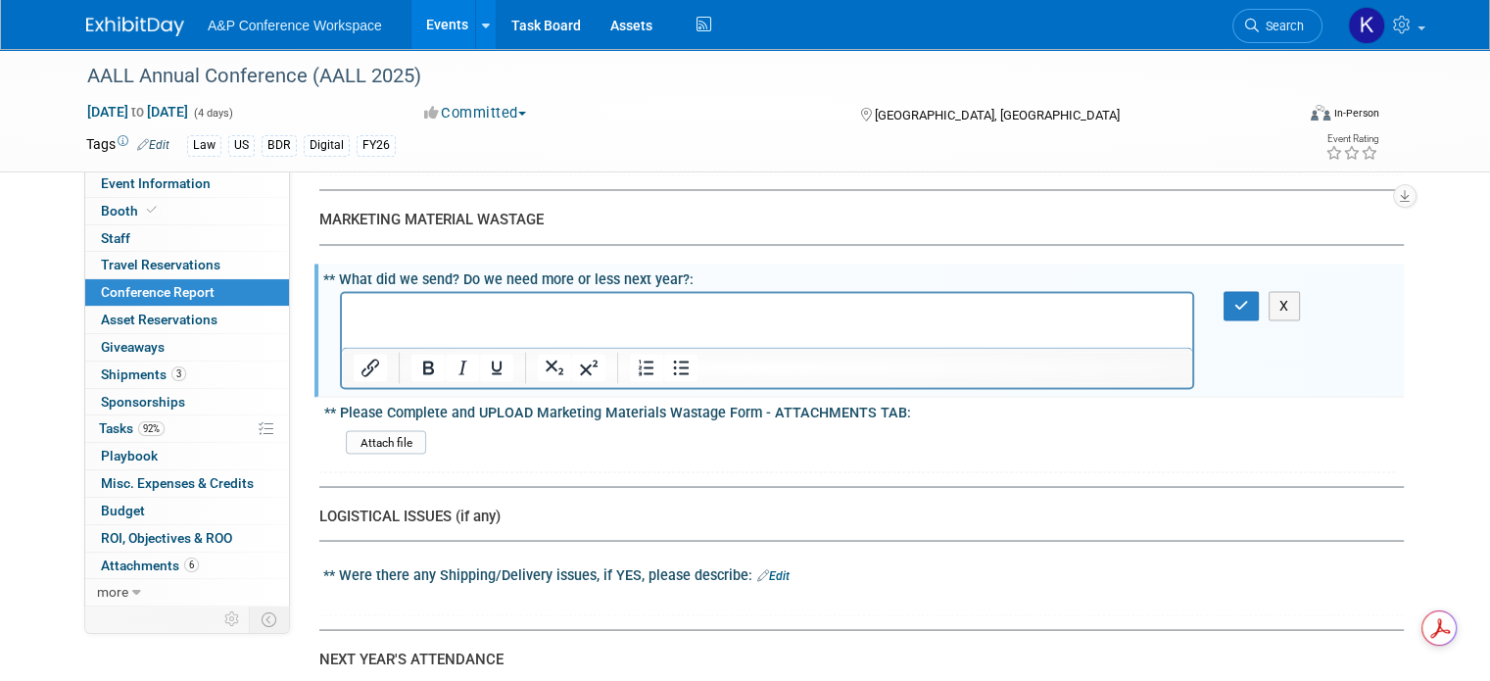
scroll to position [0, 0]
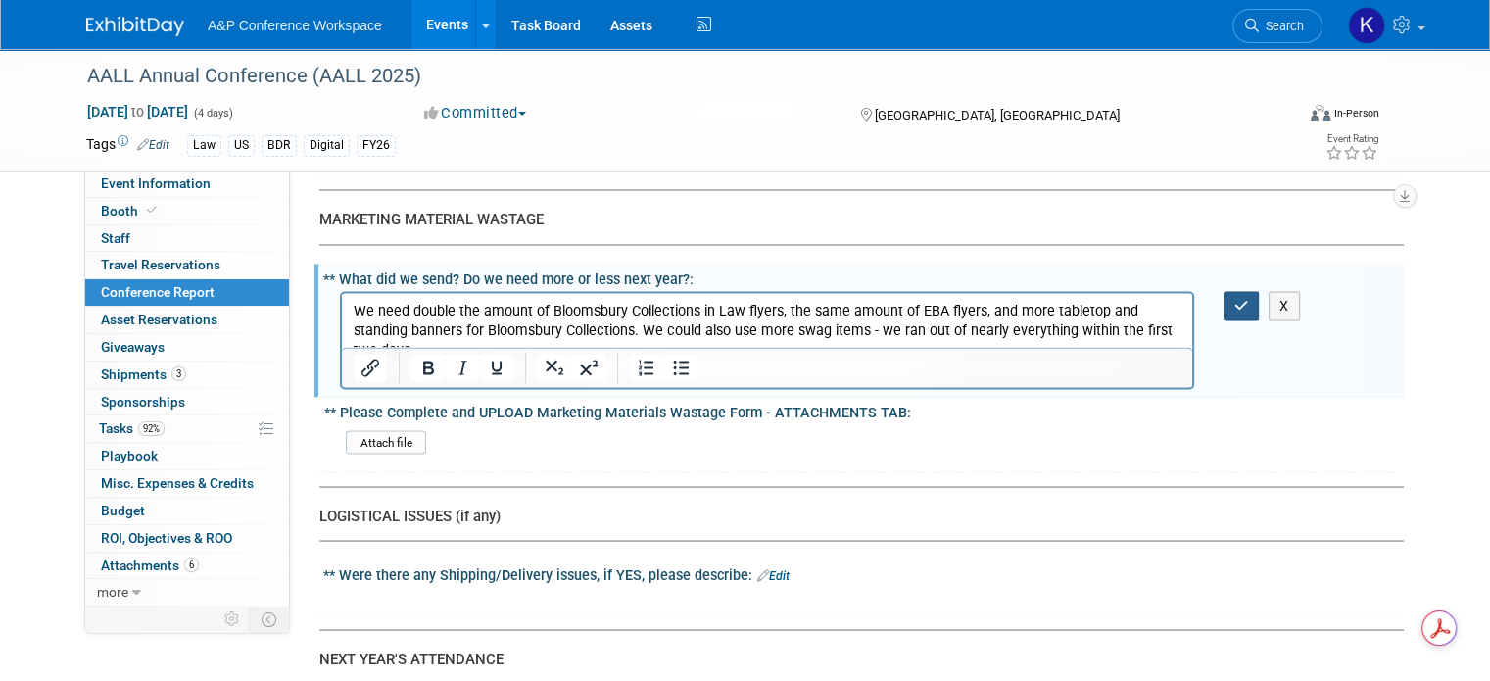
click at [1249, 298] on icon "button" at bounding box center [1242, 305] width 15 height 14
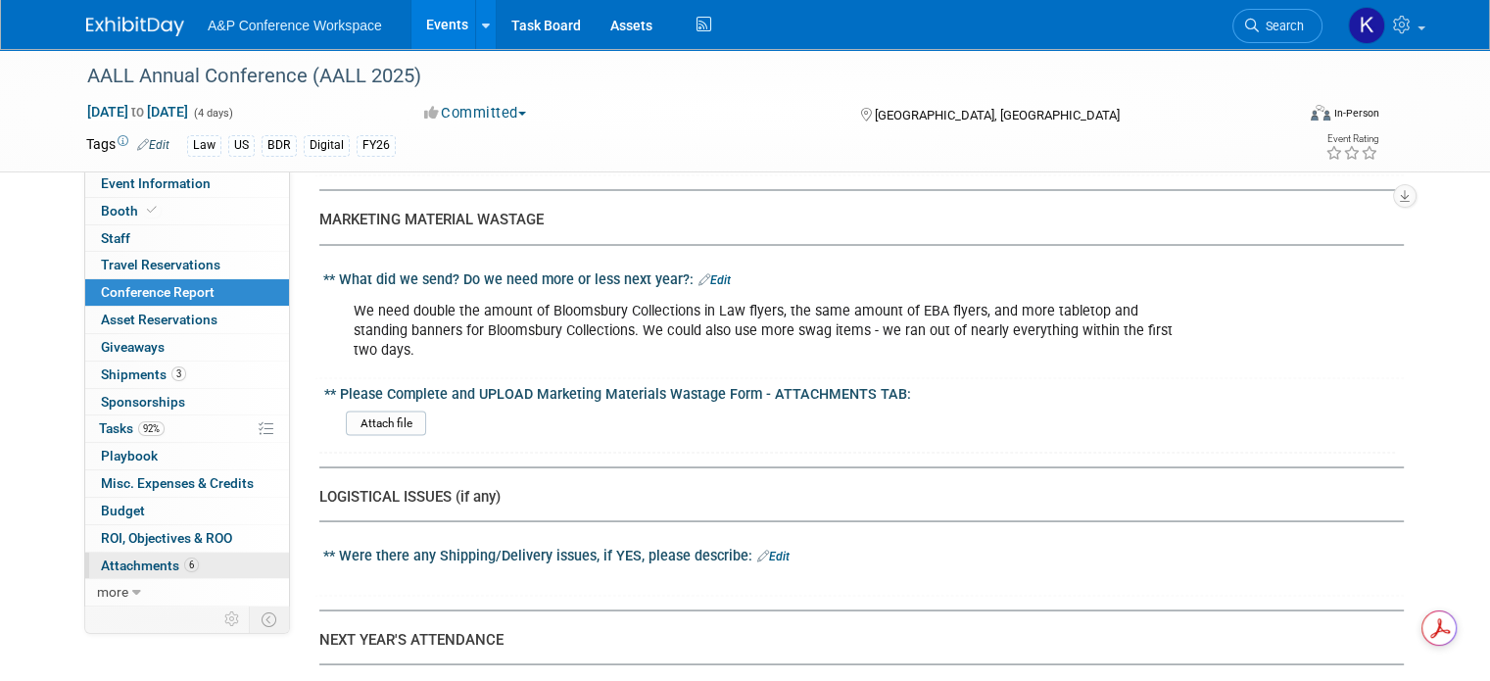
click at [129, 559] on span "Attachments 6" at bounding box center [150, 566] width 98 height 16
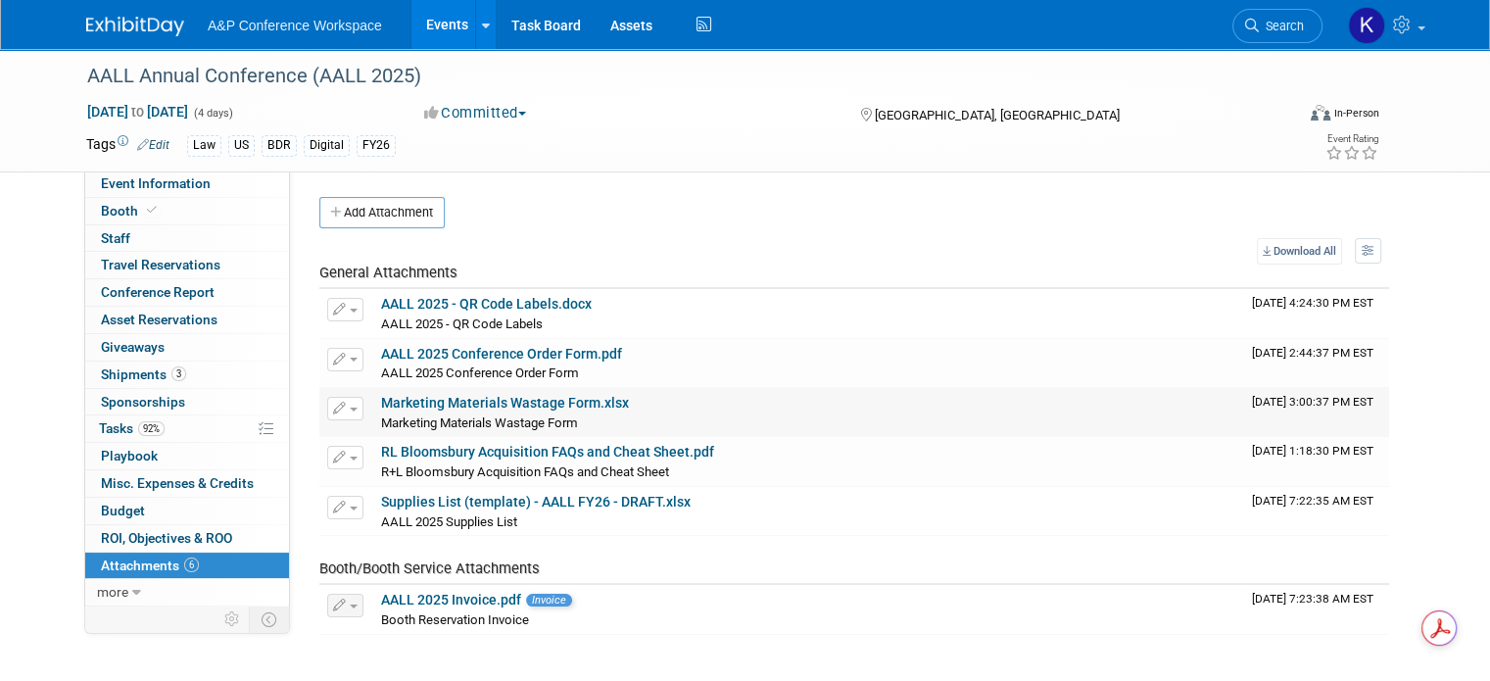
click at [545, 402] on link "Marketing Materials Wastage Form.xlsx" at bounding box center [505, 403] width 248 height 16
click at [175, 285] on span "Conference Report" at bounding box center [158, 292] width 114 height 16
select select "NO"
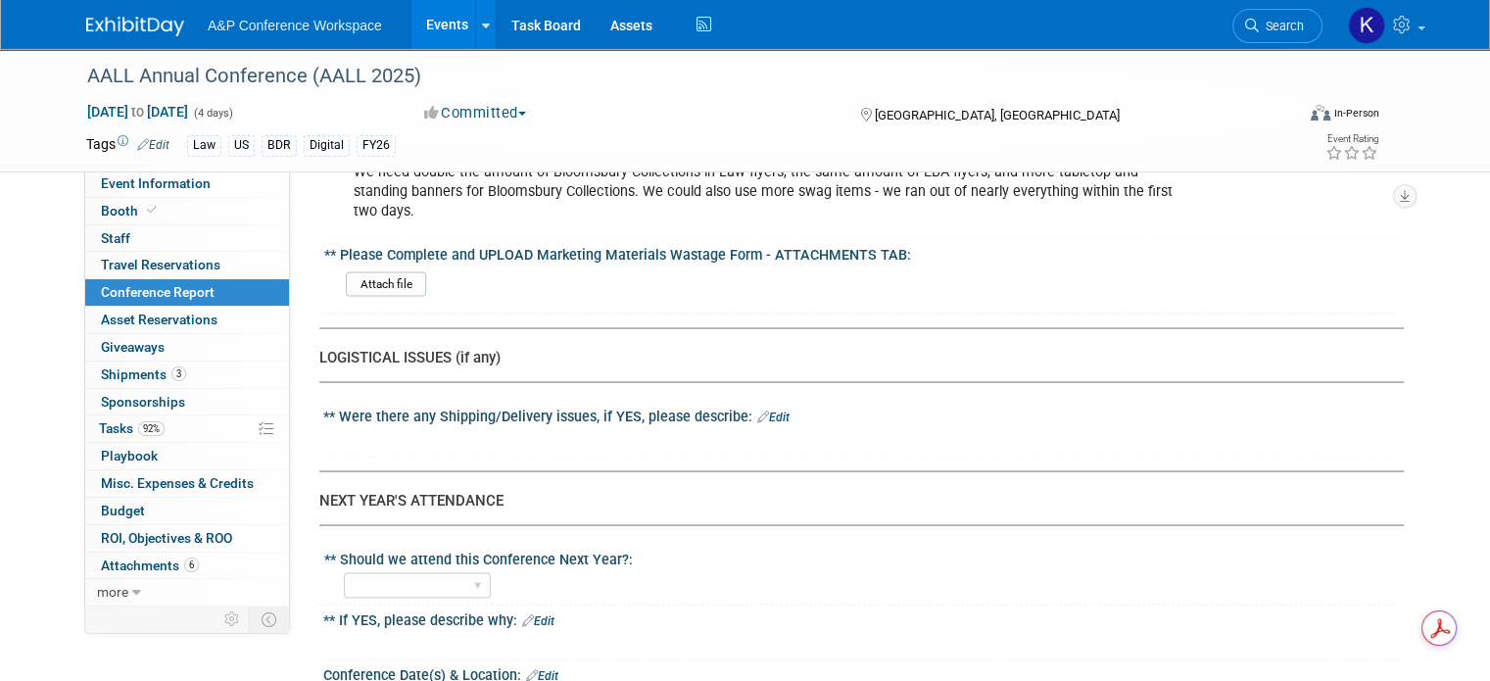
scroll to position [3723, 0]
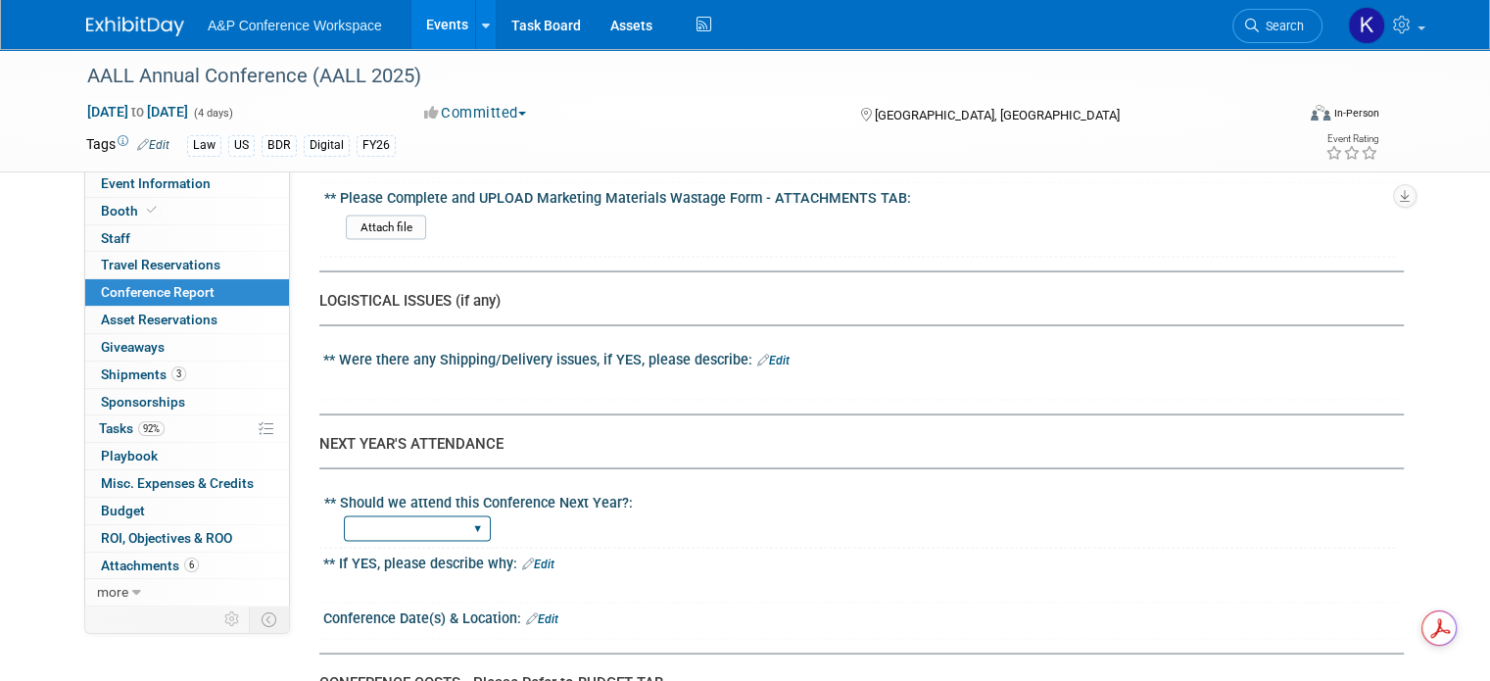
click at [436, 515] on select "YES NO" at bounding box center [417, 528] width 147 height 26
select select "YES"
click at [344, 515] on select "YES NO" at bounding box center [417, 528] width 147 height 26
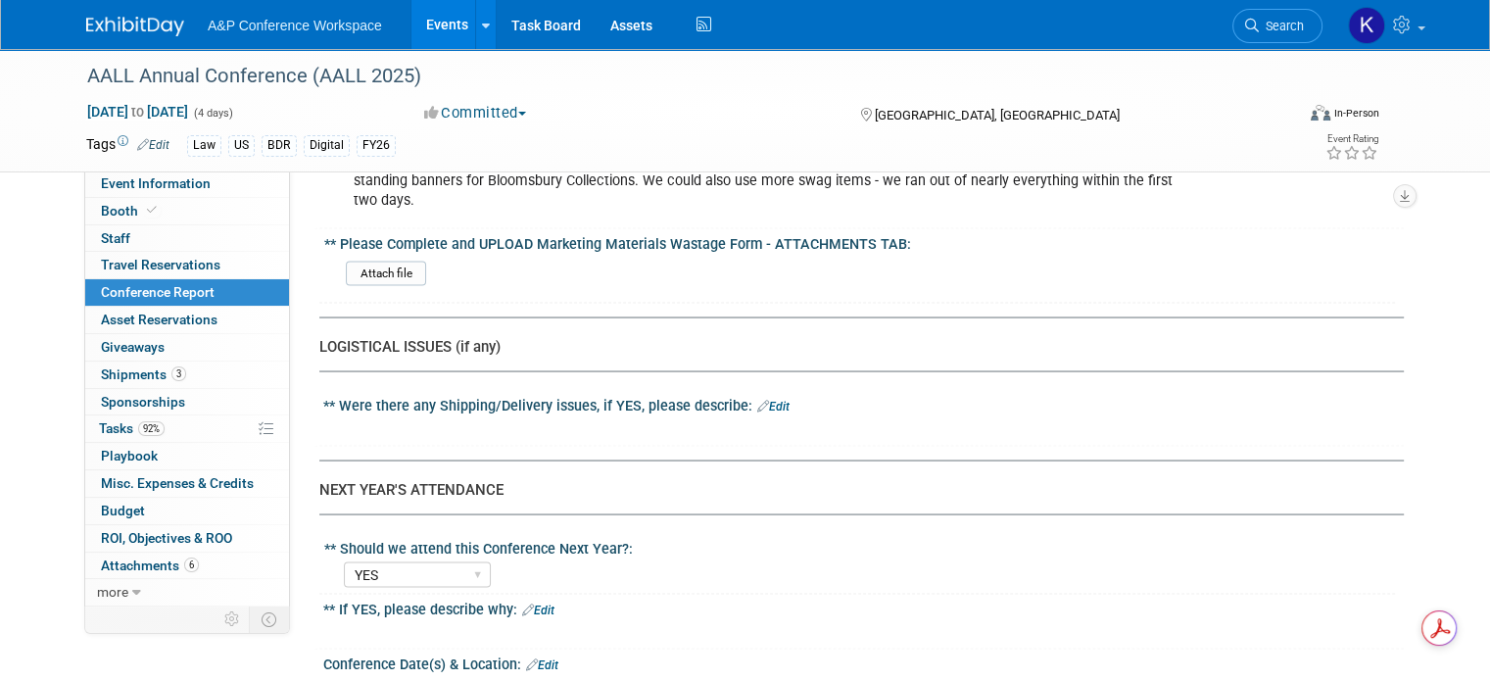
scroll to position [3665, 0]
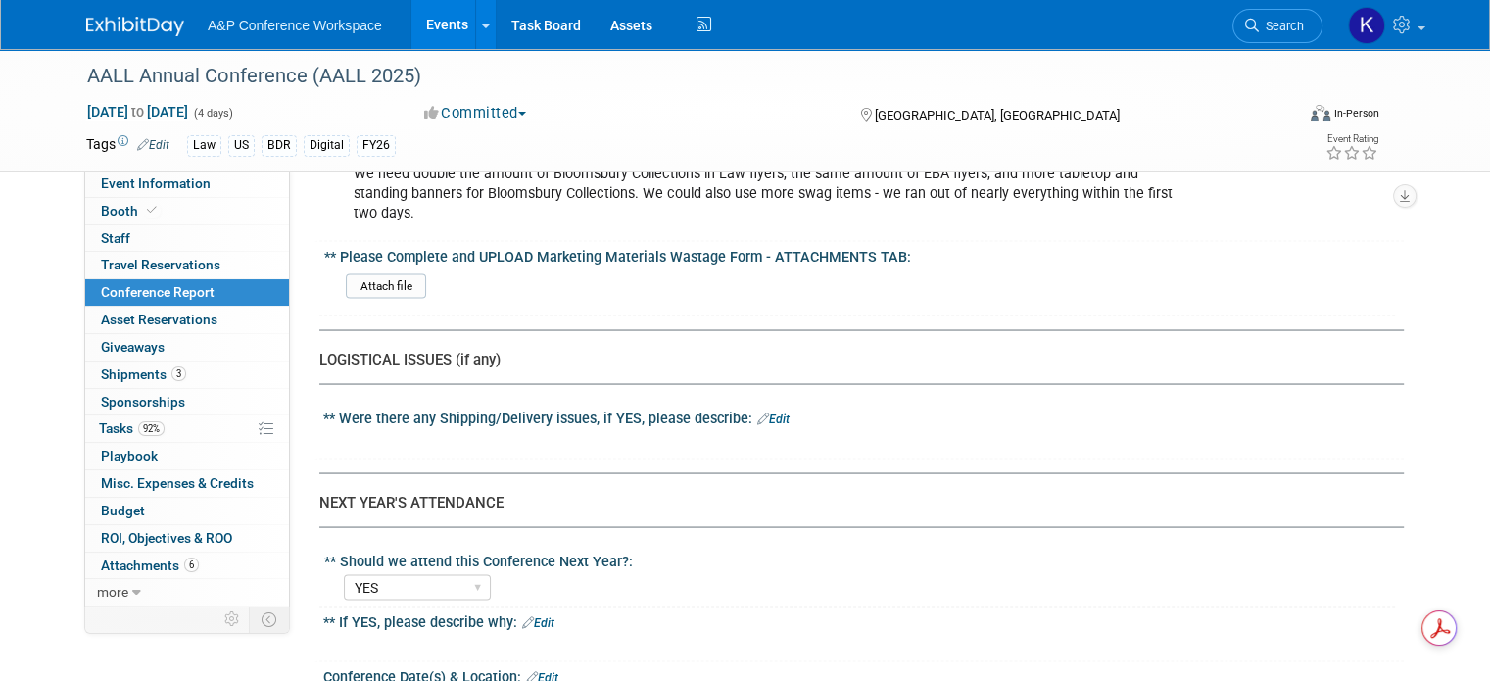
click at [760, 412] on link "Edit" at bounding box center [773, 419] width 32 height 14
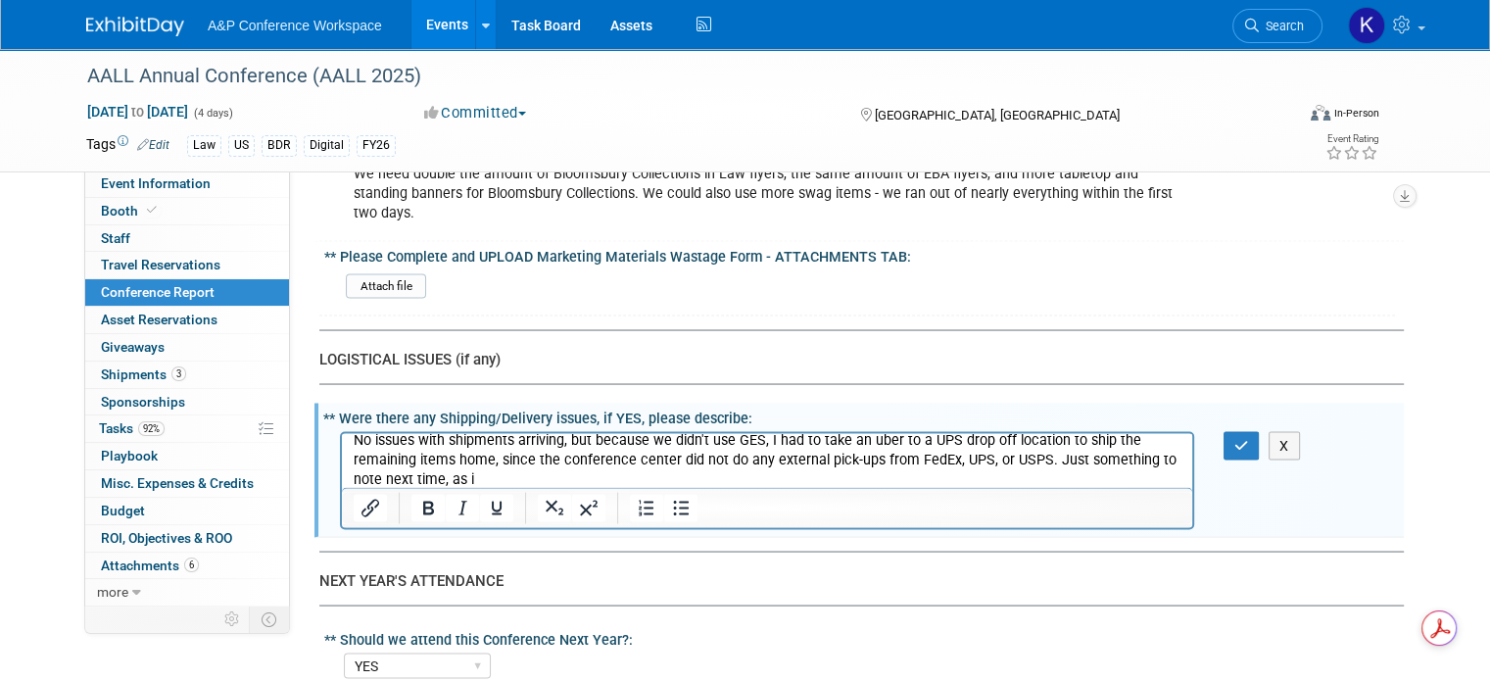
scroll to position [0, 0]
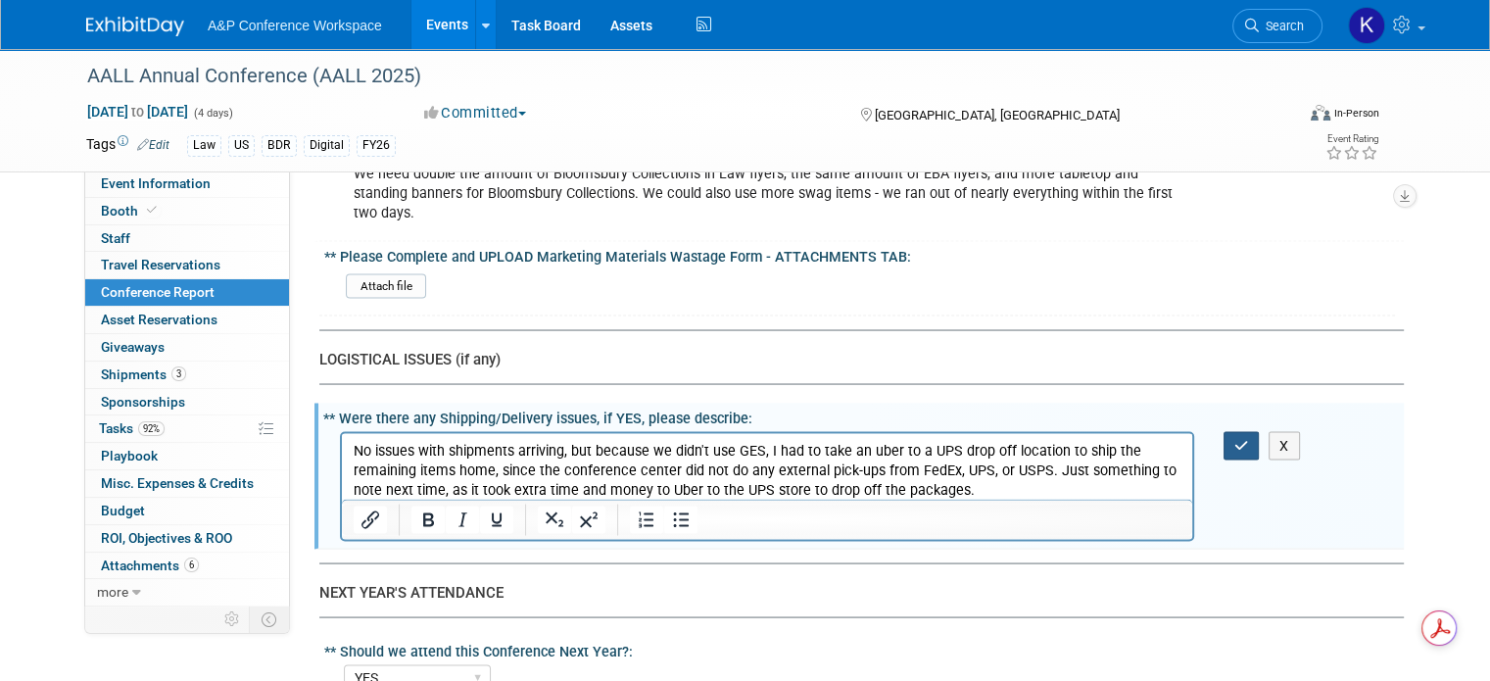
click at [1249, 438] on icon "button" at bounding box center [1242, 445] width 15 height 14
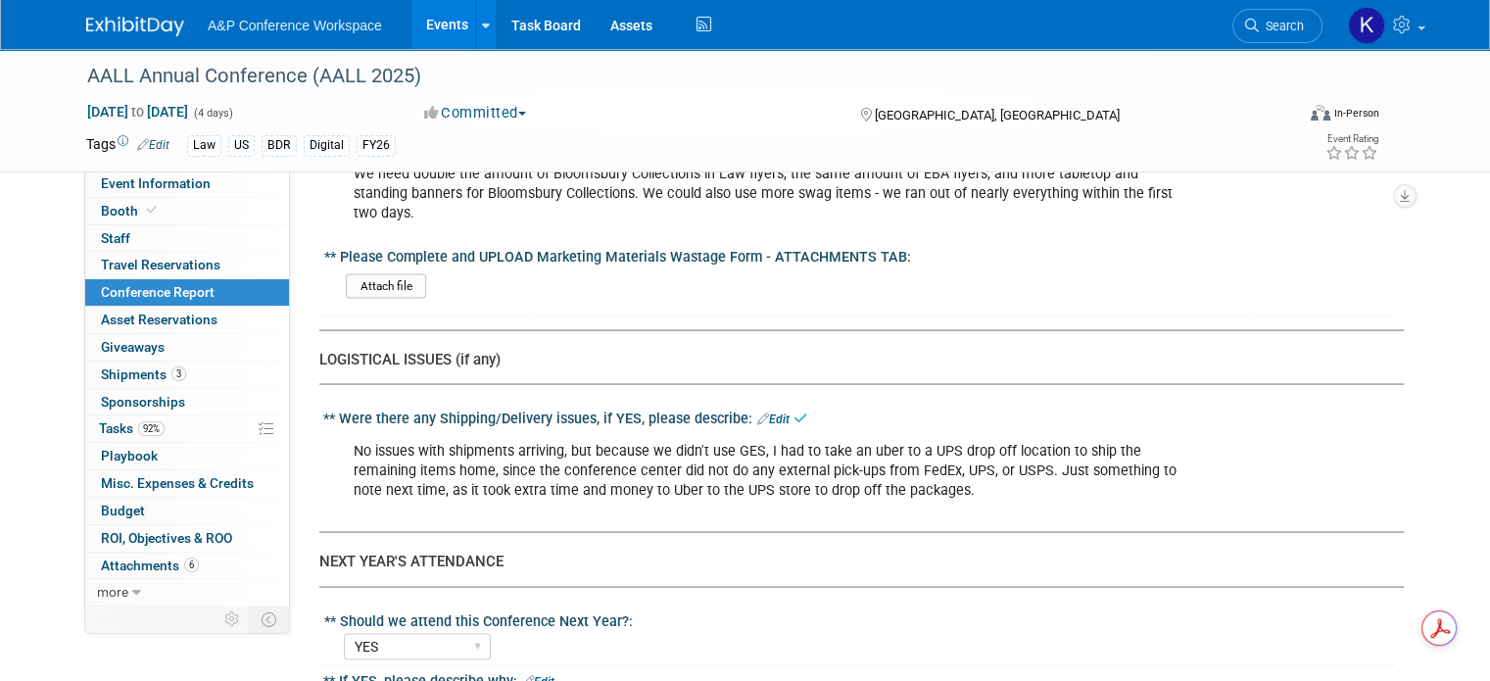
drag, startPoint x: 552, startPoint y: 57, endPoint x: 360, endPoint y: 399, distance: 392.2
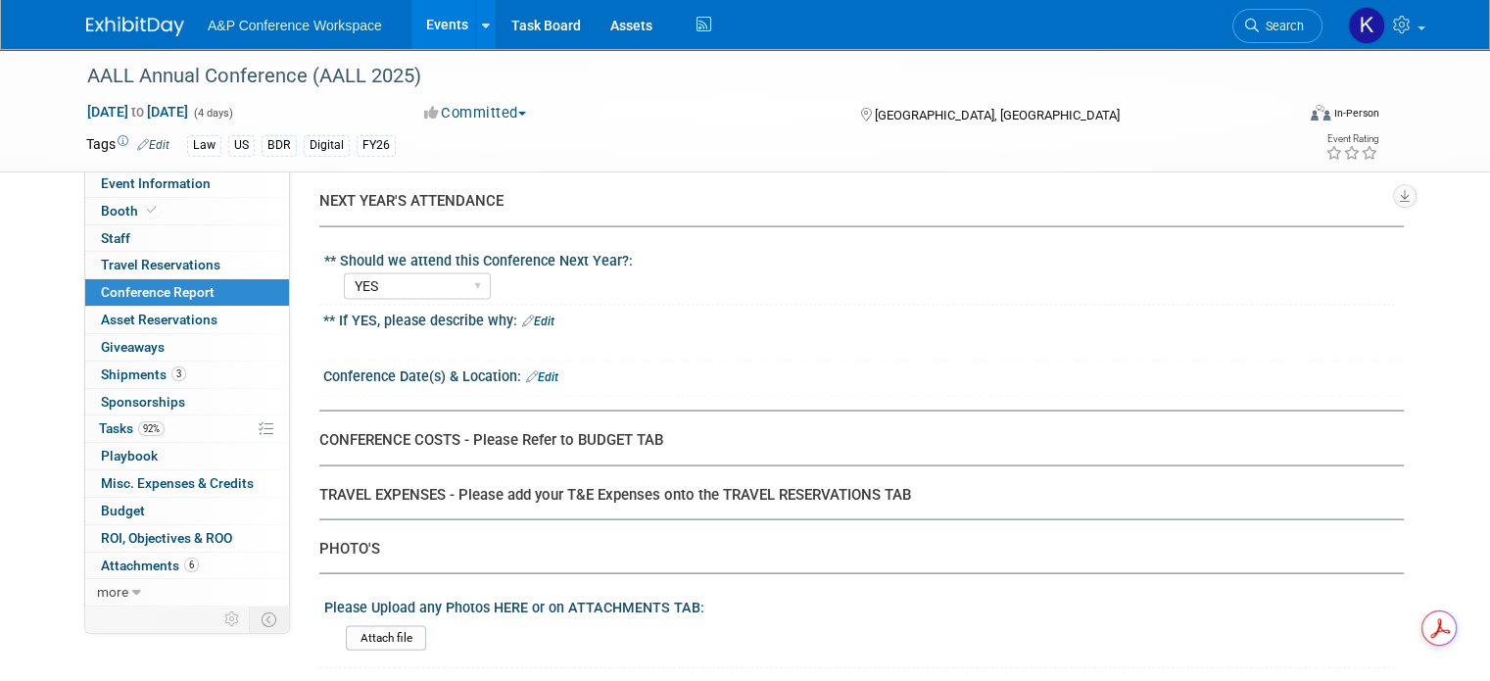
scroll to position [4057, 0]
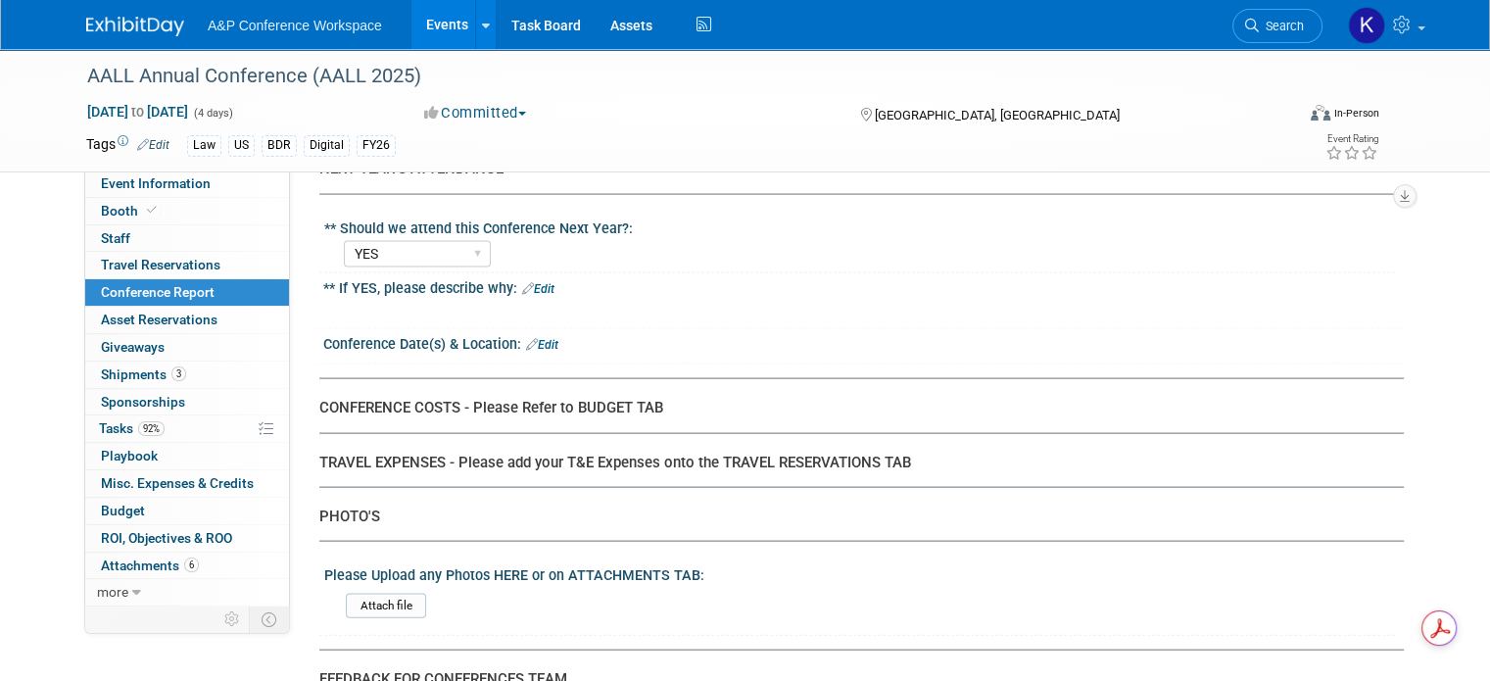
click at [537, 282] on link "Edit" at bounding box center [538, 289] width 32 height 14
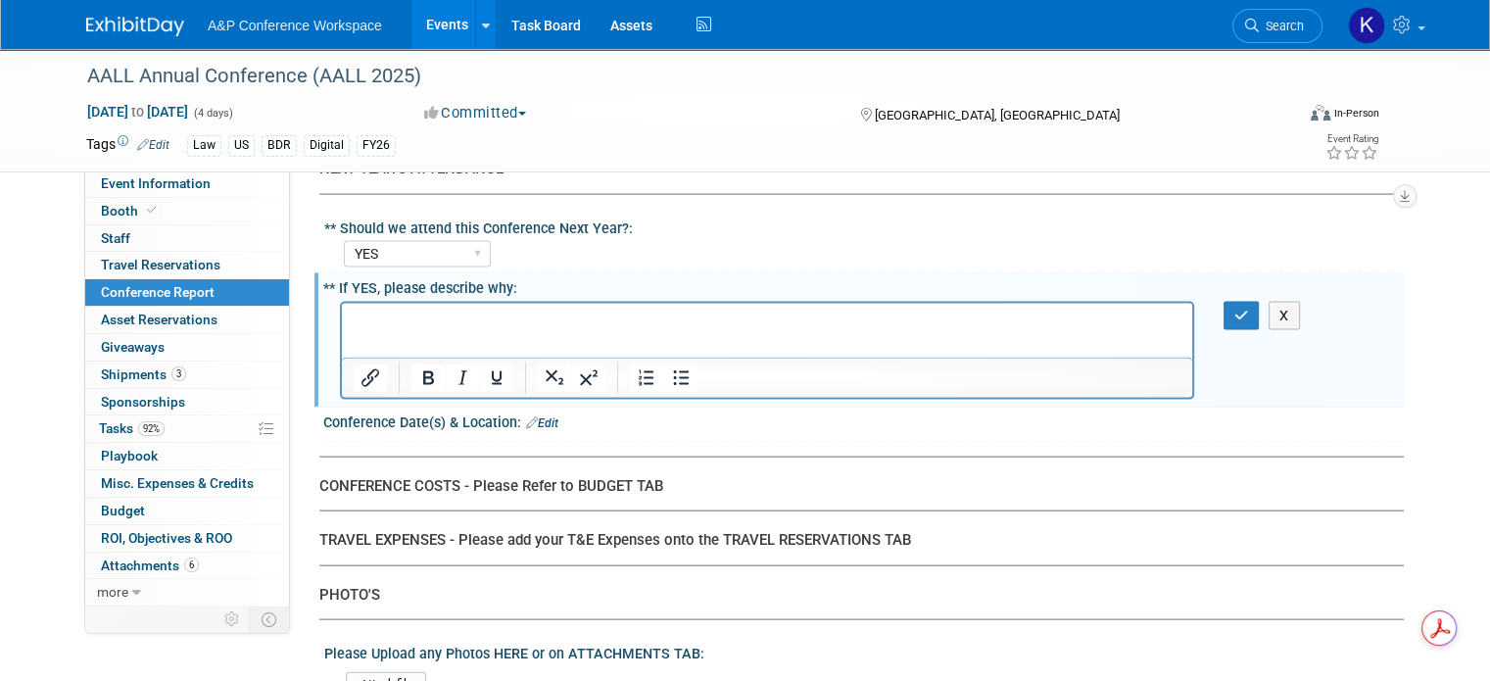
scroll to position [0, 0]
click at [506, 319] on p "Rich Text Area. Press ALT-0 for help." at bounding box center [768, 321] width 828 height 20
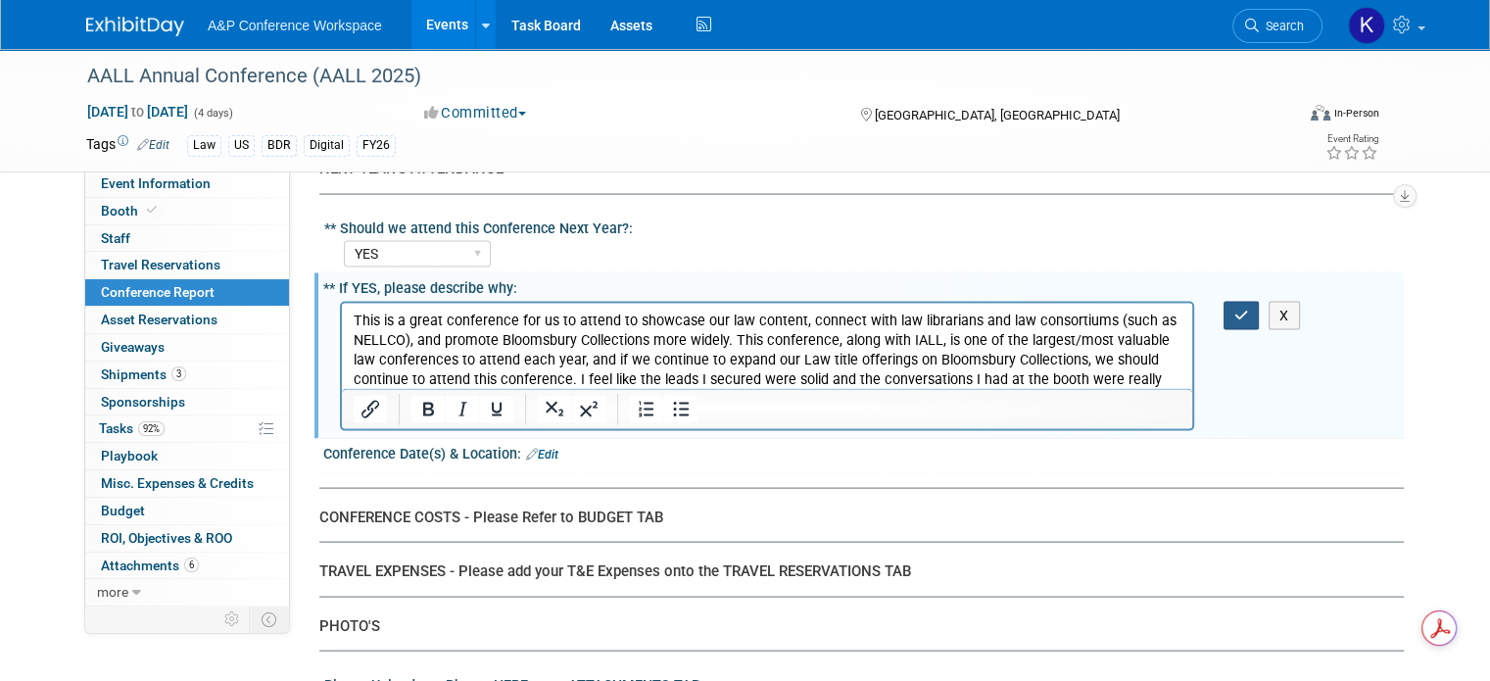
click at [1235, 302] on button "button" at bounding box center [1242, 316] width 36 height 28
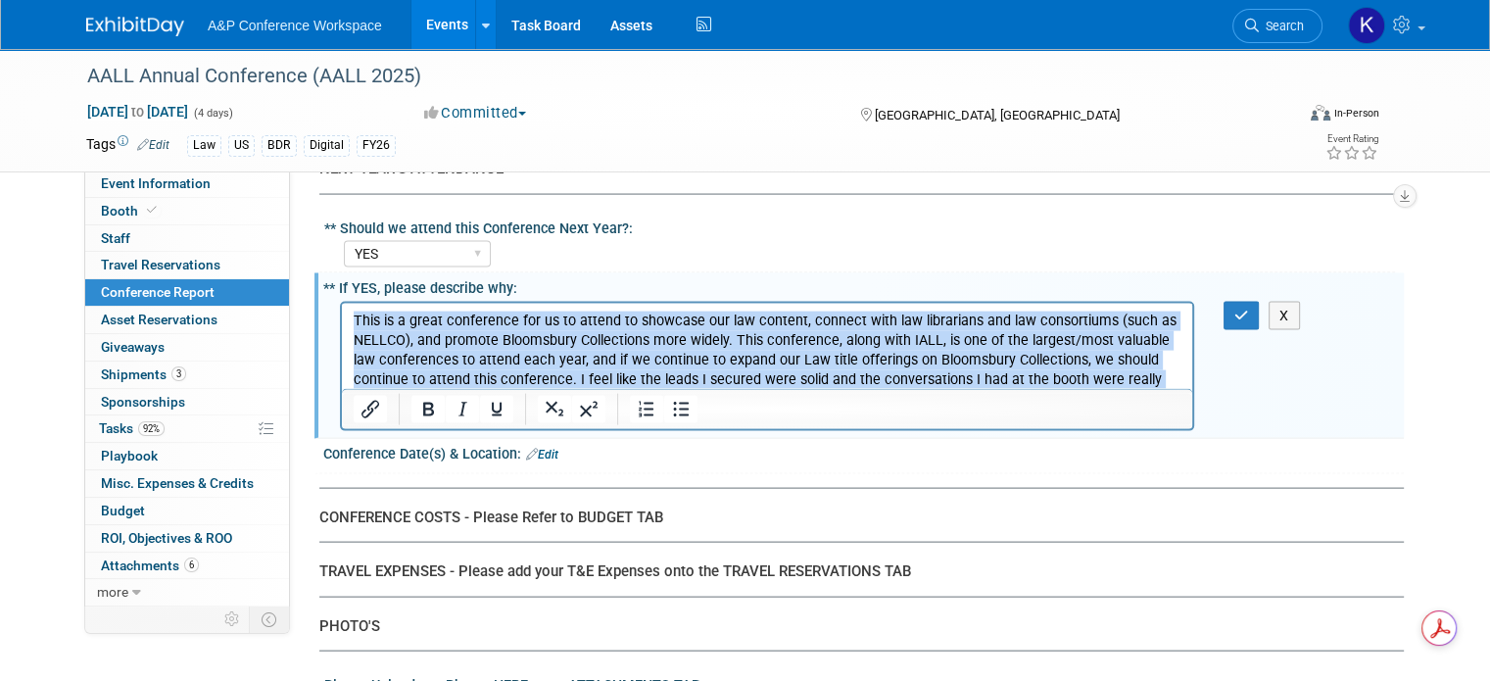
drag, startPoint x: 1149, startPoint y: 377, endPoint x: 337, endPoint y: 296, distance: 816.3
click at [342, 303] on html "This is a great conference for us to attend to showcase our law content, connec…" at bounding box center [767, 356] width 851 height 106
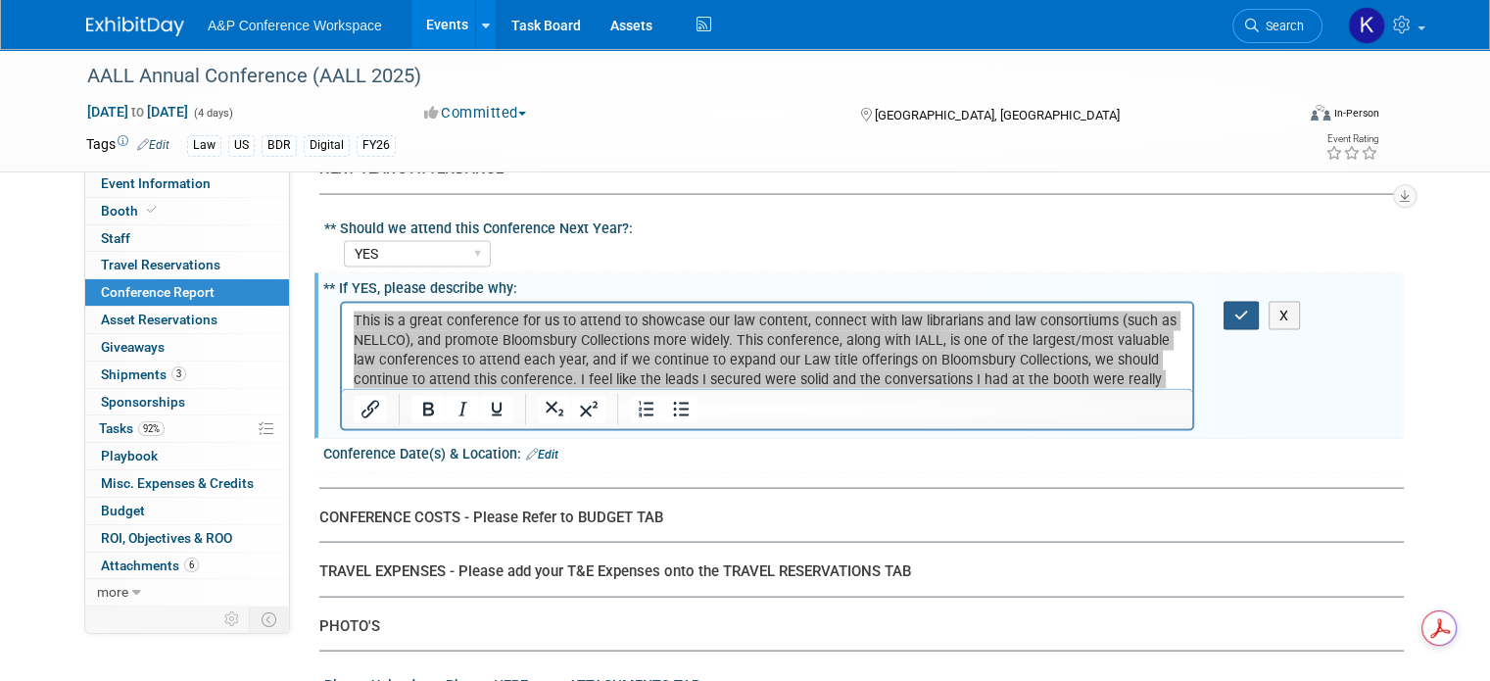
click at [1260, 302] on button "button" at bounding box center [1242, 316] width 36 height 28
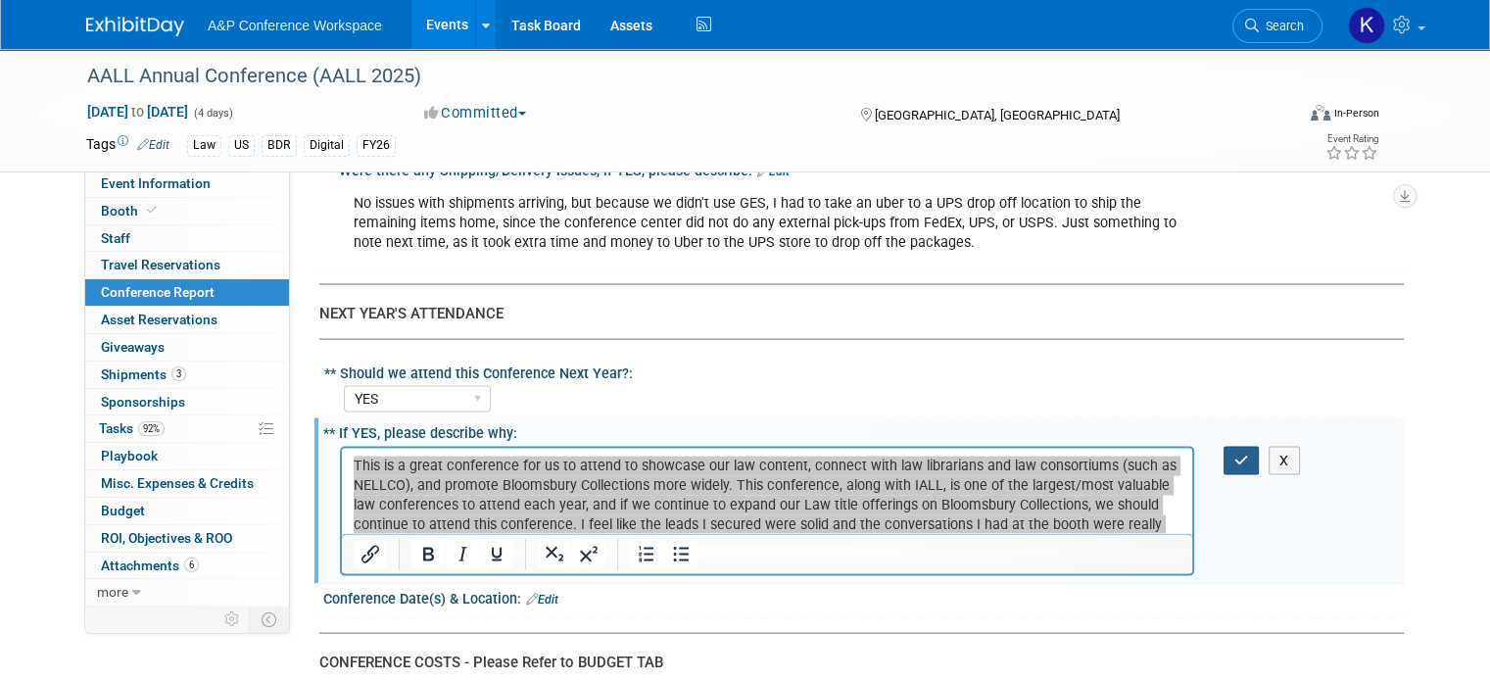
scroll to position [3910, 0]
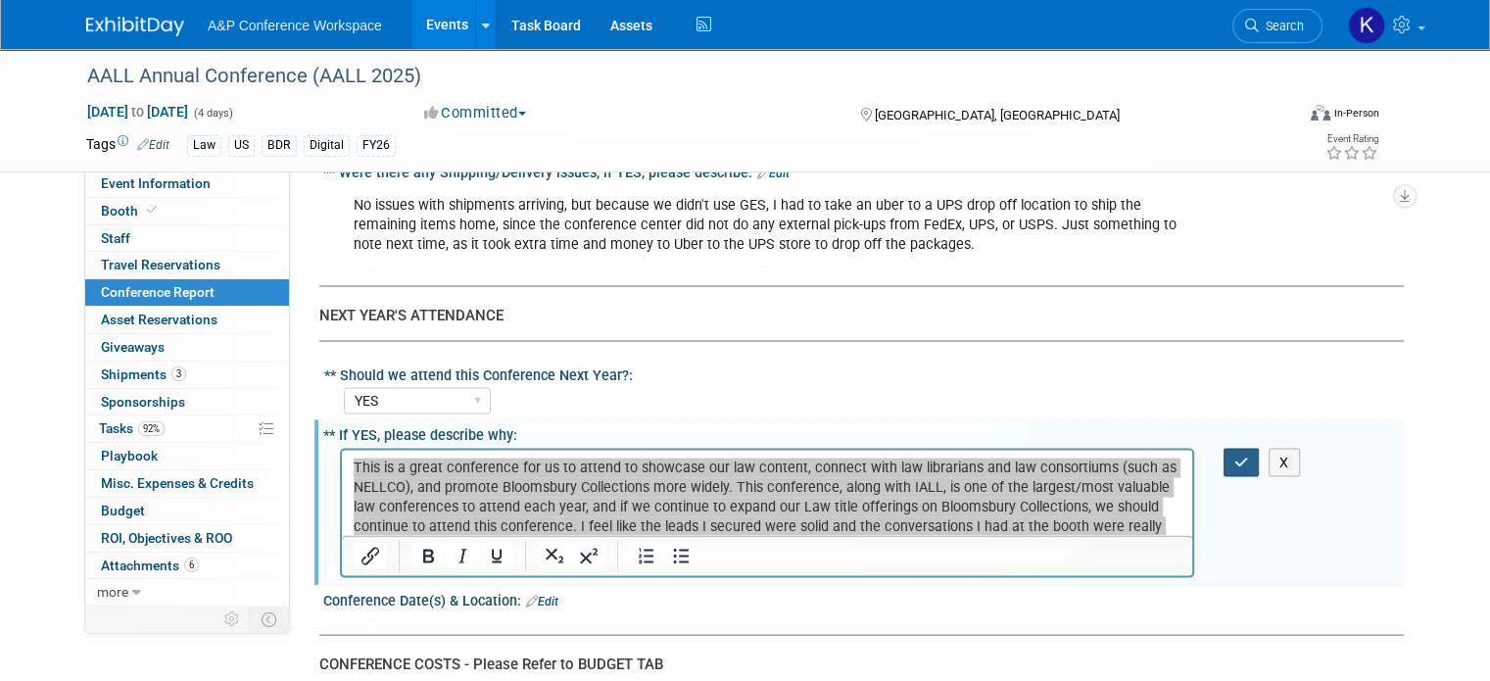
click at [1249, 456] on icon "button" at bounding box center [1242, 463] width 15 height 14
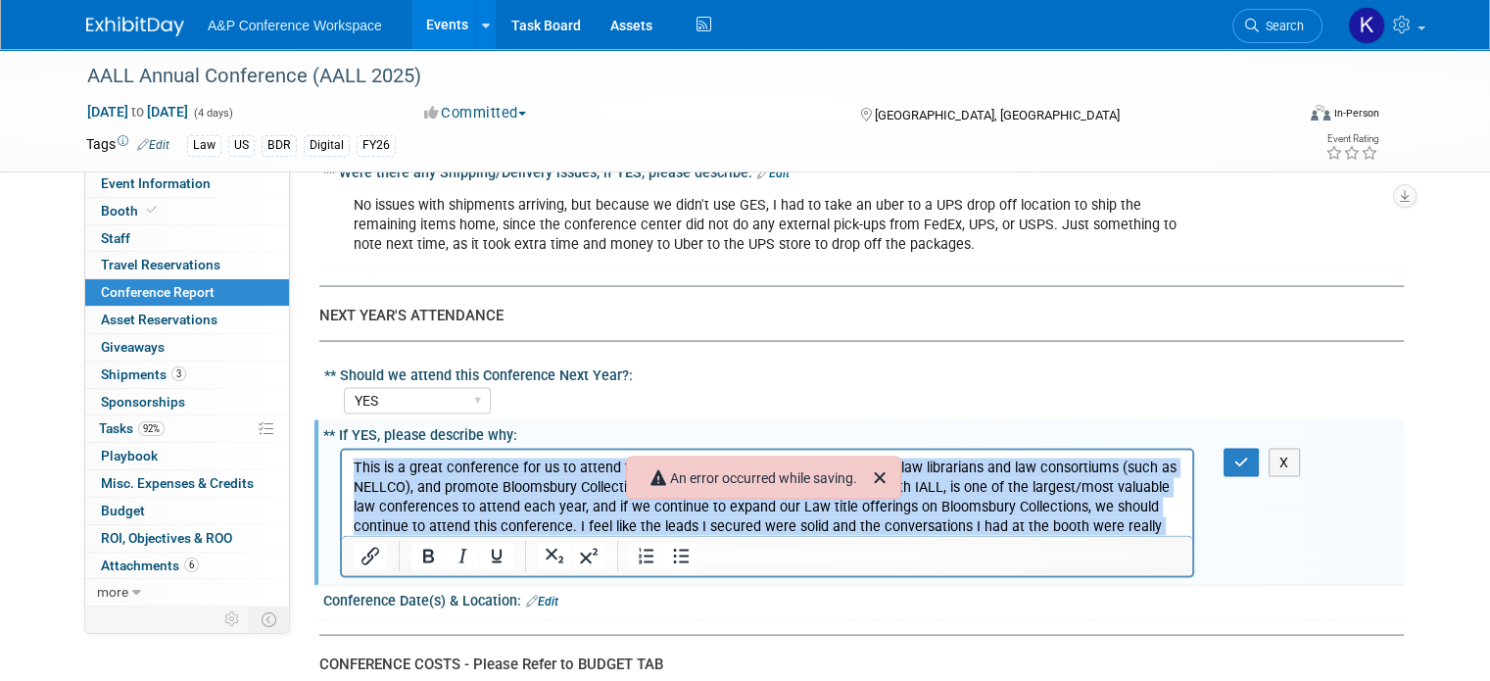
click at [979, 485] on p "This is a great conference for us to attend to showcase our law content, connec…" at bounding box center [768, 507] width 828 height 98
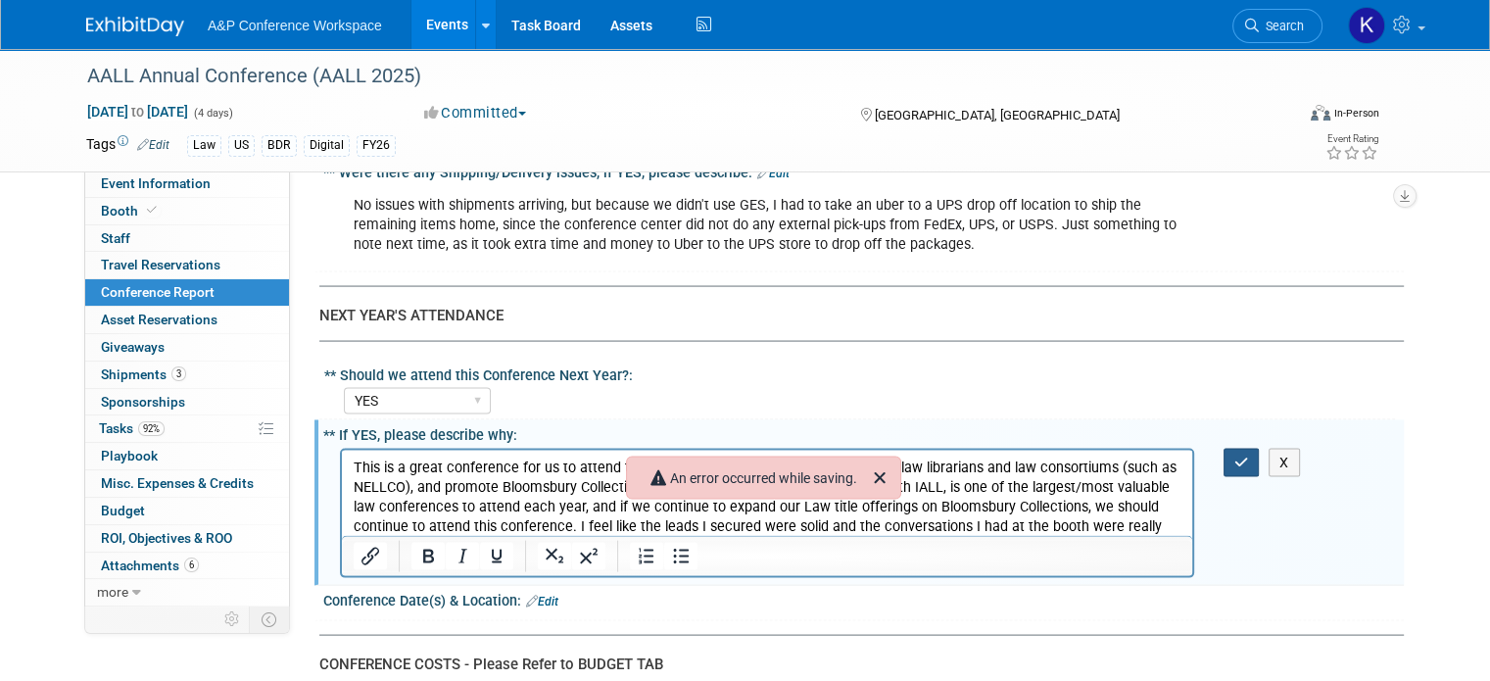
click at [1249, 456] on icon "button" at bounding box center [1242, 463] width 15 height 14
click at [1156, 525] on p "This is a great conference for us to attend to showcase our law content, connec…" at bounding box center [768, 507] width 828 height 98
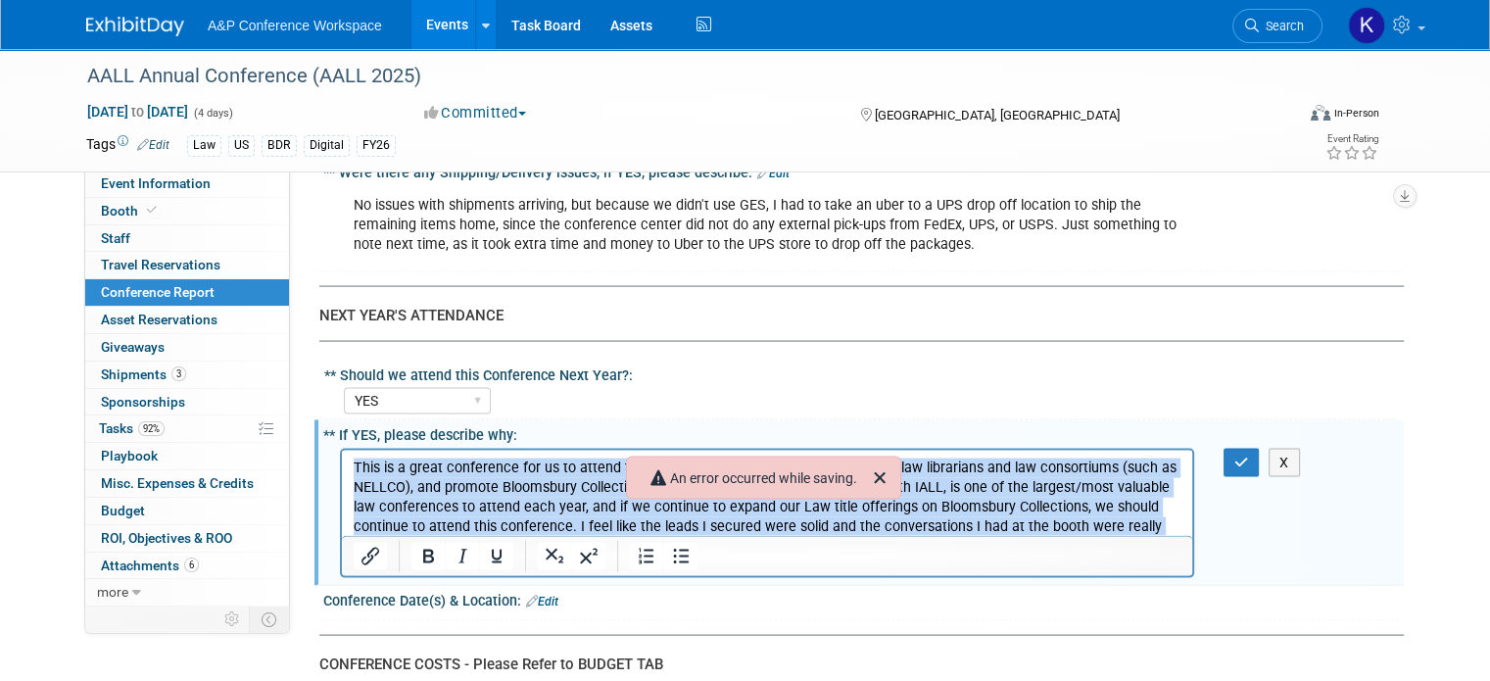
drag, startPoint x: 1156, startPoint y: 525, endPoint x: 358, endPoint y: 456, distance: 801.6
click at [358, 456] on html "This is a great conference for us to attend to showcase our law content, connec…" at bounding box center [767, 503] width 851 height 106
copy p "This is a great conference for us to attend to showcase our law content, connec…"
click at [996, 504] on p "This is a great conference for us to attend to showcase our law content, connec…" at bounding box center [768, 507] width 828 height 98
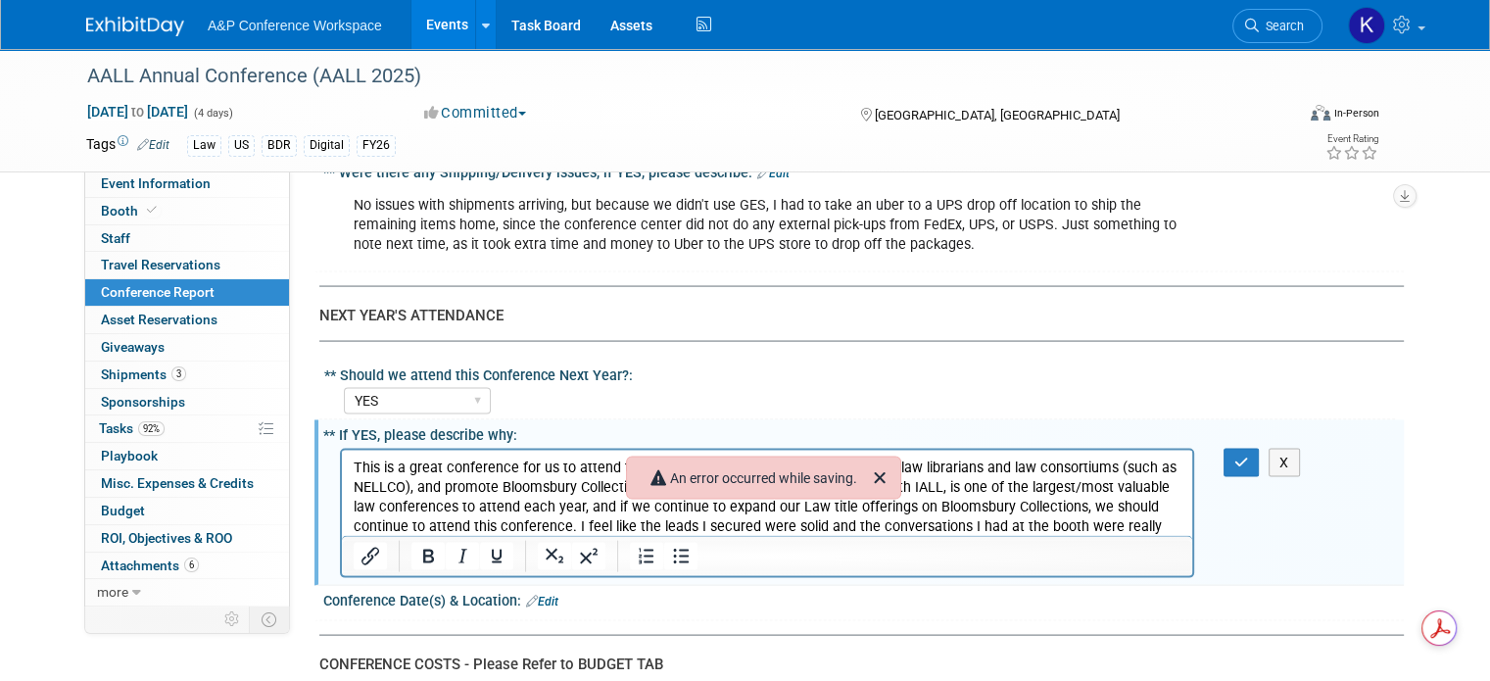
click at [1158, 514] on p "This is a great conference for us to attend to showcase our law content, connec…" at bounding box center [768, 507] width 828 height 98
click at [1156, 525] on p "This is a great conference for us to attend to showcase our law content, connec…" at bounding box center [768, 507] width 828 height 98
click at [1246, 456] on icon "button" at bounding box center [1242, 463] width 15 height 14
click at [1148, 532] on p "This is a great conference for us to attend to showcase our law content, connec…" at bounding box center [768, 507] width 828 height 98
click at [1050, 383] on div "YES NO" at bounding box center [869, 398] width 1051 height 31
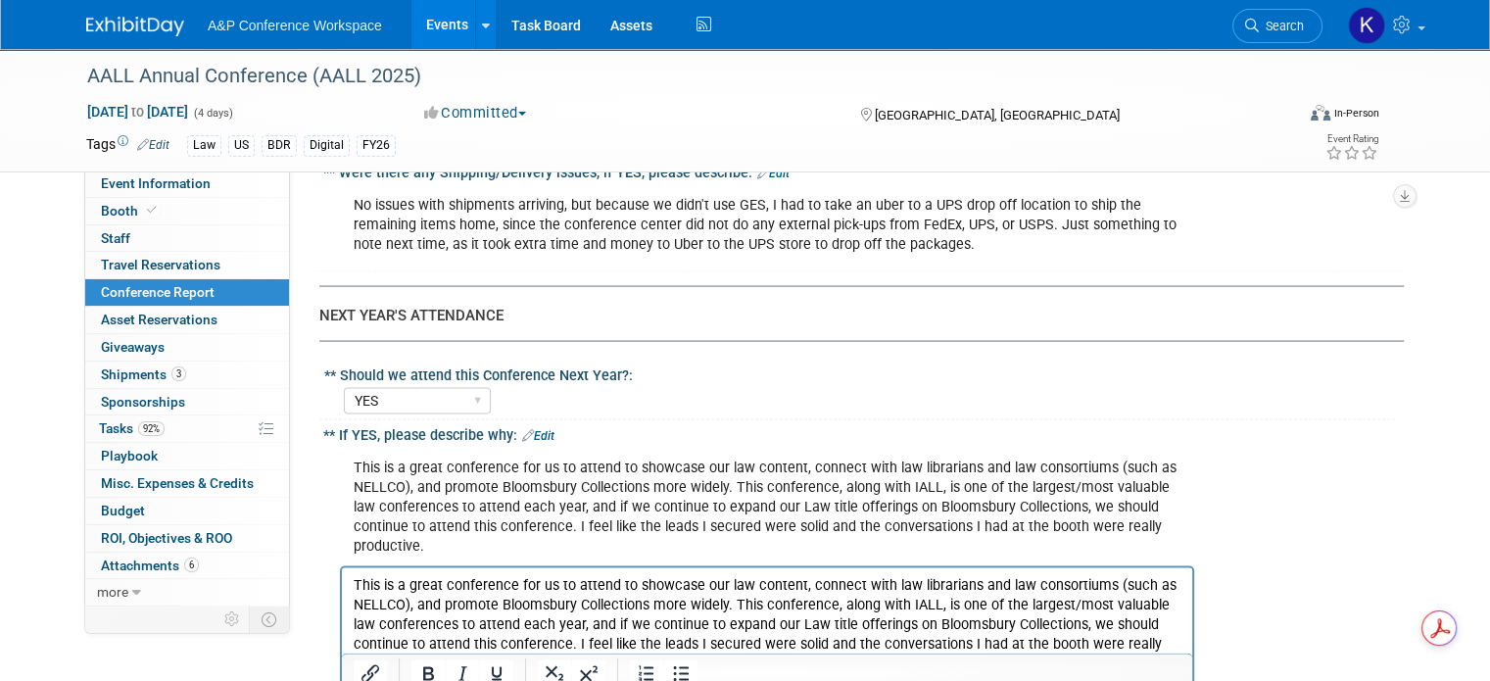
click at [1019, 604] on p "This is a great conference for us to attend to showcase our law content, connec…" at bounding box center [768, 625] width 828 height 98
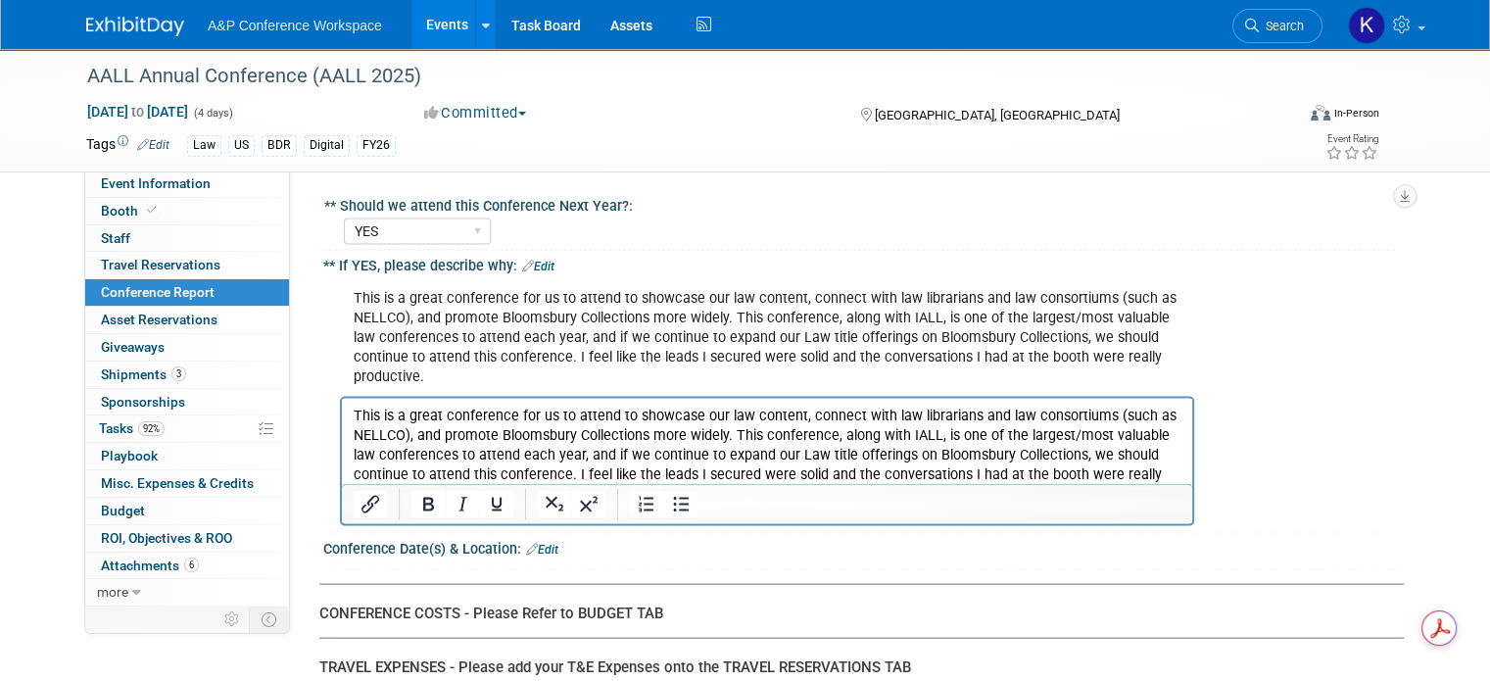
scroll to position [4106, 0]
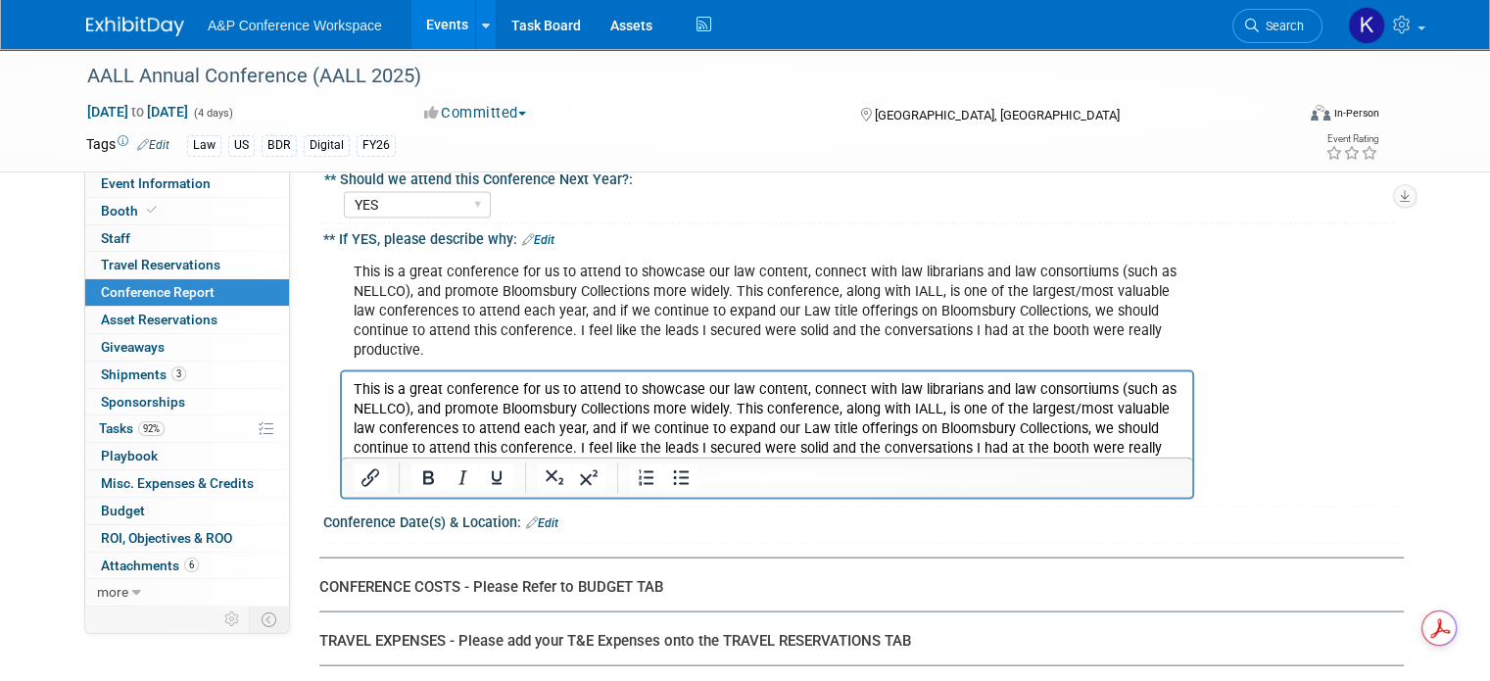
click at [1144, 411] on p "This is a great conference for us to attend to showcase our law content, connec…" at bounding box center [768, 429] width 828 height 98
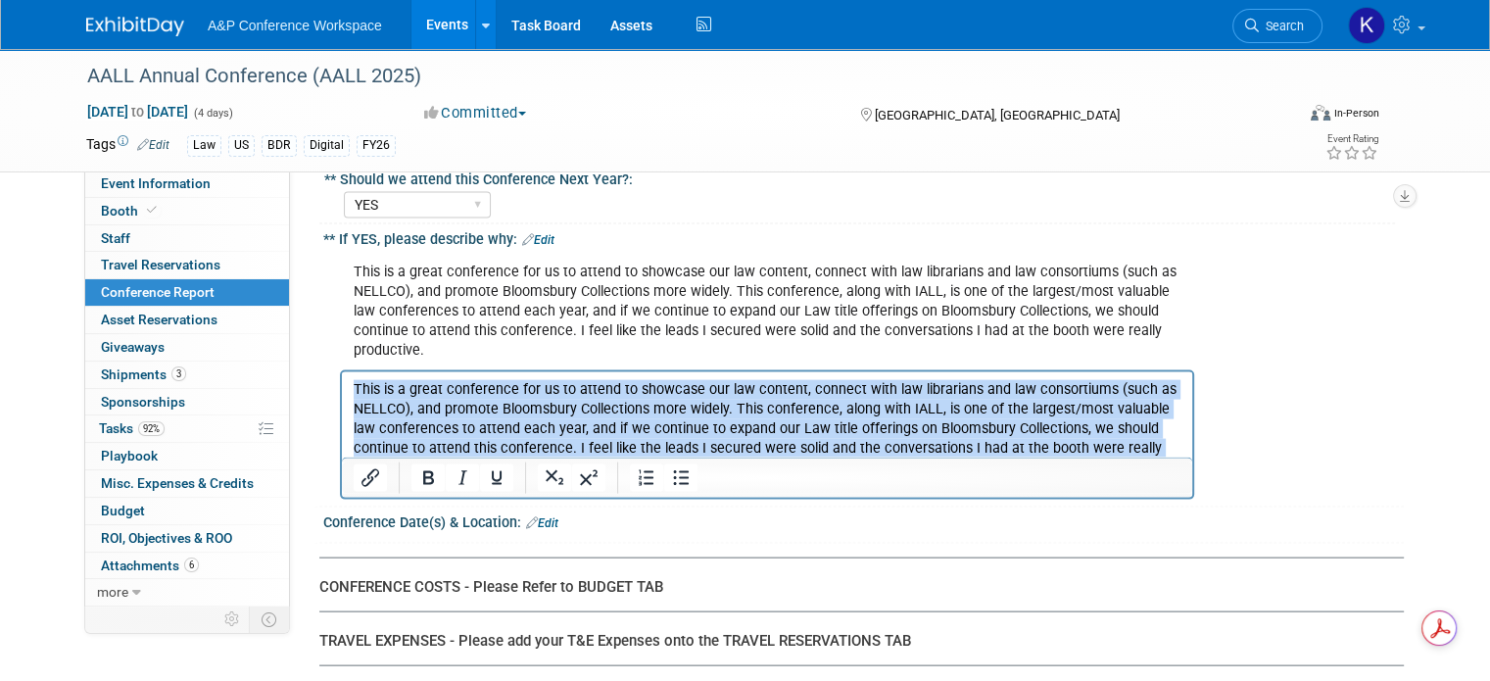
drag, startPoint x: 1168, startPoint y: 453, endPoint x: 323, endPoint y: 358, distance: 850.0
click at [342, 372] on html "This is a great conference for us to attend to showcase our law content, connec…" at bounding box center [767, 425] width 851 height 106
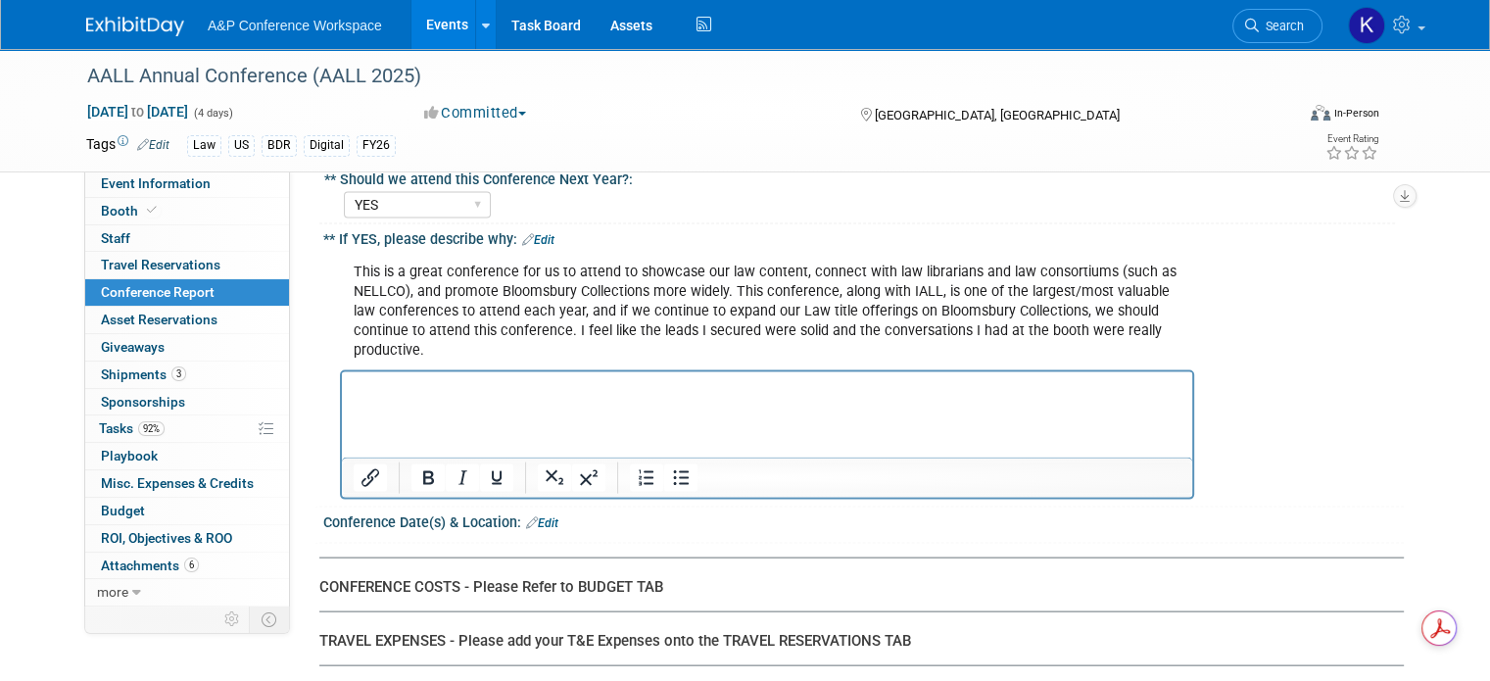
click at [1276, 374] on div "This is a great conference for us to attend to showcase our law content, connec…" at bounding box center [863, 375] width 1081 height 254
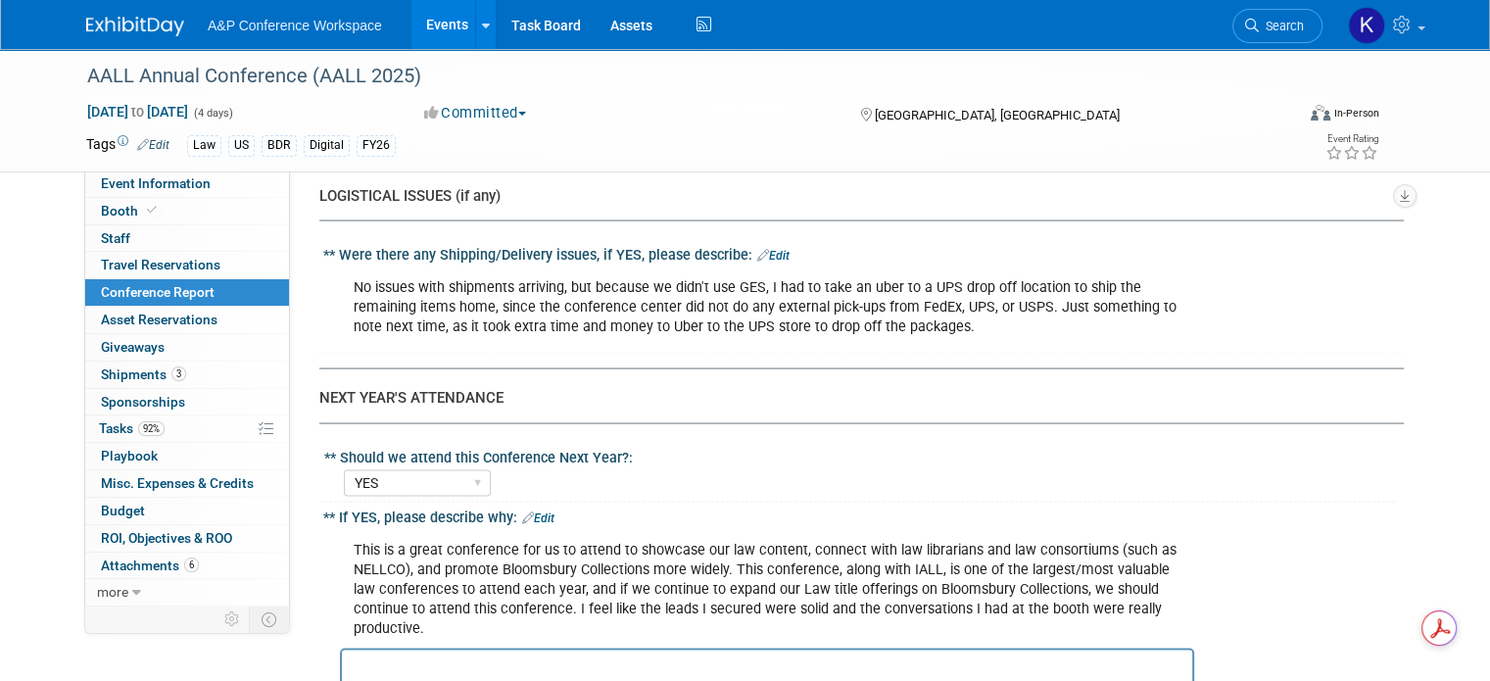
scroll to position [3910, 0]
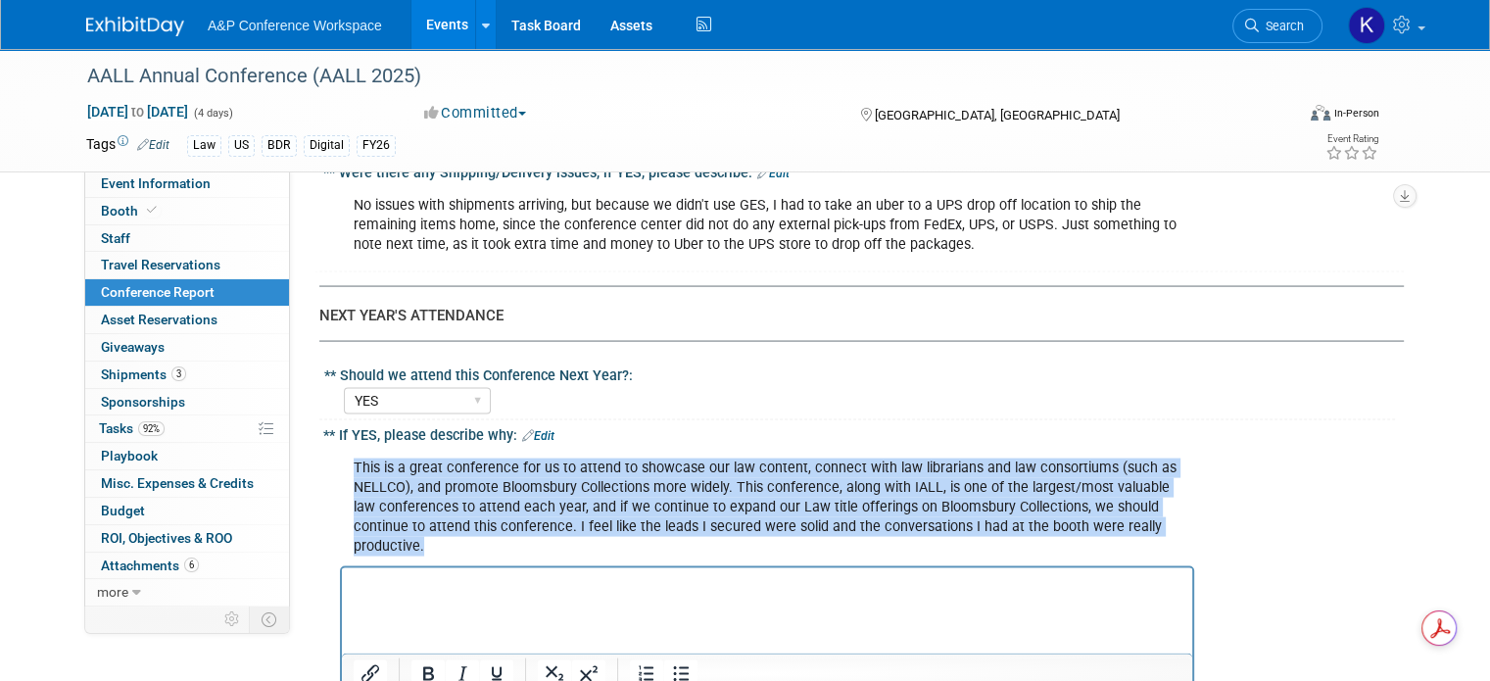
drag, startPoint x: 1129, startPoint y: 474, endPoint x: 333, endPoint y: 418, distance: 797.6
click at [340, 449] on div "This is a great conference for us to attend to showcase our law content, connec…" at bounding box center [767, 508] width 854 height 118
copy div "This is a great conference for us to attend to showcase our law content, connec…"
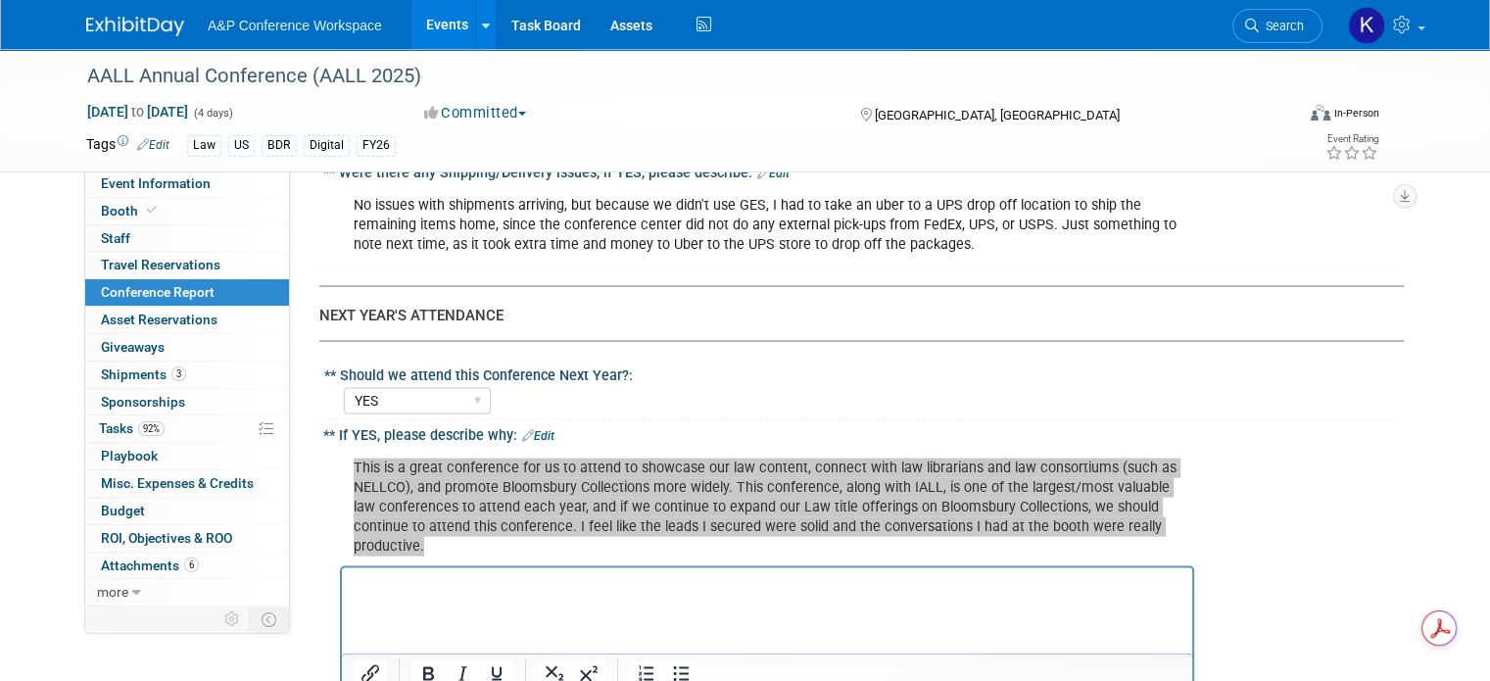
click at [625, 596] on html at bounding box center [767, 581] width 851 height 27
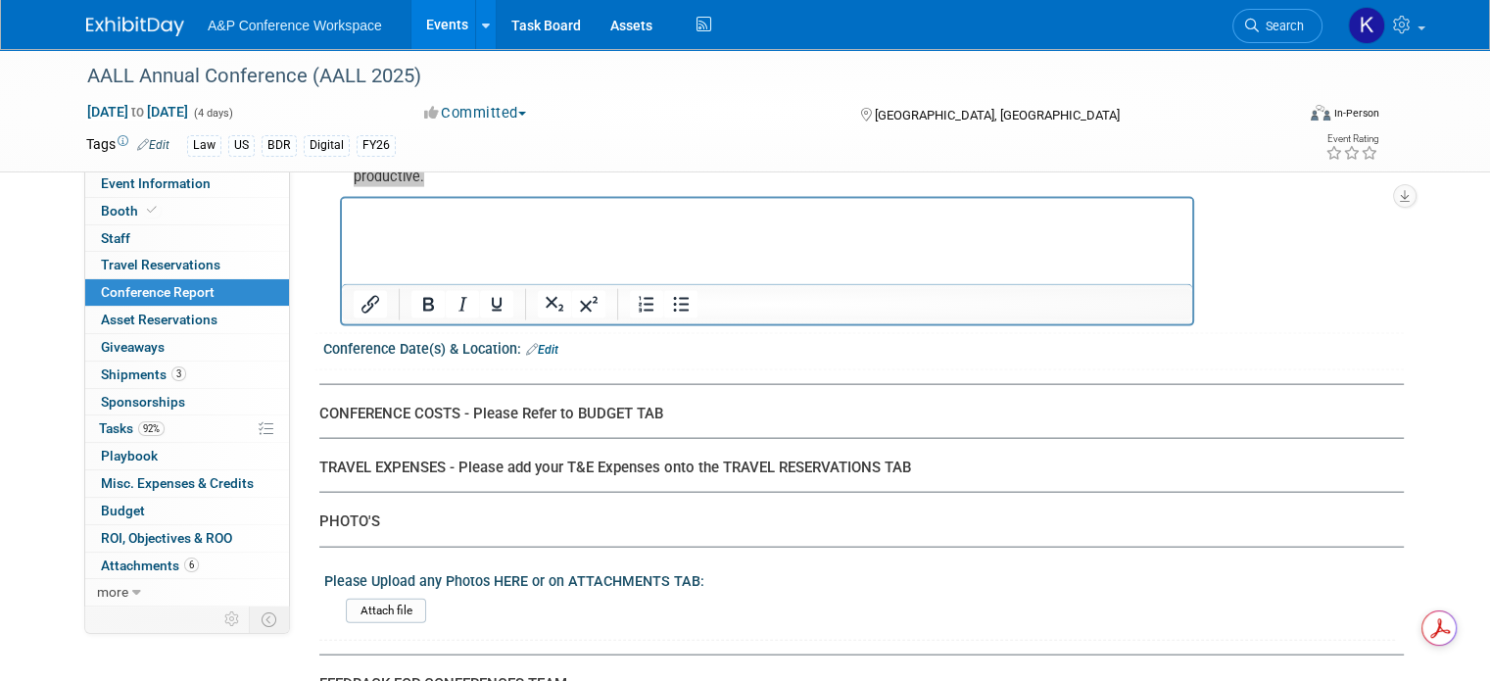
scroll to position [4301, 0]
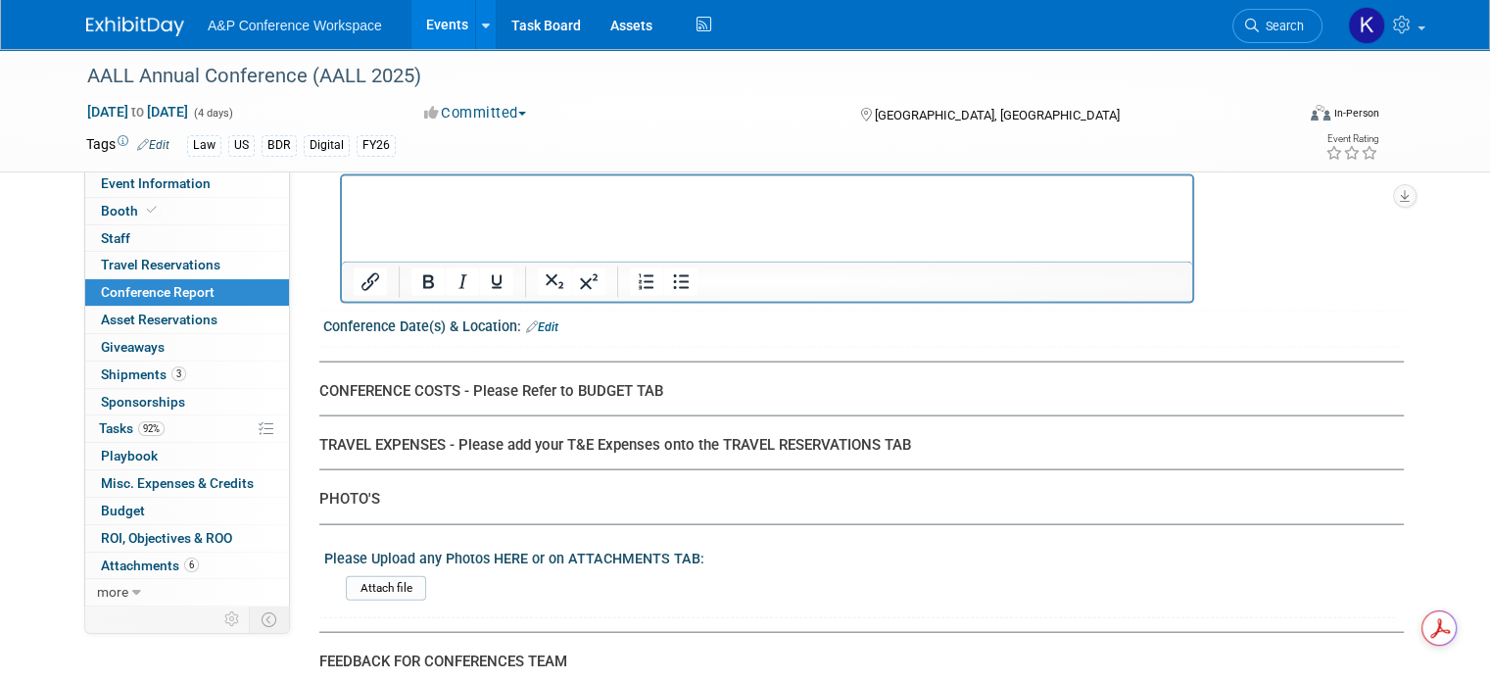
click at [534, 312] on div "Conference Date(s) & Location: Edit" at bounding box center [863, 324] width 1081 height 25
click at [533, 320] on link "Edit" at bounding box center [542, 327] width 32 height 14
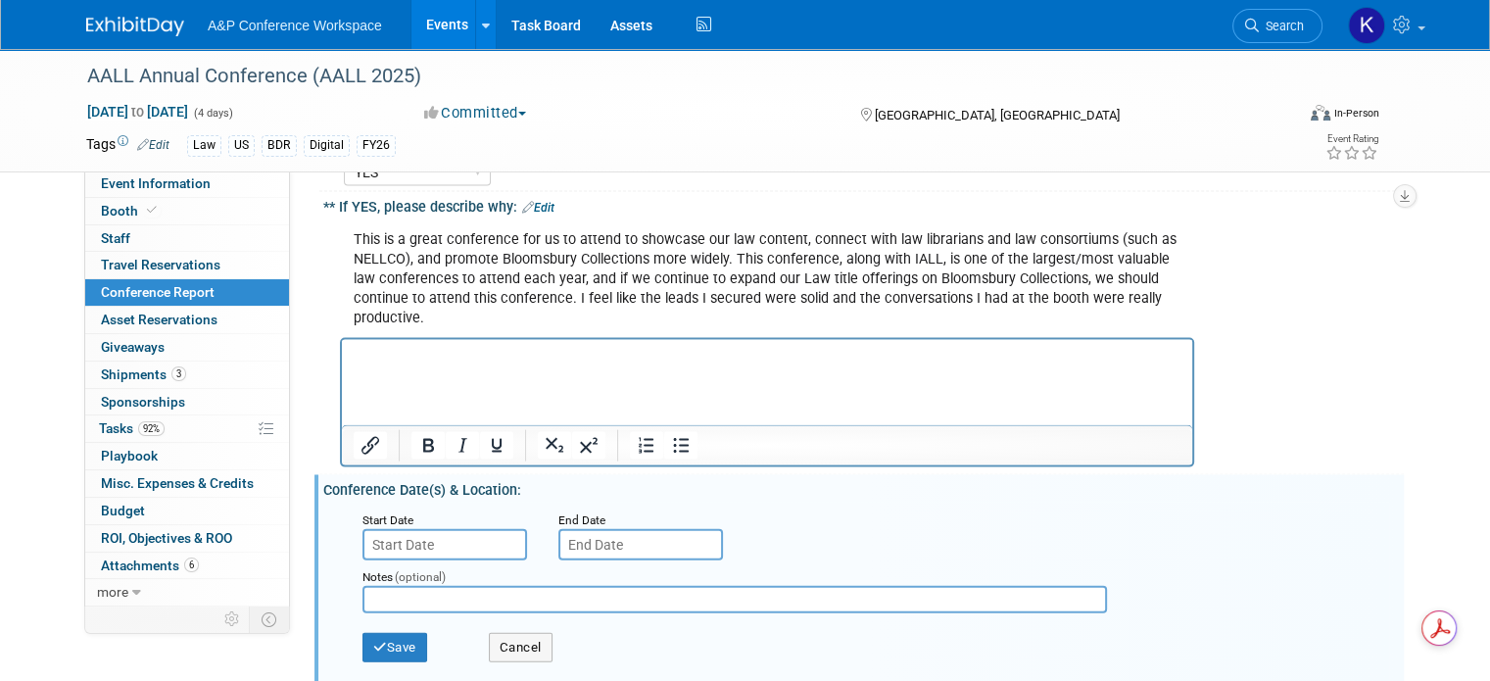
scroll to position [4106, 0]
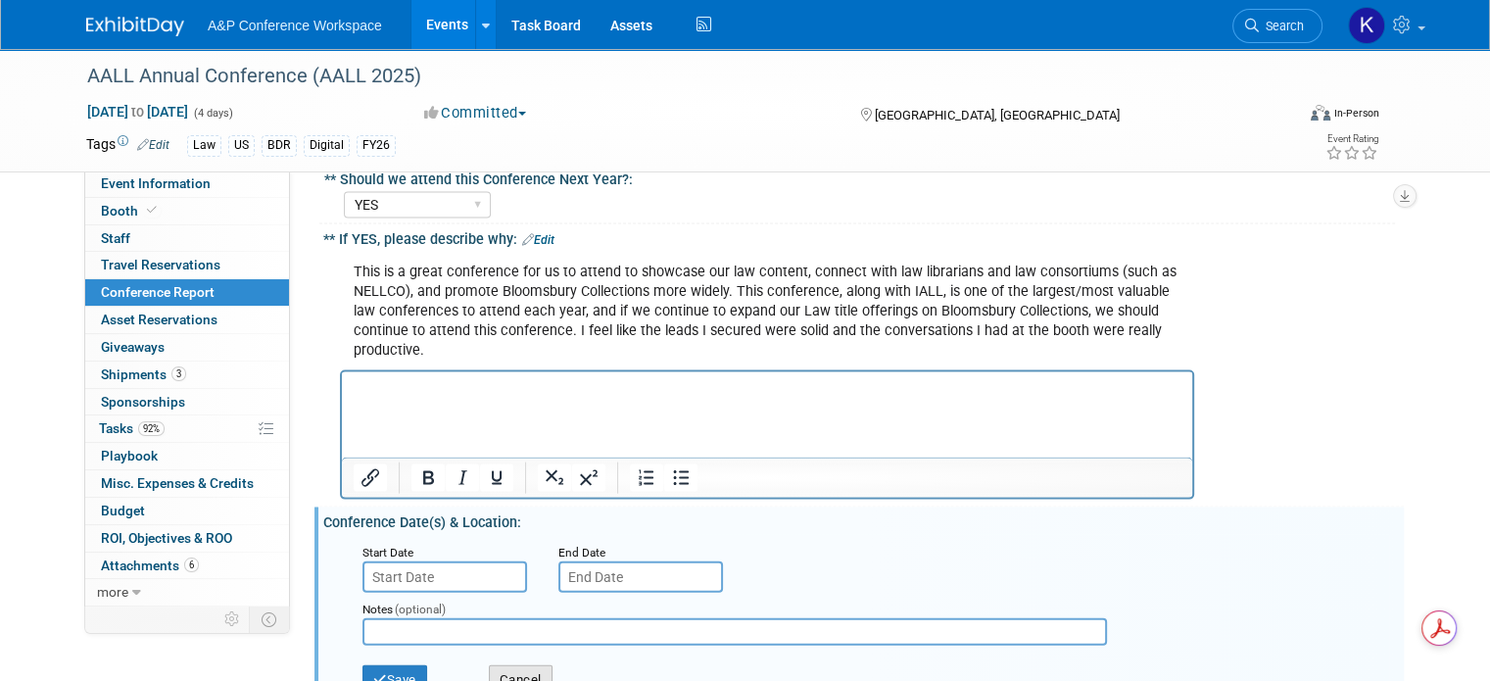
click at [502, 665] on button "Cancel" at bounding box center [521, 679] width 64 height 29
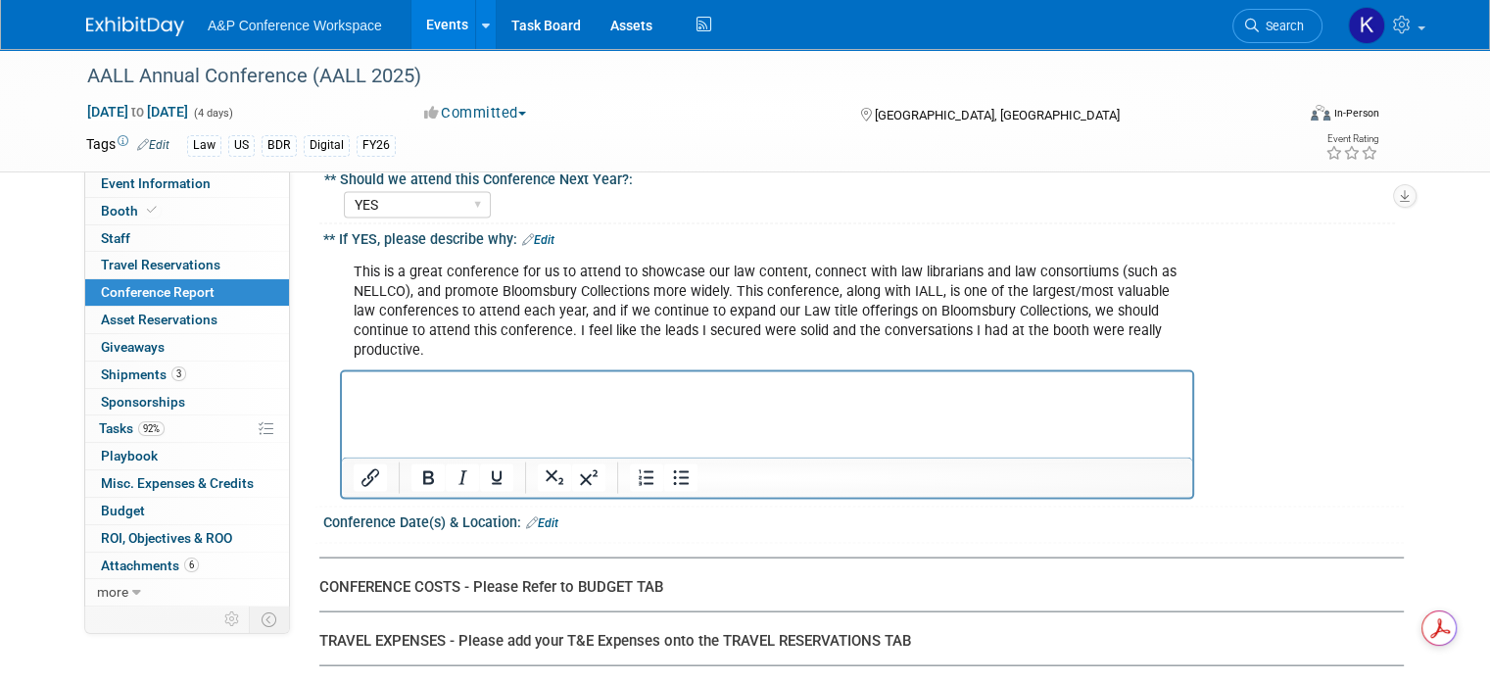
click at [623, 577] on div "CONFERENCE COSTS - Please Refer to BUDGET TAB" at bounding box center [854, 587] width 1070 height 21
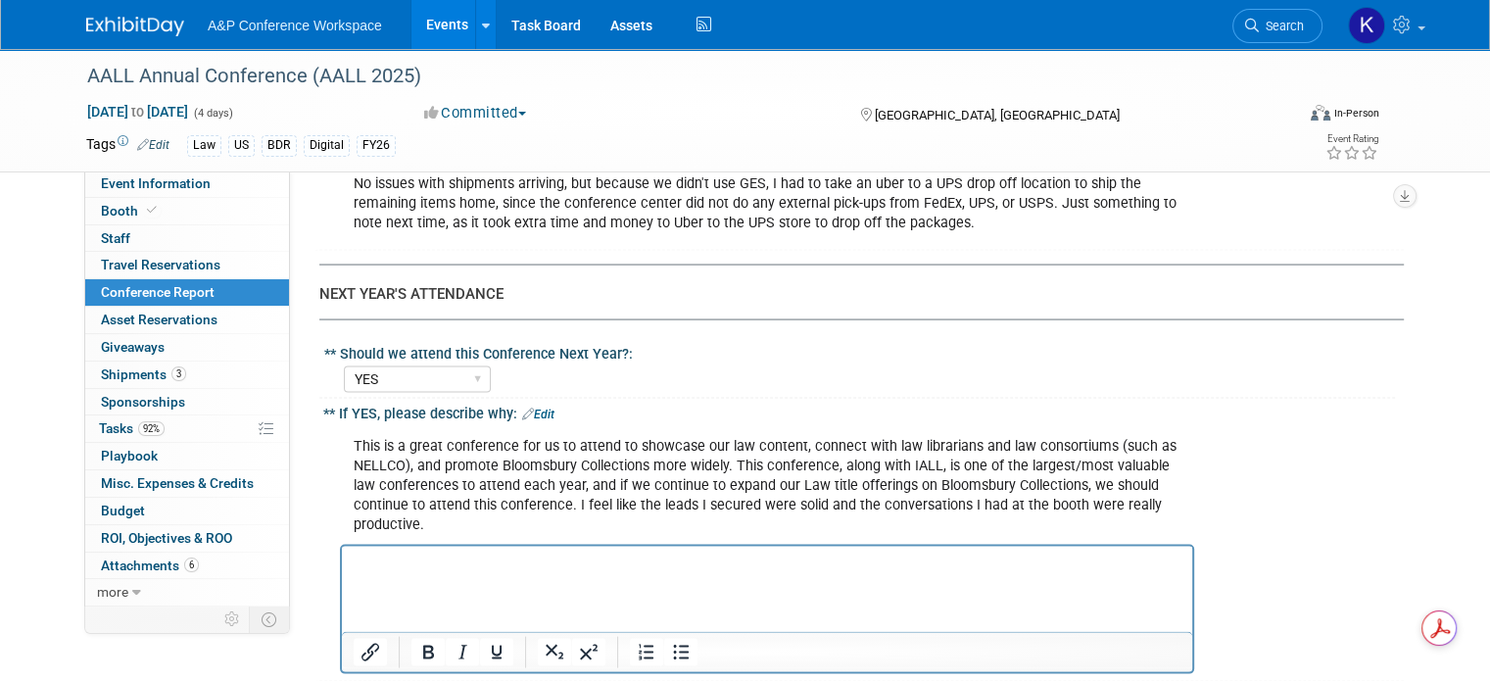
scroll to position [3910, 0]
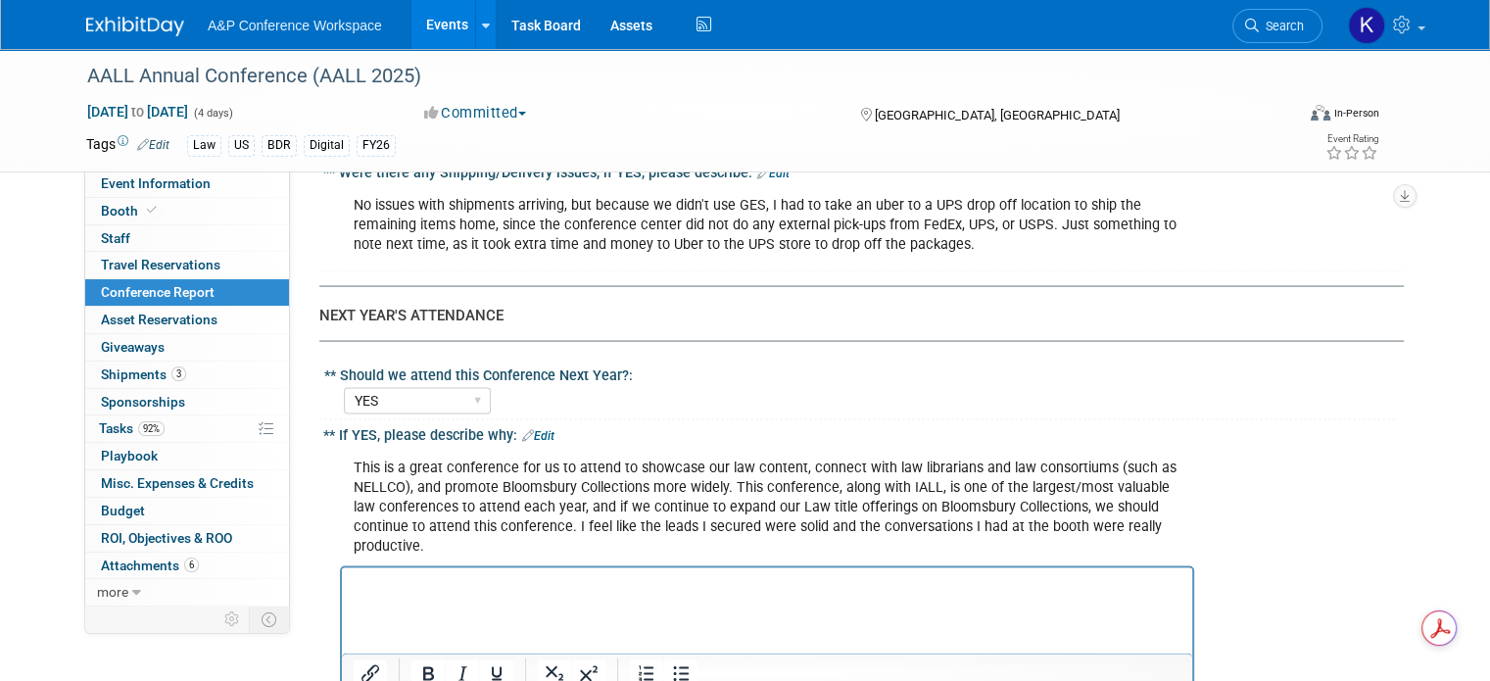
click at [560, 383] on div "YES NO" at bounding box center [869, 398] width 1051 height 31
click at [578, 449] on div "This is a great conference for us to attend to showcase our law content, connec…" at bounding box center [767, 508] width 854 height 118
click at [607, 588] on p "Rich Text Area. Press ALT-0 for help." at bounding box center [768, 586] width 828 height 20
click at [118, 312] on span "Asset Reservations 0" at bounding box center [159, 320] width 117 height 16
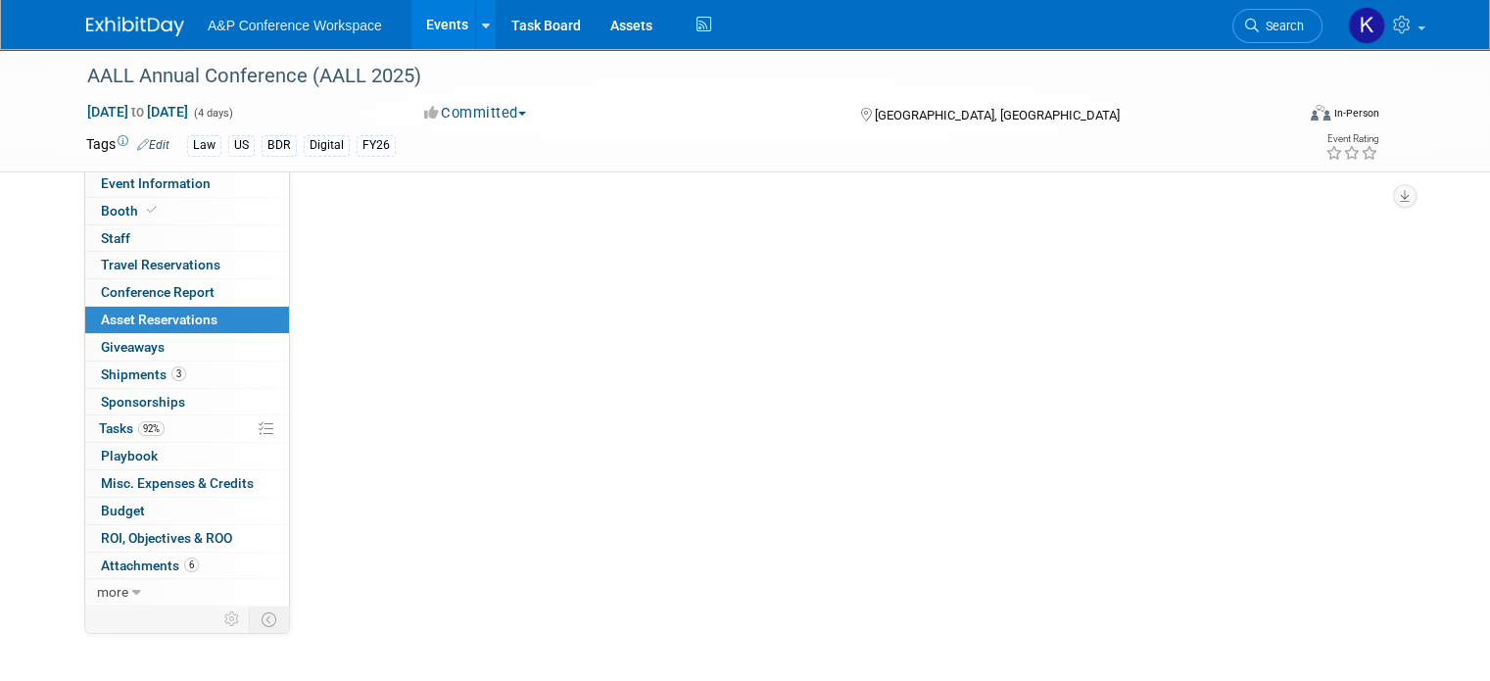
scroll to position [0, 0]
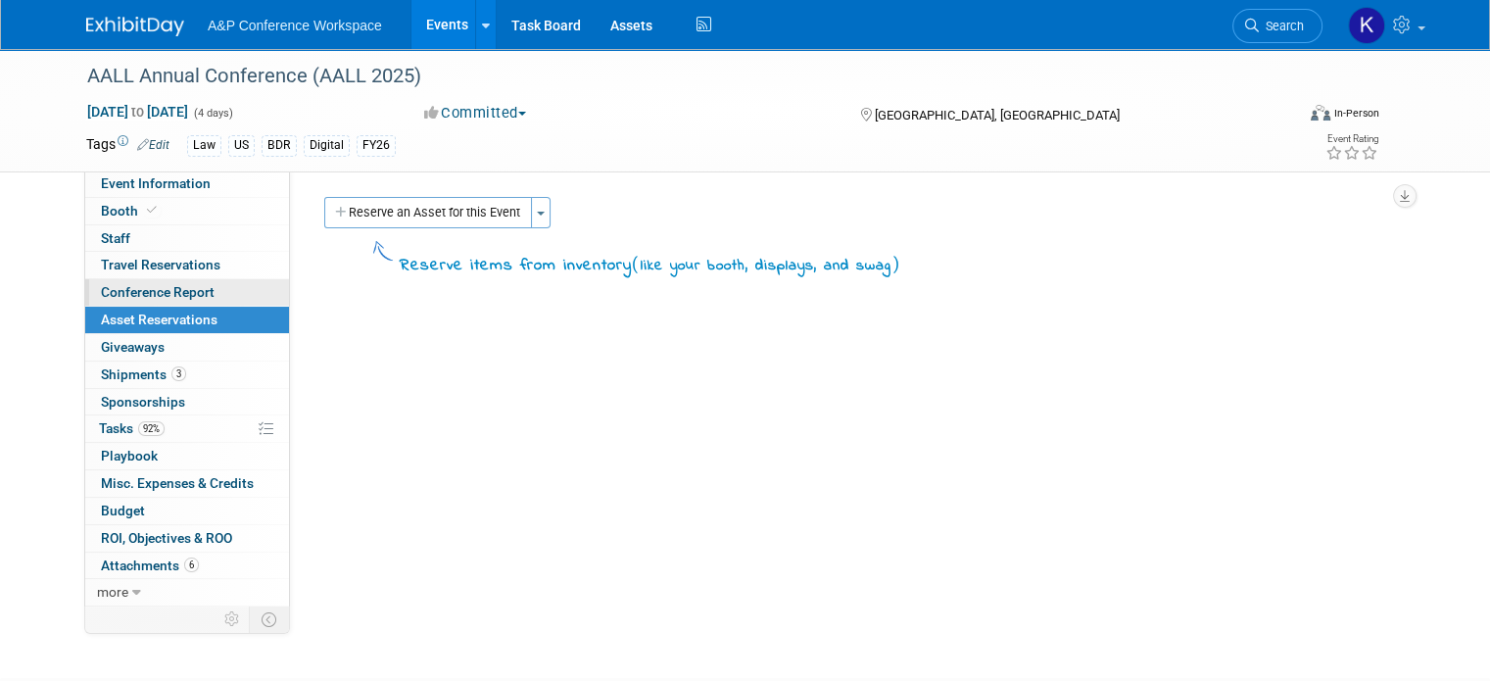
click at [130, 297] on span "Conference Report" at bounding box center [158, 292] width 114 height 16
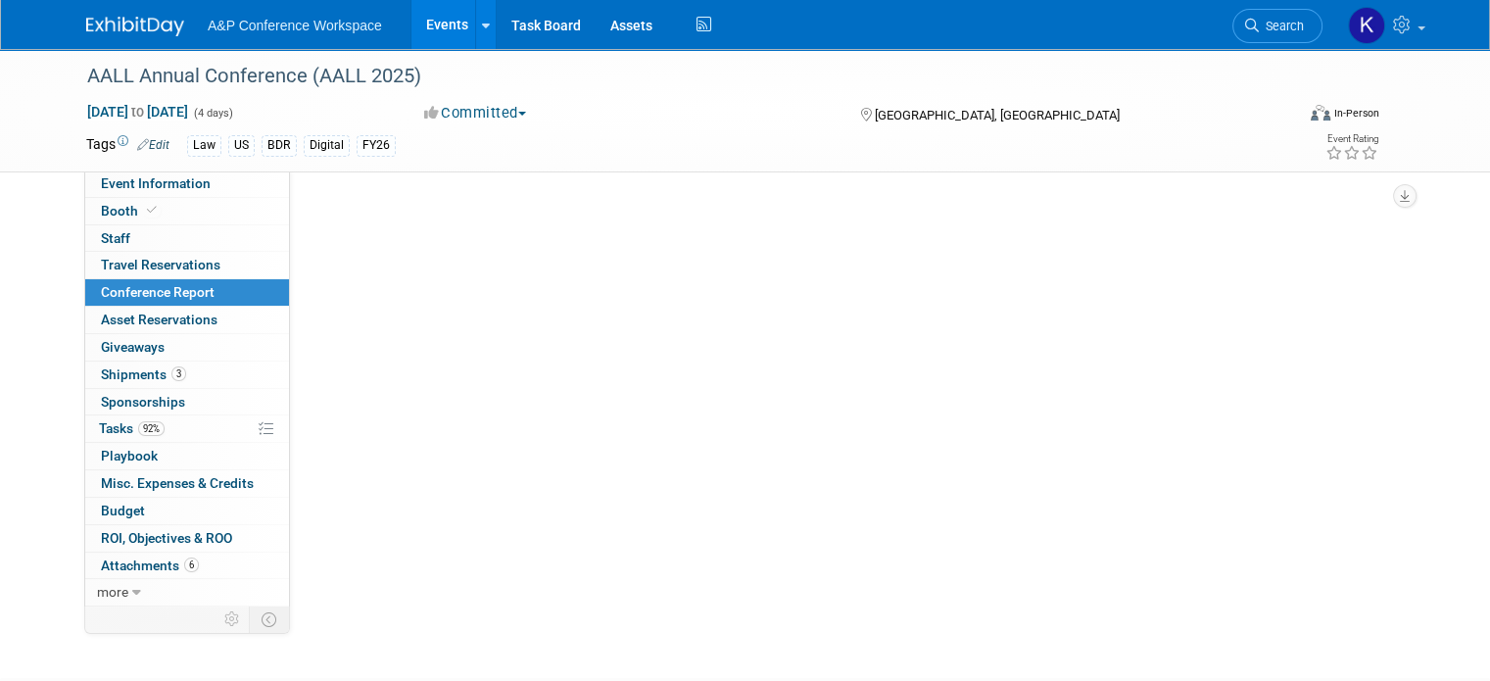
select select "NO"
select select "YES"
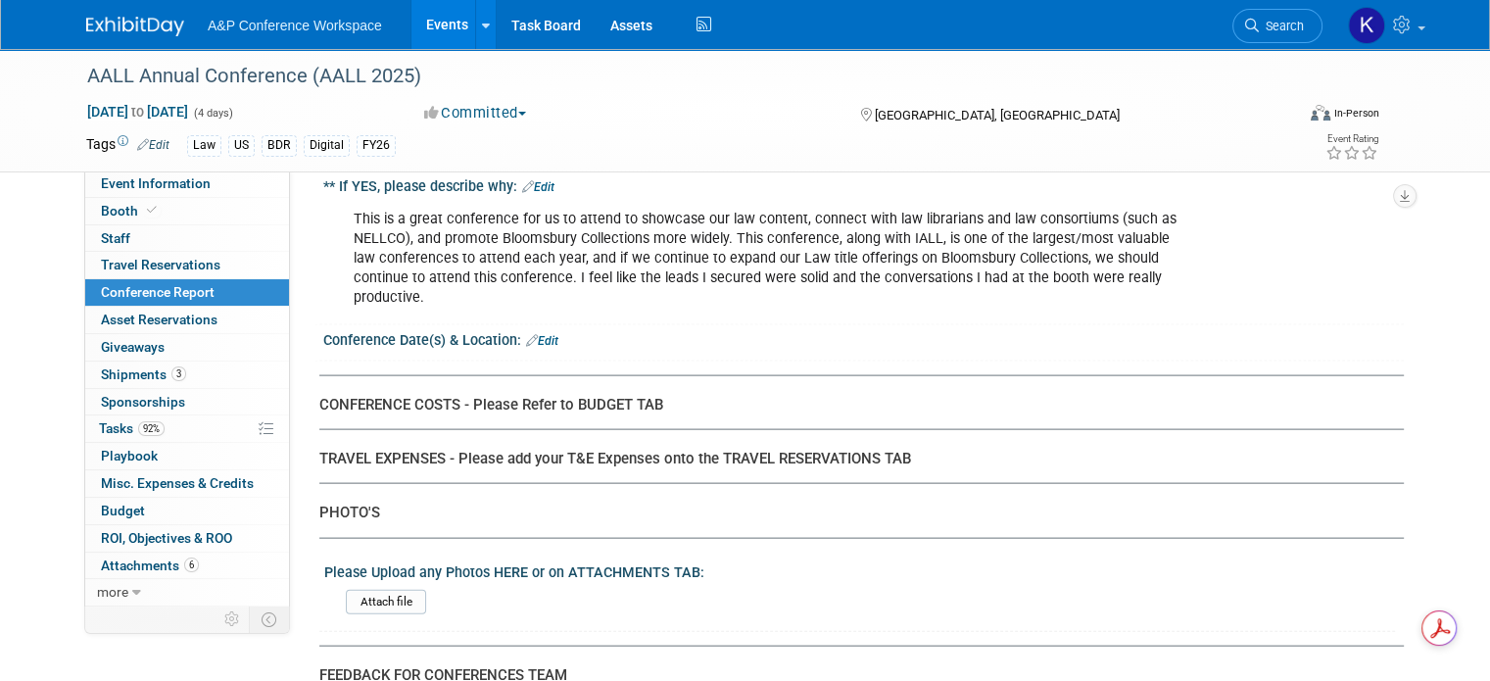
scroll to position [4074, 0]
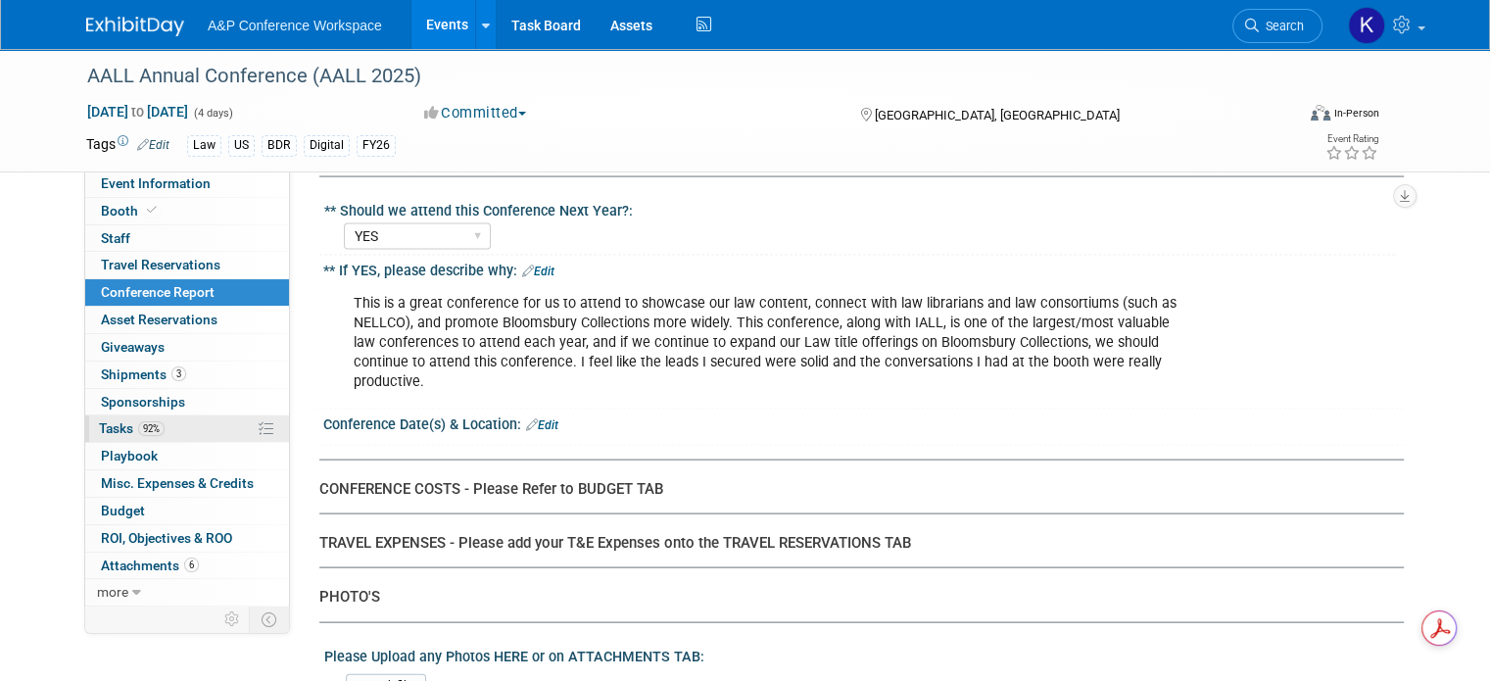
click at [178, 429] on link "92% Tasks 92%" at bounding box center [187, 428] width 204 height 26
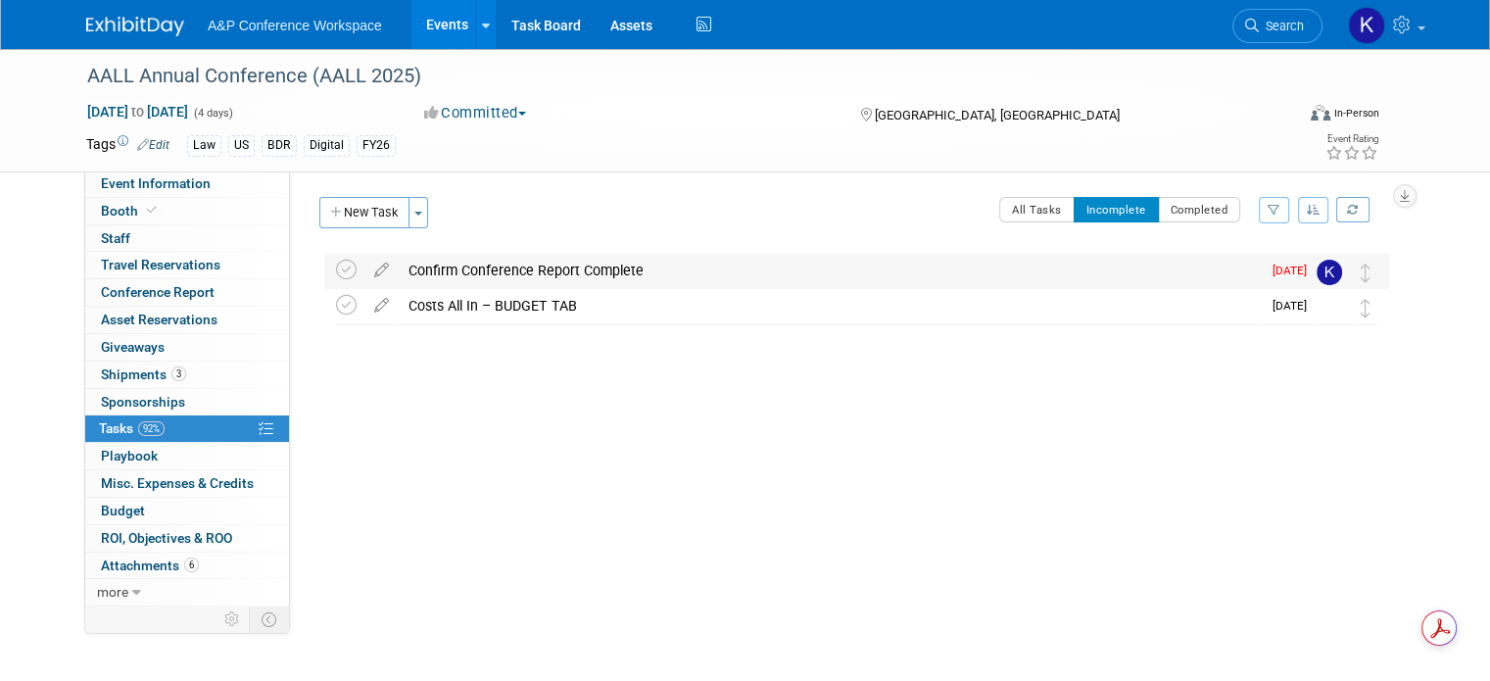
click at [675, 270] on div "Confirm Conference Report Complete" at bounding box center [830, 270] width 862 height 33
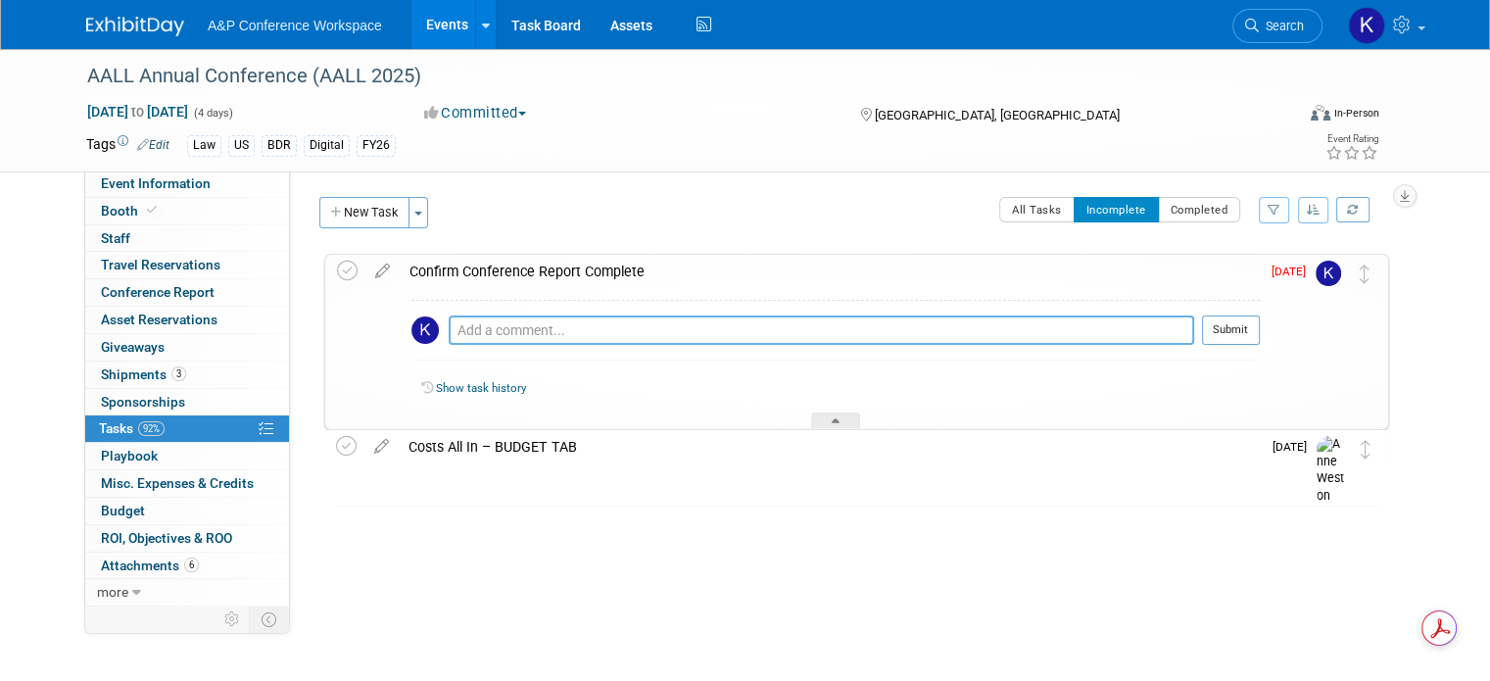
click at [1165, 332] on textarea at bounding box center [822, 330] width 746 height 29
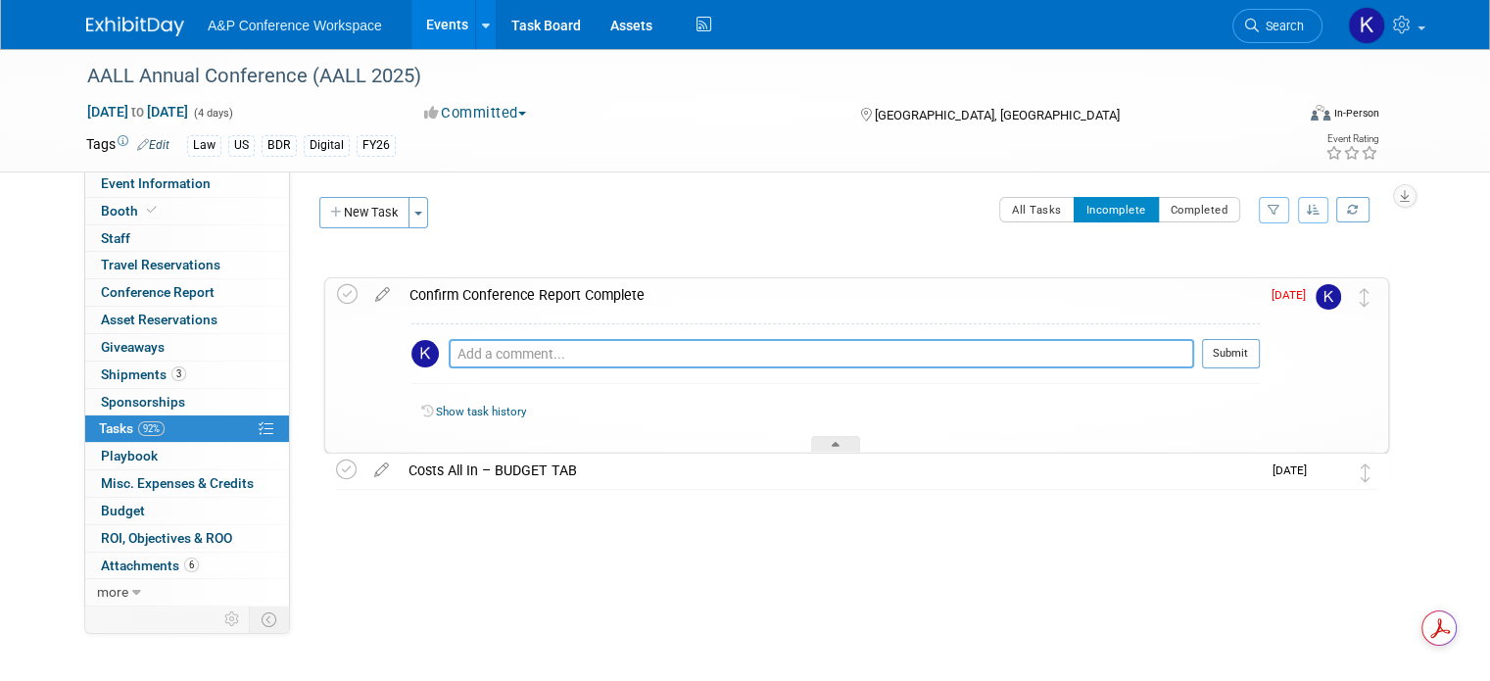
click at [508, 348] on textarea at bounding box center [822, 353] width 746 height 29
type textarea "Completed."
click at [1242, 353] on button "Submit" at bounding box center [1231, 353] width 58 height 29
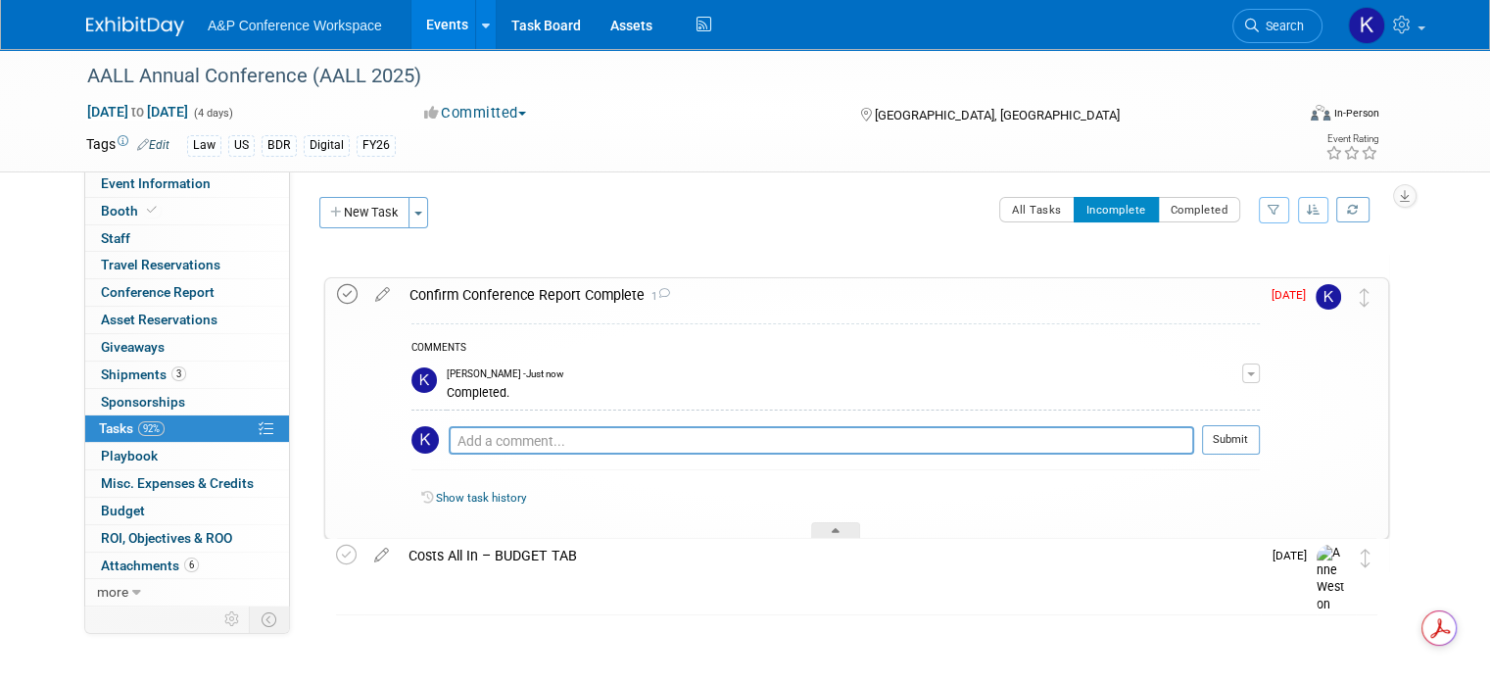
click at [337, 293] on icon at bounding box center [347, 294] width 21 height 21
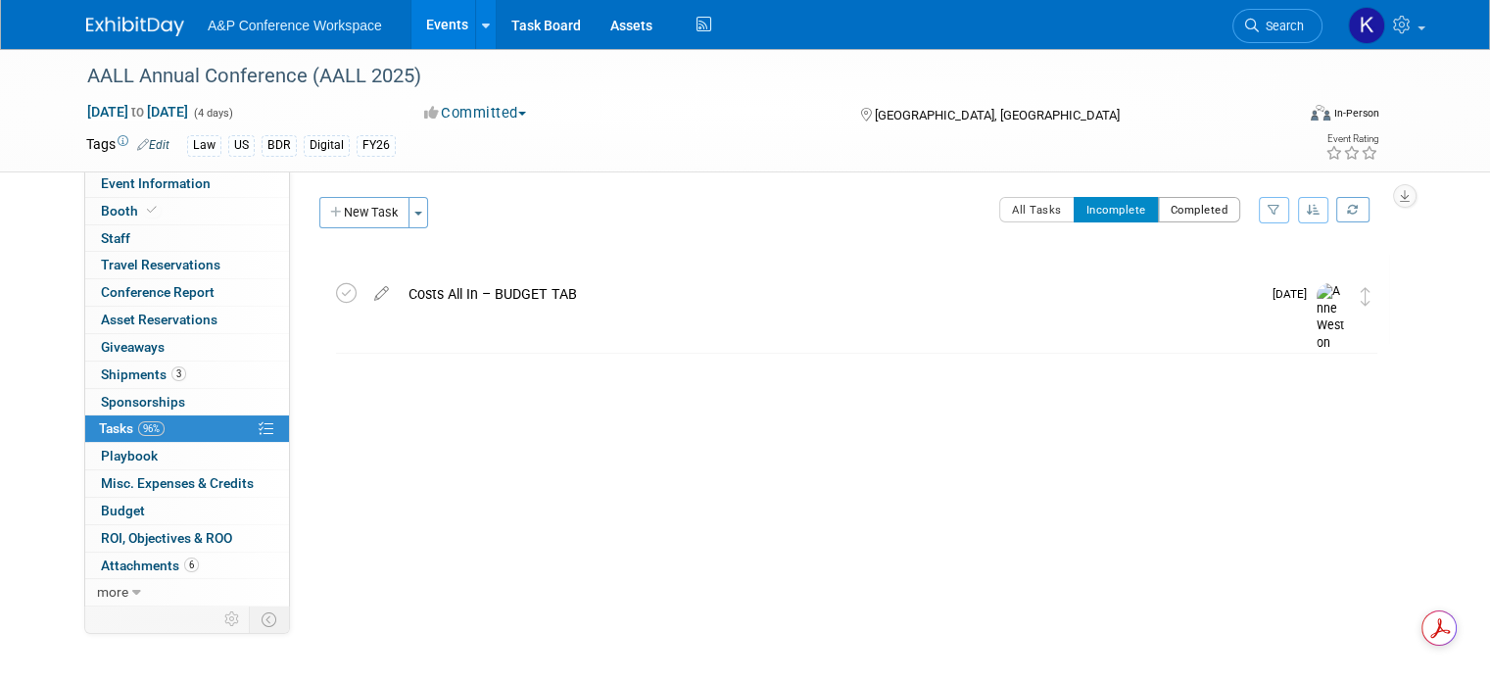
click at [1191, 216] on button "Completed" at bounding box center [1199, 209] width 83 height 25
